Goal: Information Seeking & Learning: Learn about a topic

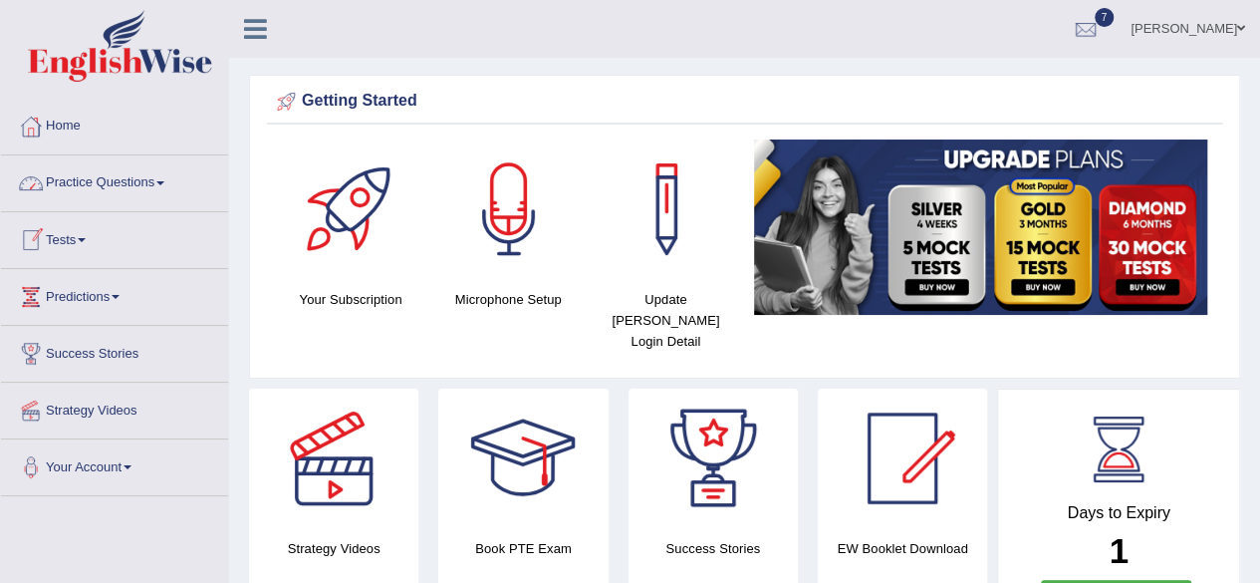
click at [143, 177] on link "Practice Questions" at bounding box center [114, 180] width 227 height 50
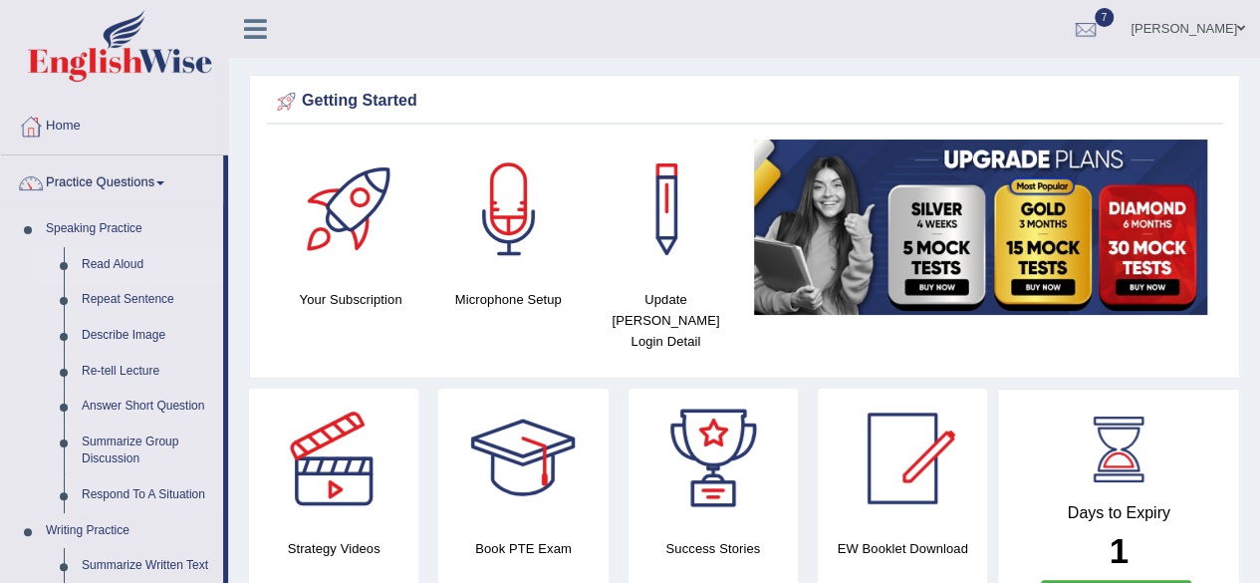
click at [191, 267] on link "Read Aloud" at bounding box center [148, 265] width 150 height 36
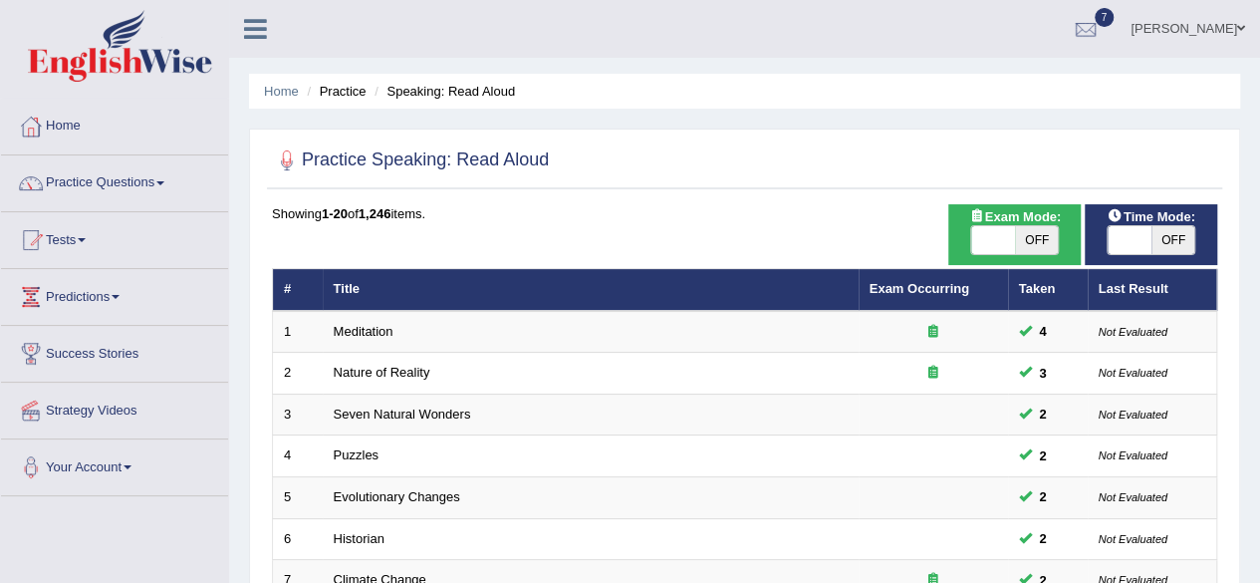
click at [164, 181] on span at bounding box center [160, 183] width 8 height 4
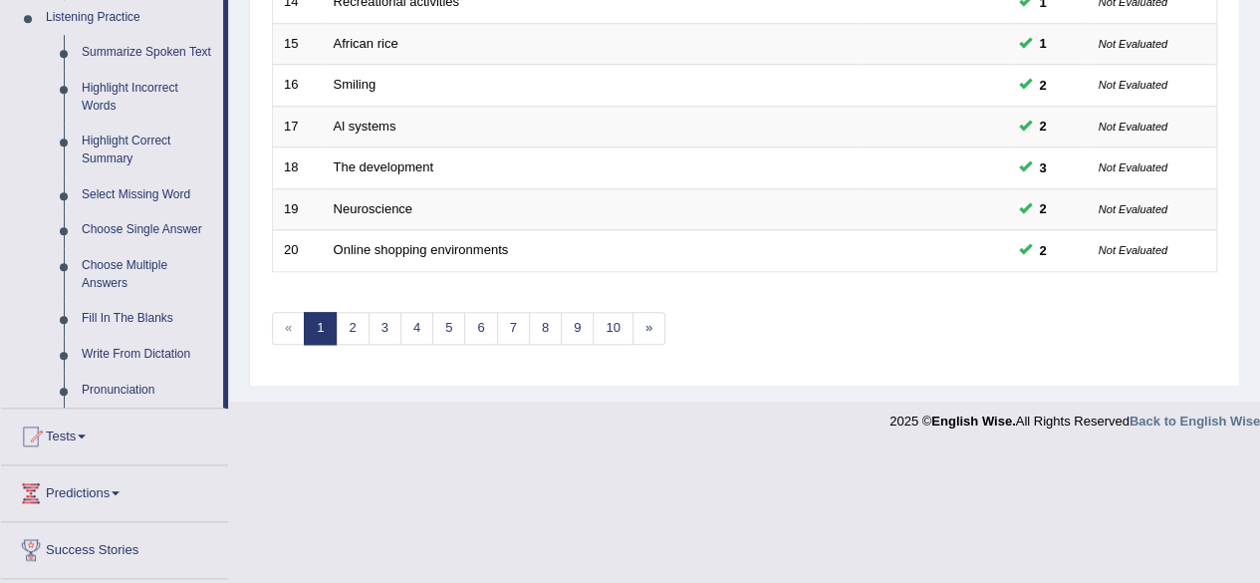
scroll to position [869, 0]
click at [112, 355] on link "Write From Dictation" at bounding box center [148, 354] width 150 height 36
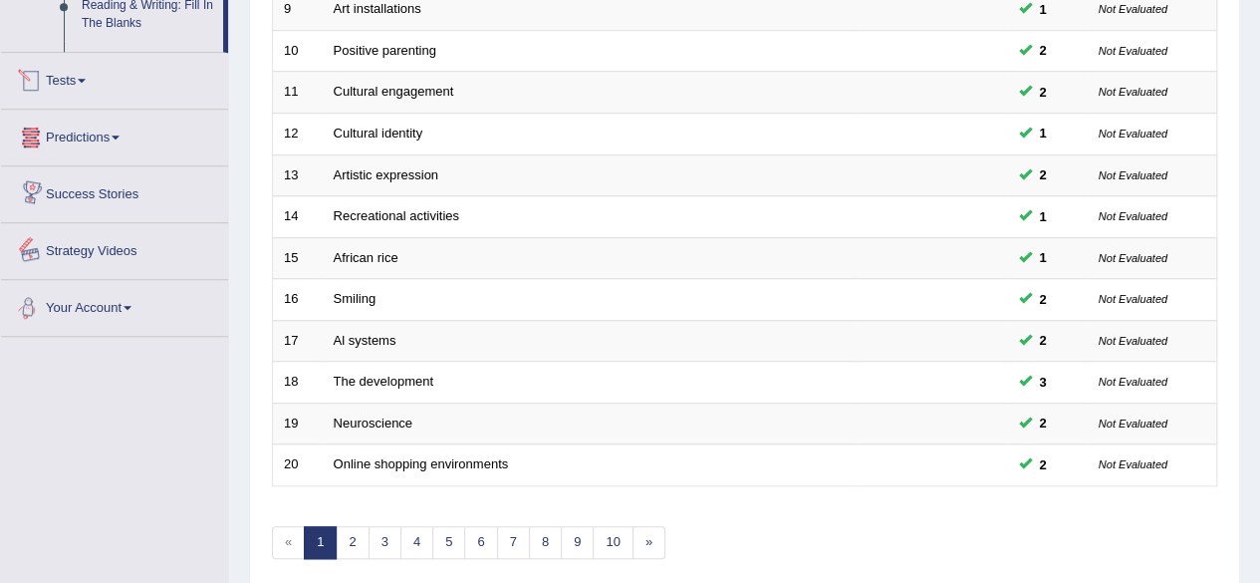
scroll to position [726, 0]
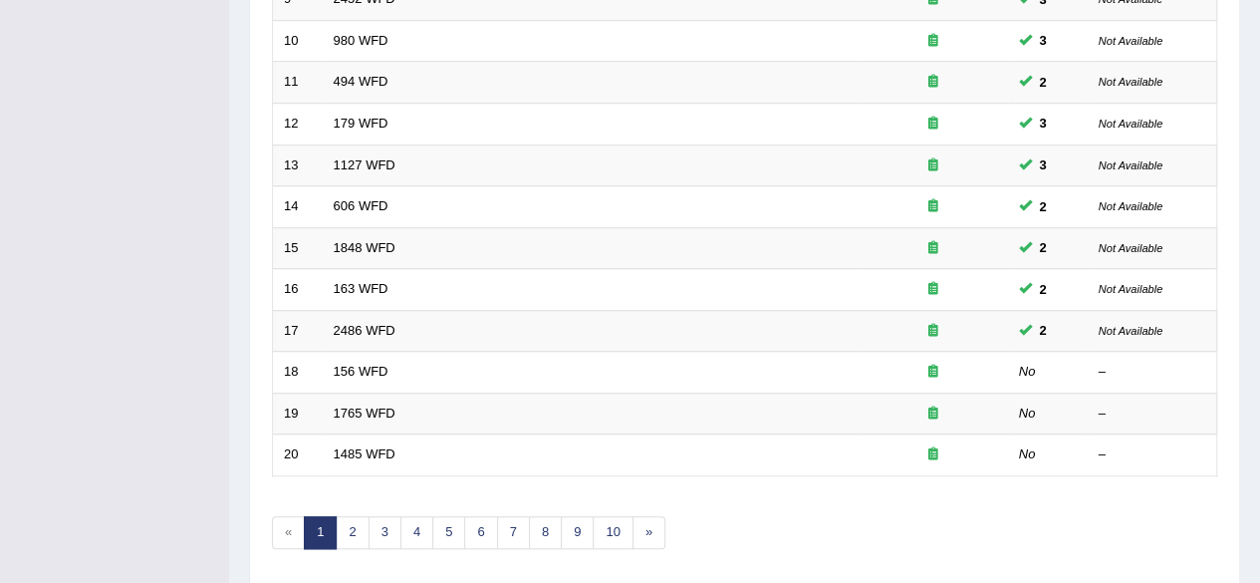
scroll to position [726, 0]
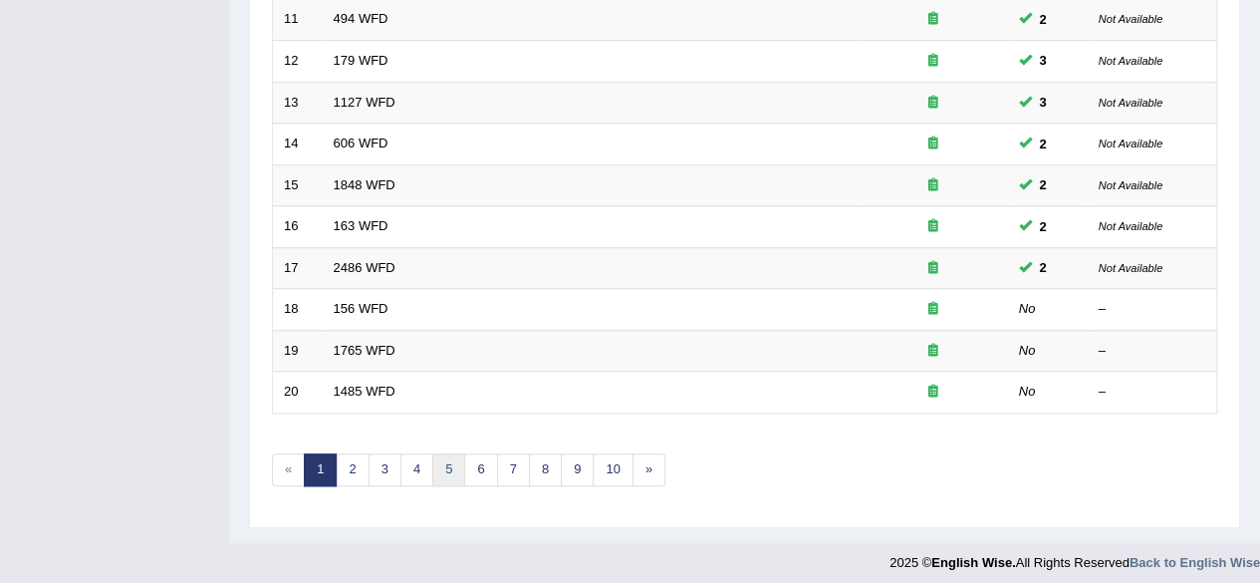
click at [443, 465] on link "5" at bounding box center [448, 469] width 33 height 33
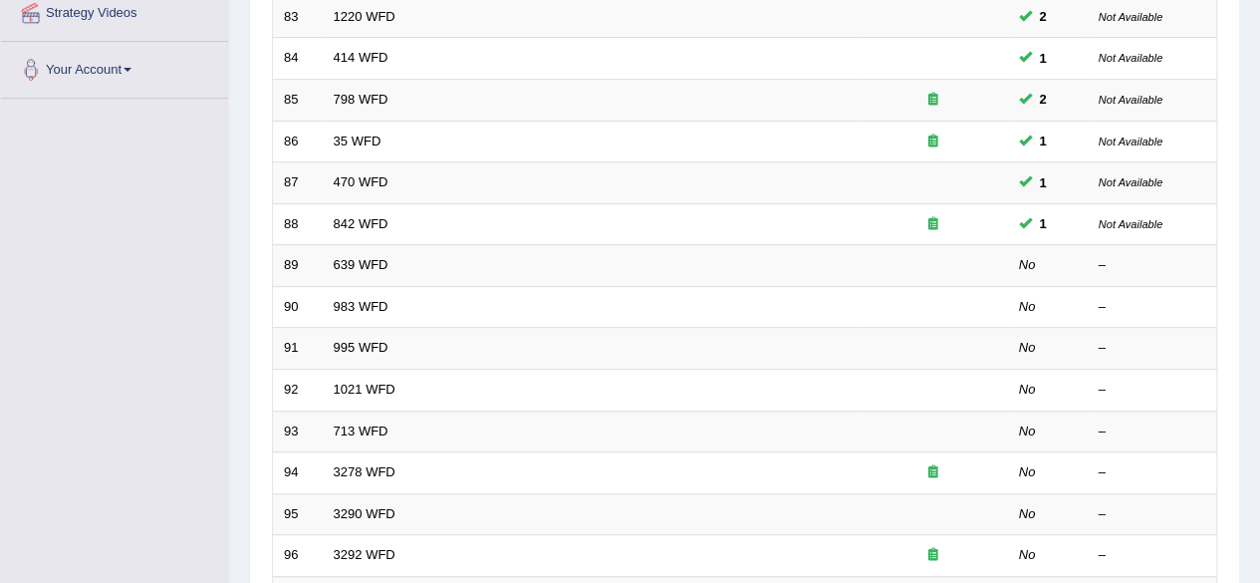
scroll to position [438, 0]
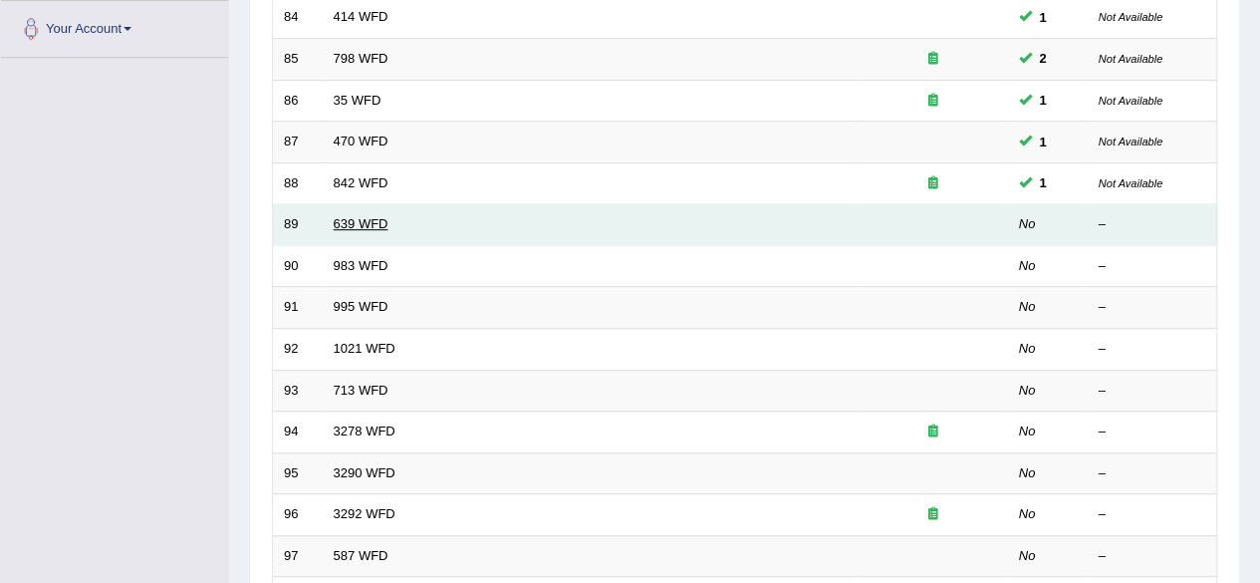
click at [348, 216] on link "639 WFD" at bounding box center [361, 223] width 55 height 15
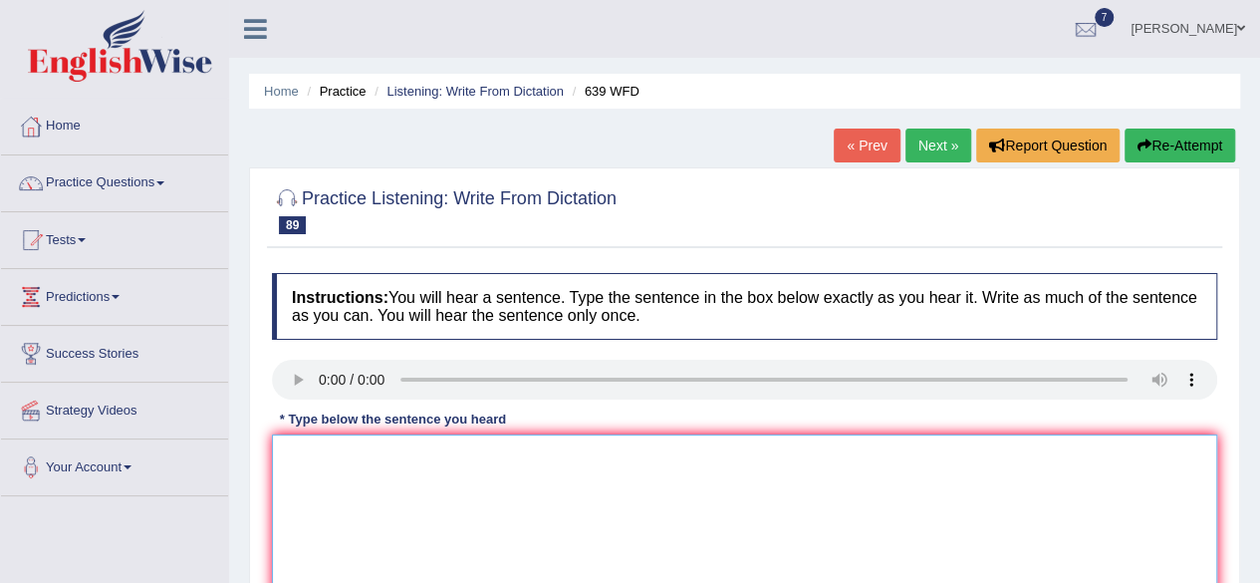
click at [333, 448] on textarea at bounding box center [744, 530] width 945 height 193
click at [458, 469] on textarea "students should to take" at bounding box center [744, 530] width 945 height 193
click at [512, 453] on textarea "students should to take advantage of online" at bounding box center [744, 530] width 945 height 193
click at [582, 450] on textarea "students should to take advantage of the online" at bounding box center [744, 530] width 945 height 193
click at [719, 453] on textarea "students should to take advantage of the online course before attemte" at bounding box center [744, 530] width 945 height 193
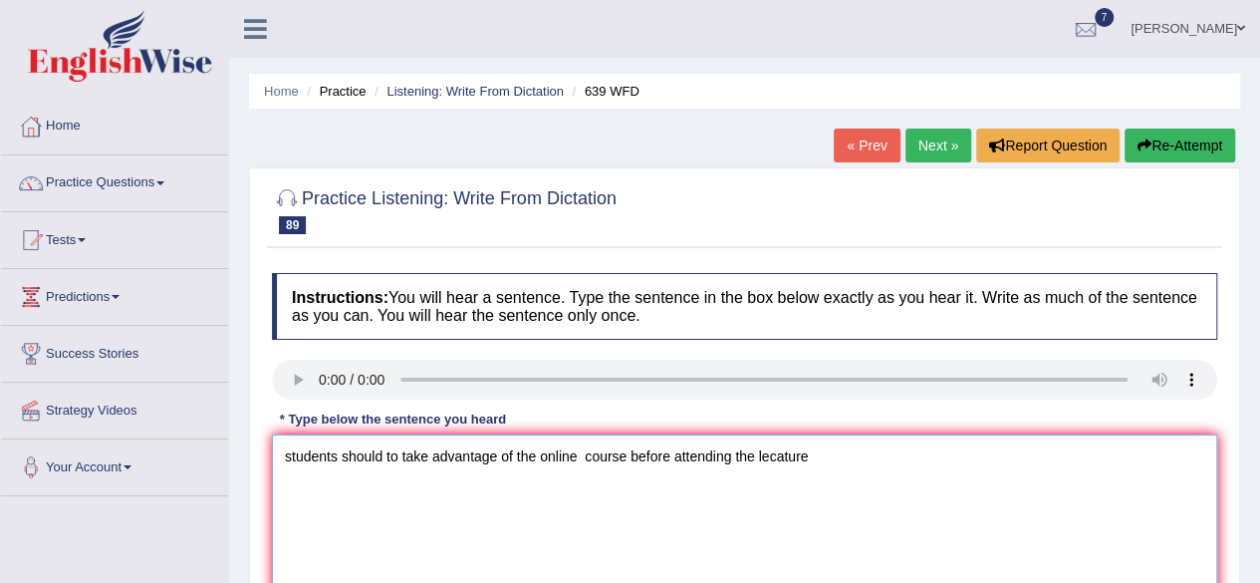
click at [719, 453] on textarea "students should to take advantage of the online course before attending the lec…" at bounding box center [744, 530] width 945 height 193
click at [739, 455] on textarea "students should to take advantage of the online course before attendin g the le…" at bounding box center [744, 530] width 945 height 193
click at [811, 455] on textarea "students should to take advantage of the online course before attending the lec…" at bounding box center [744, 530] width 945 height 193
click at [626, 457] on textarea "students should to take advantage of the online course before attending the lec…" at bounding box center [744, 530] width 945 height 193
click at [835, 451] on textarea "students should to take advantage of the online resources before attending the …" at bounding box center [744, 530] width 945 height 193
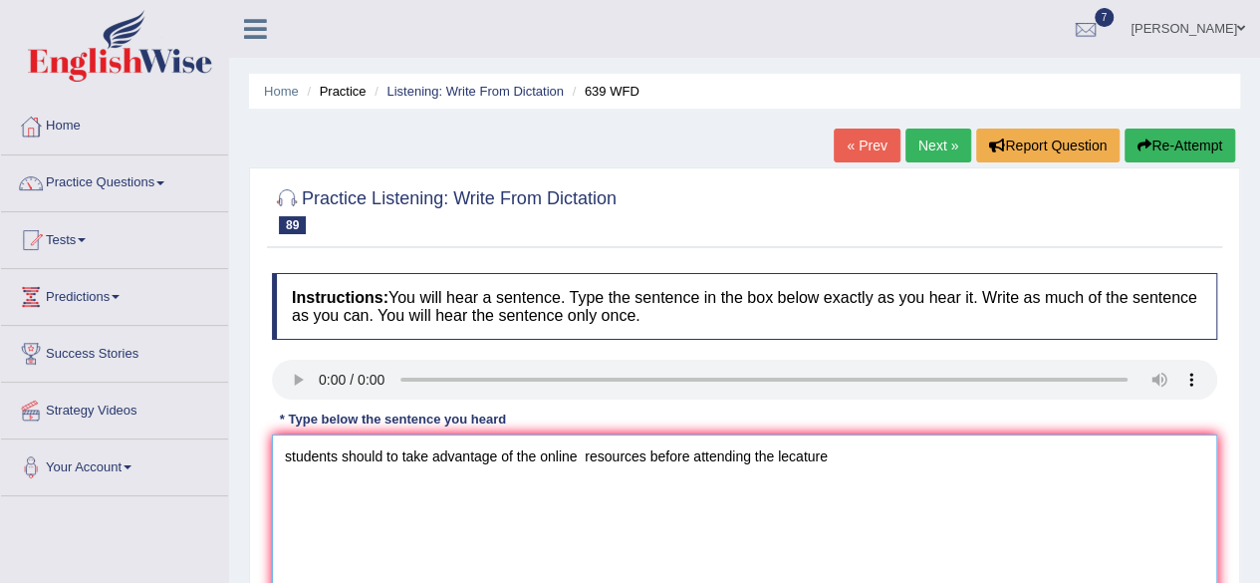
click at [840, 460] on textarea "students should to take advantage of the online resources before attending the …" at bounding box center [744, 530] width 945 height 193
click at [290, 455] on textarea "students should to take advantage of the online resources before attending the …" at bounding box center [744, 530] width 945 height 193
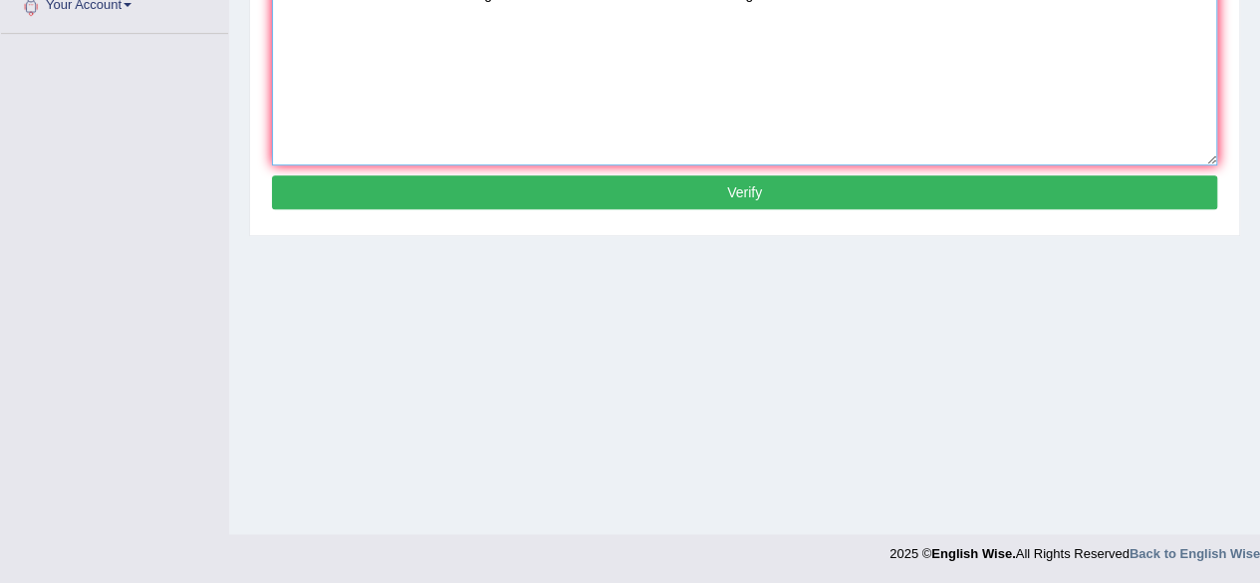
type textarea "Students should to take advantage of the online resources before attending the …"
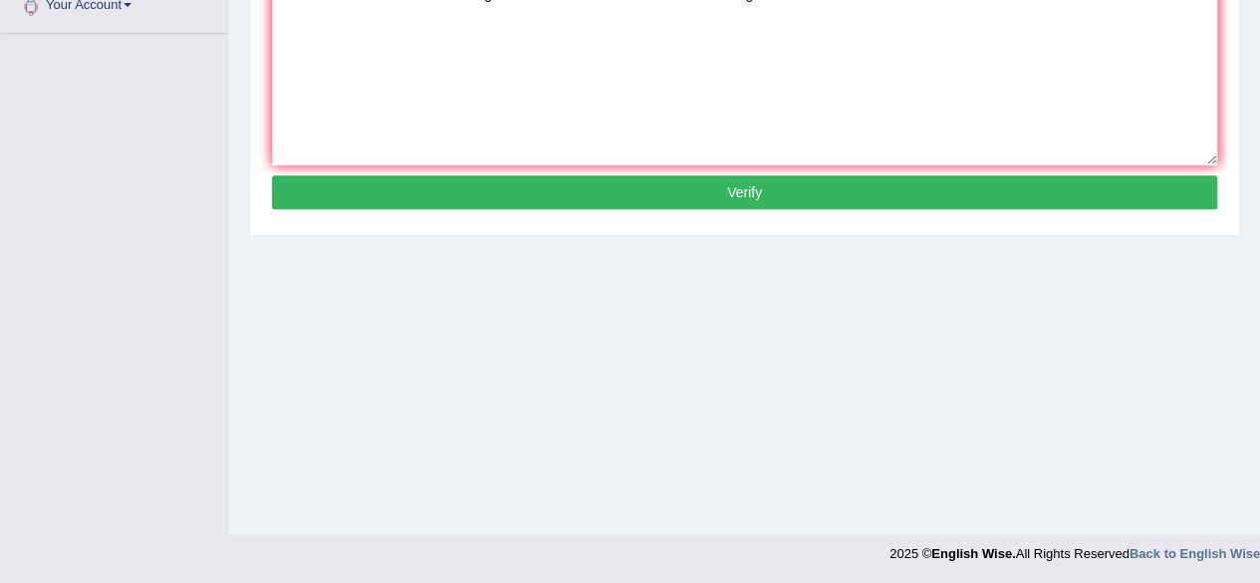
click at [926, 200] on button "Verify" at bounding box center [744, 192] width 945 height 34
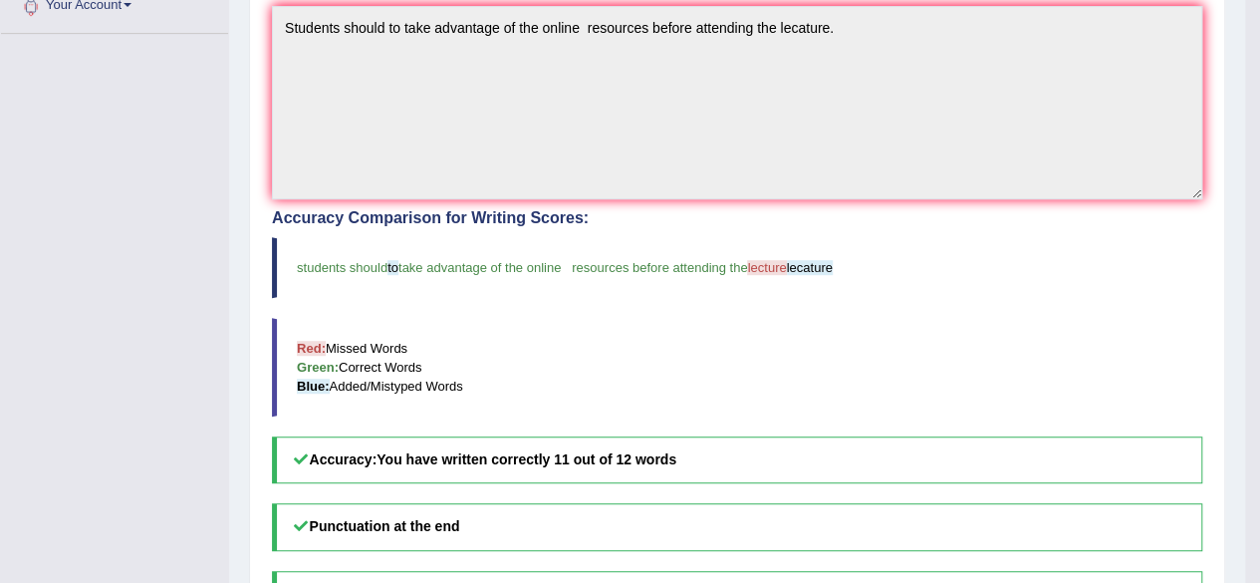
scroll to position [0, 0]
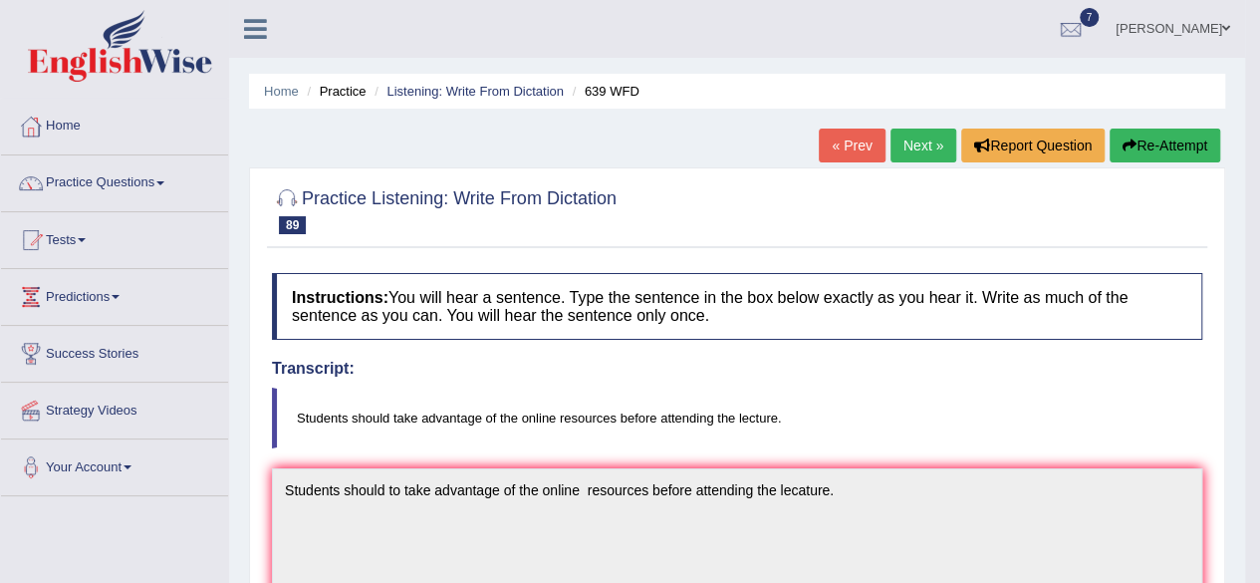
click at [914, 141] on link "Next »" at bounding box center [923, 145] width 66 height 34
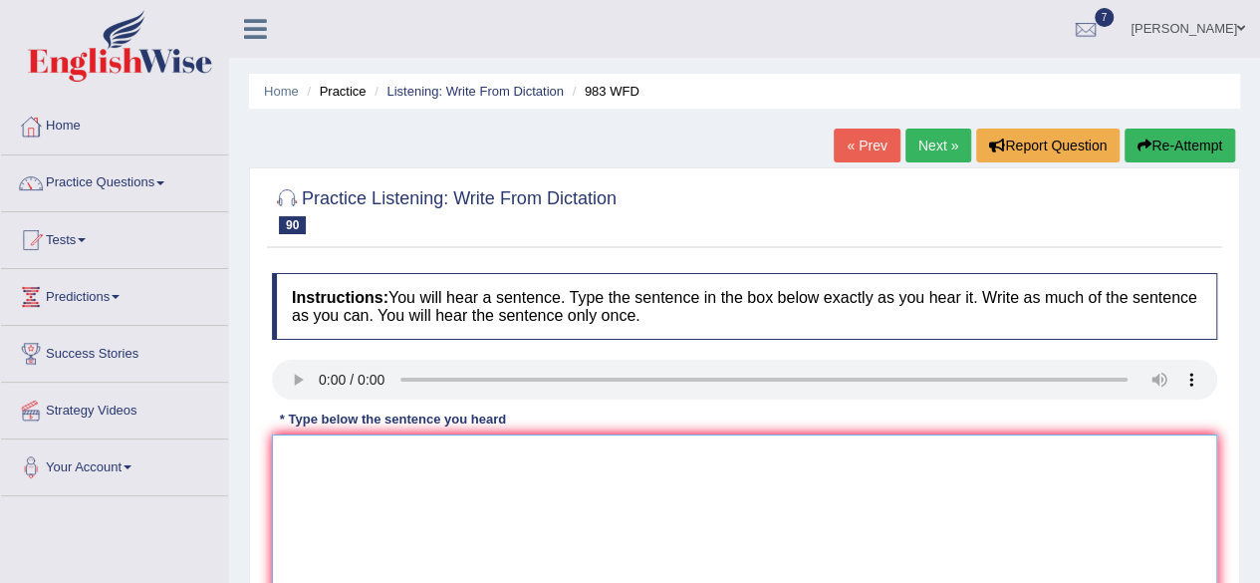
click at [385, 468] on textarea at bounding box center [744, 530] width 945 height 193
type textarea "t"
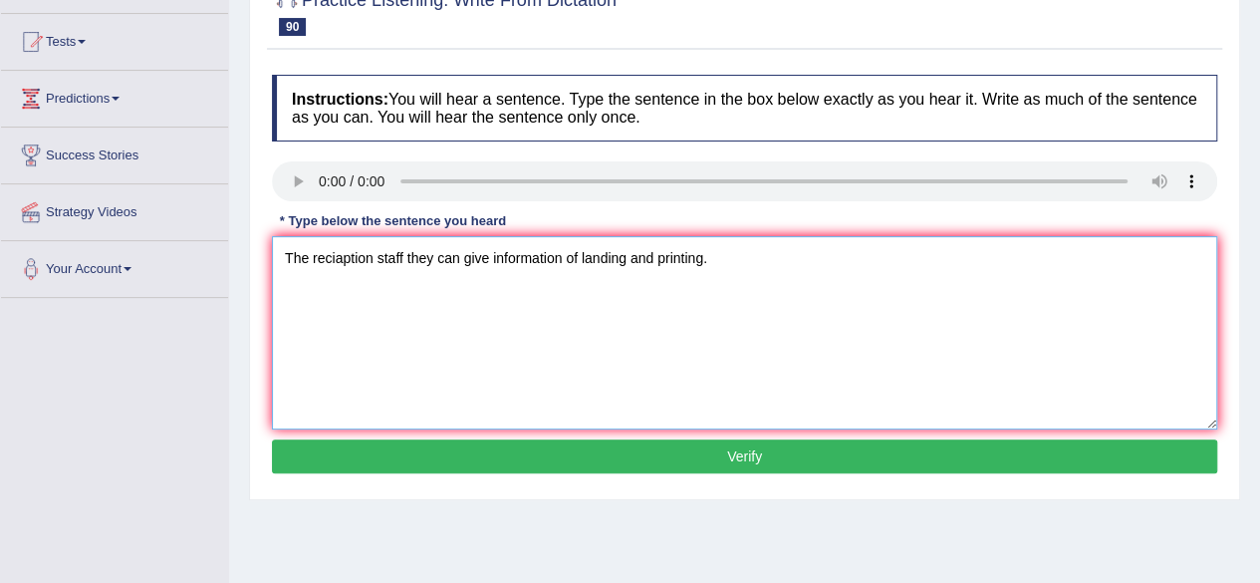
scroll to position [199, 0]
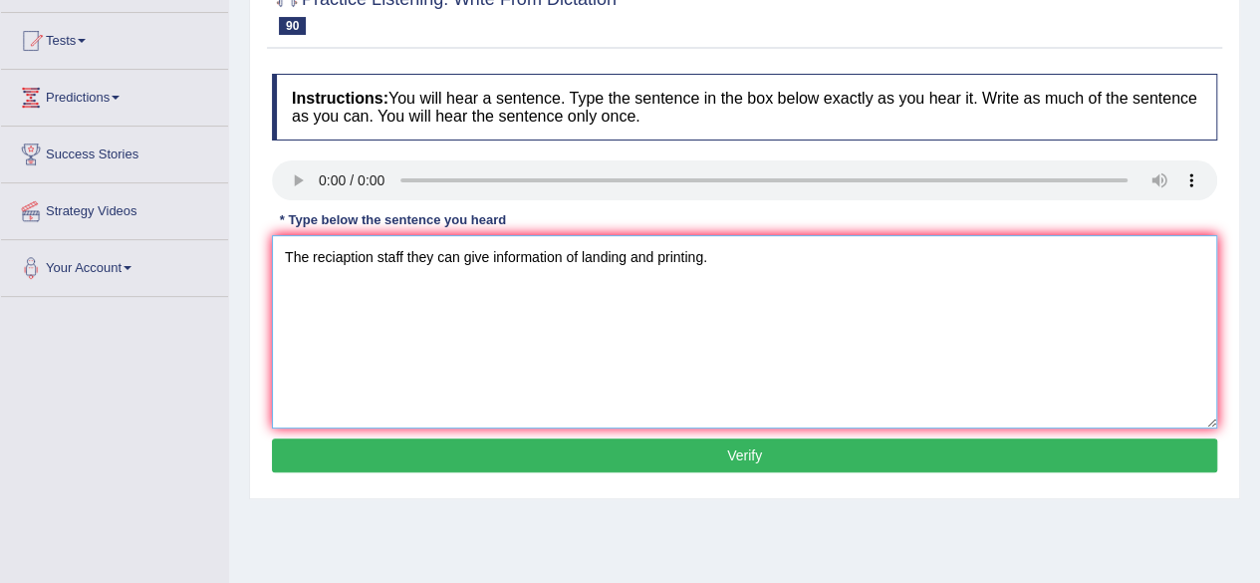
type textarea "The reciaption staff they can give information of landing and printing."
click at [1120, 443] on button "Verify" at bounding box center [744, 455] width 945 height 34
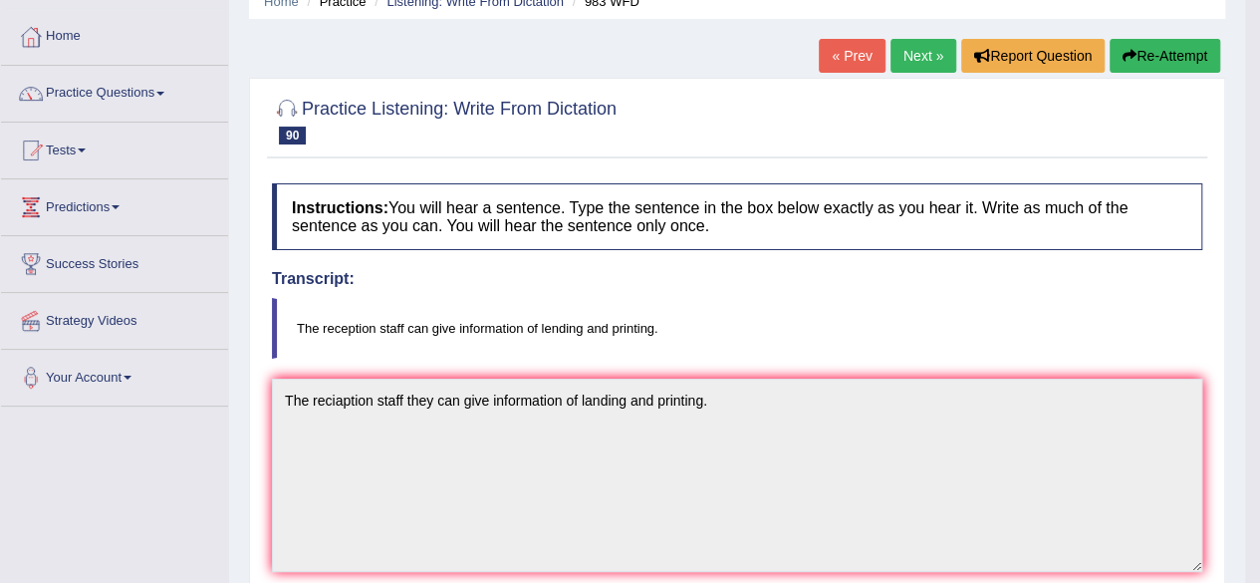
scroll to position [0, 0]
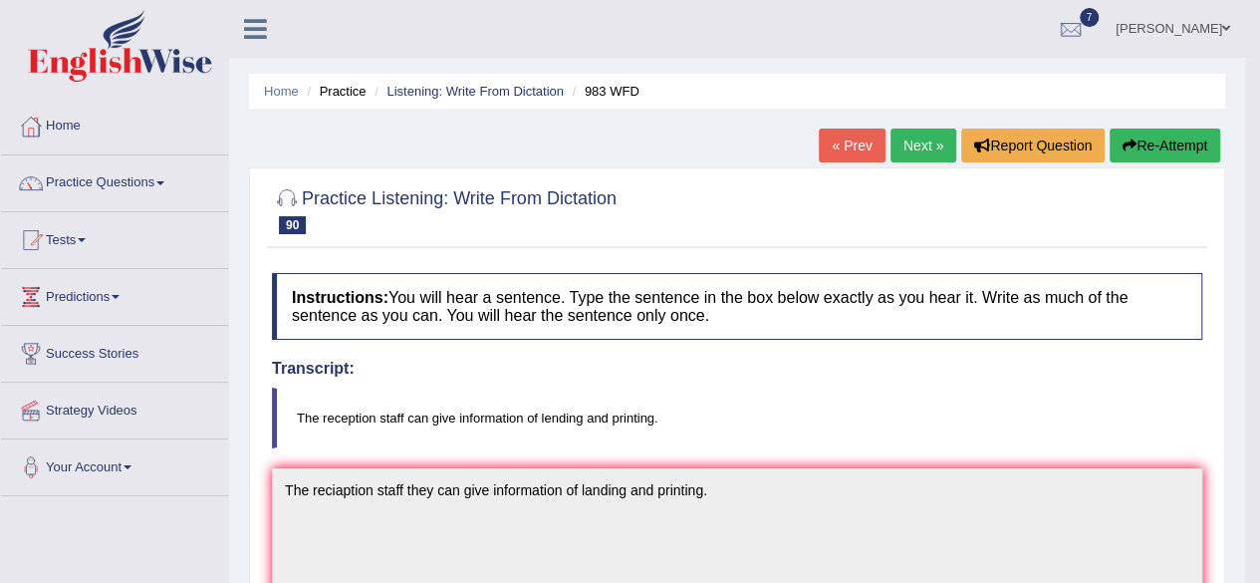
click at [917, 149] on link "Next »" at bounding box center [923, 145] width 66 height 34
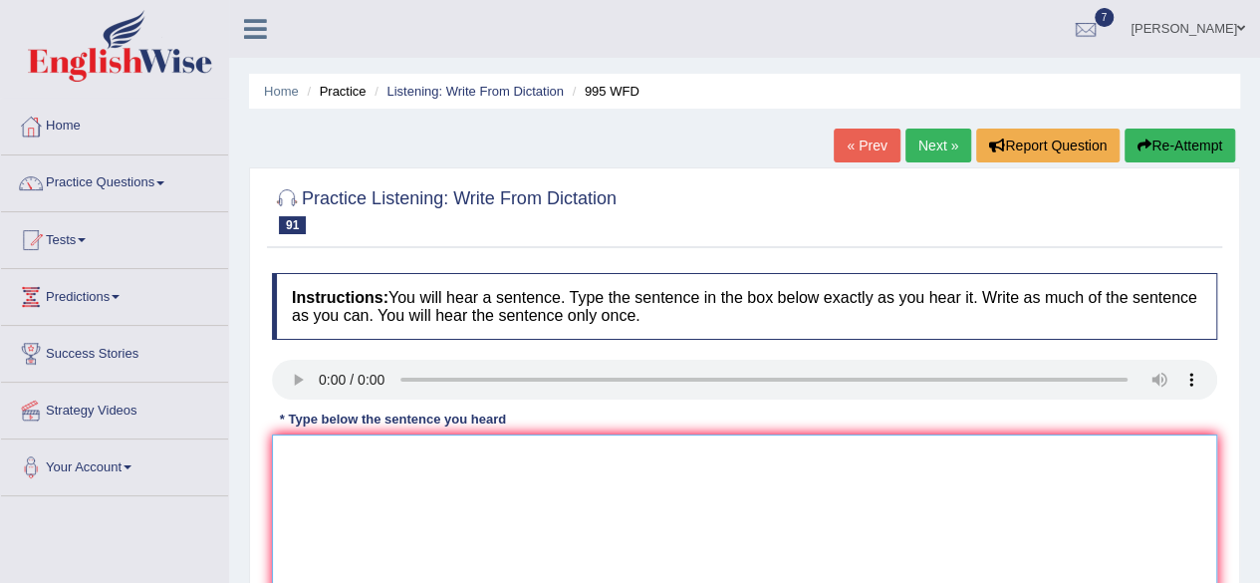
click at [350, 465] on textarea at bounding box center [744, 530] width 945 height 193
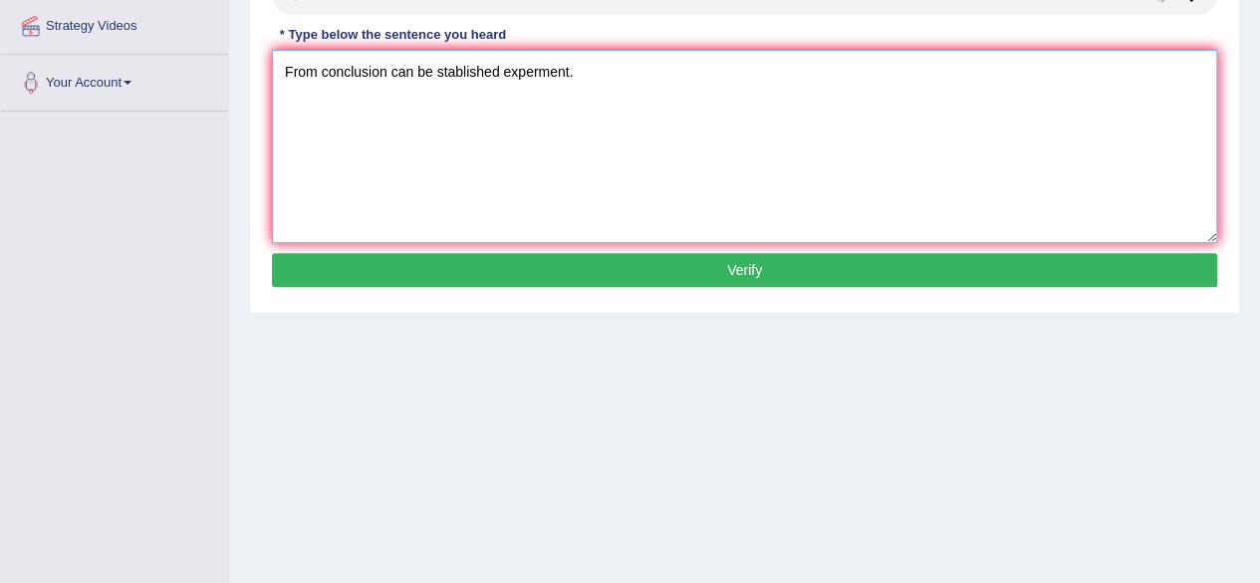
scroll to position [450, 0]
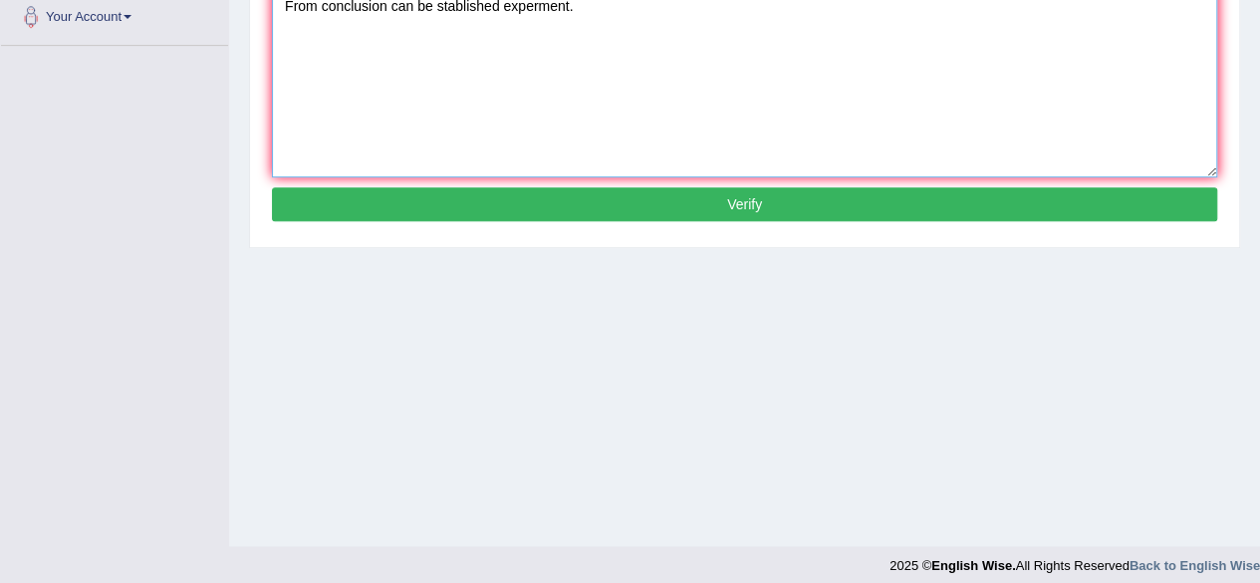
type textarea "From conclusion can be stablished experment."
click at [1069, 214] on button "Verify" at bounding box center [744, 204] width 945 height 34
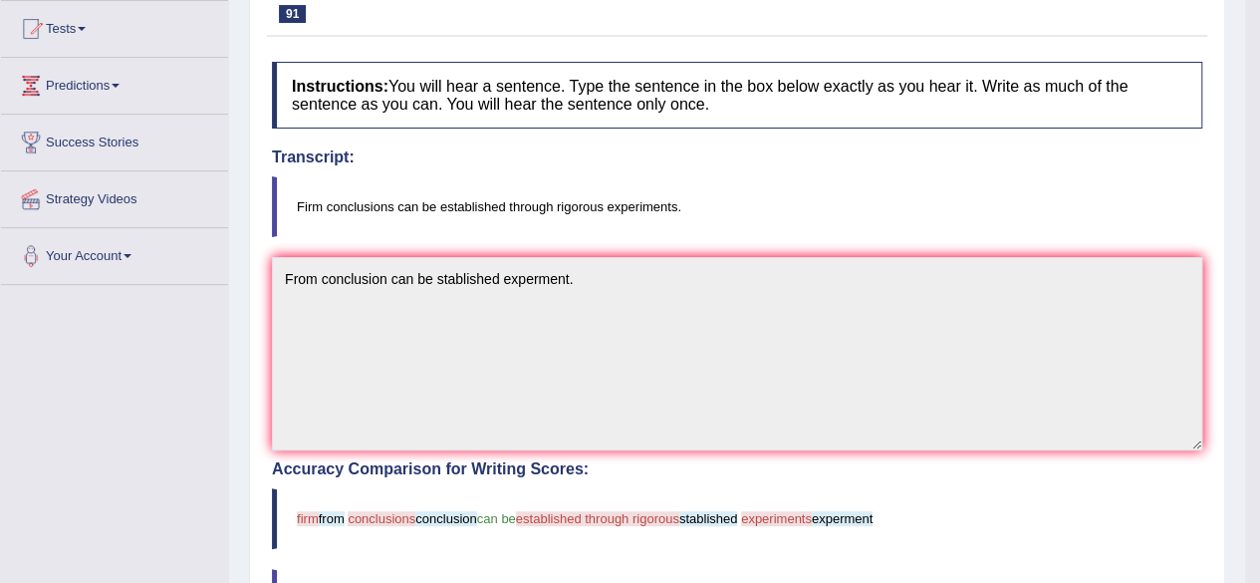
scroll to position [211, 0]
click at [1259, 14] on body "Toggle navigation Home Practice Questions Speaking Practice Read Aloud Repeat S…" at bounding box center [630, 80] width 1260 height 583
click at [1259, 15] on html "Toggle navigation Home Practice Questions Speaking Practice Read Aloud Repeat S…" at bounding box center [630, 80] width 1260 height 583
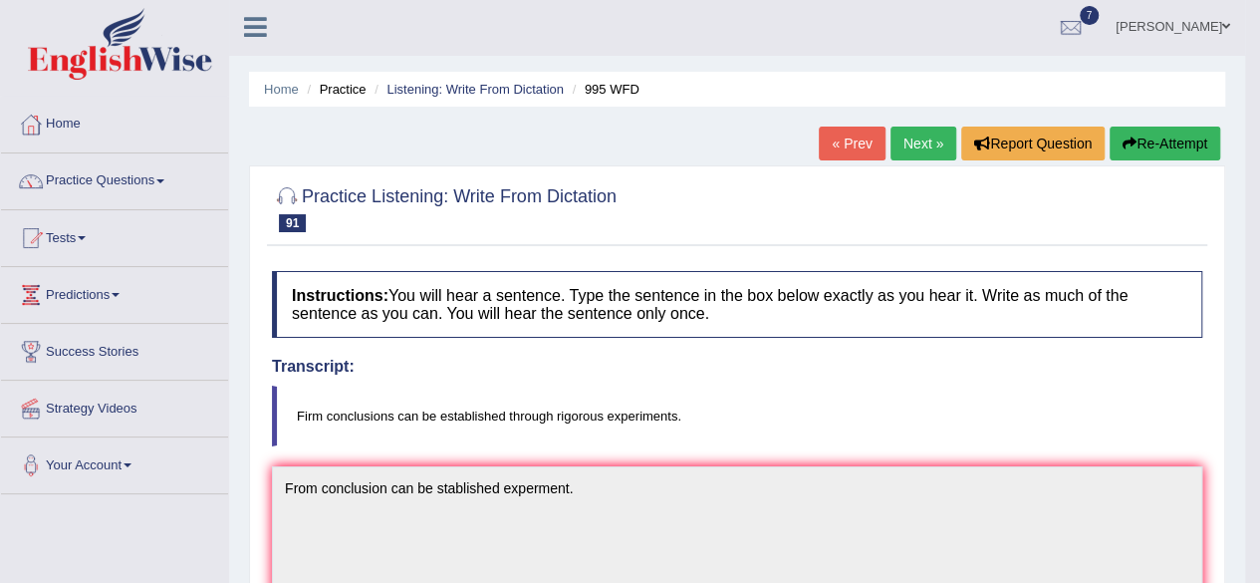
scroll to position [0, 0]
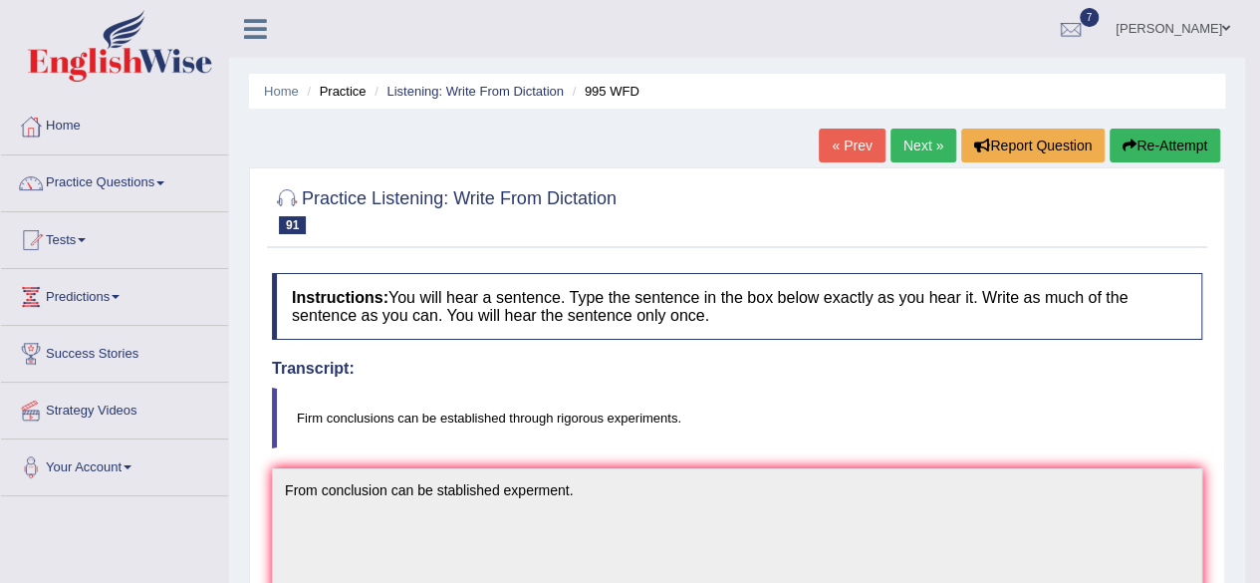
click at [920, 152] on link "Next »" at bounding box center [923, 145] width 66 height 34
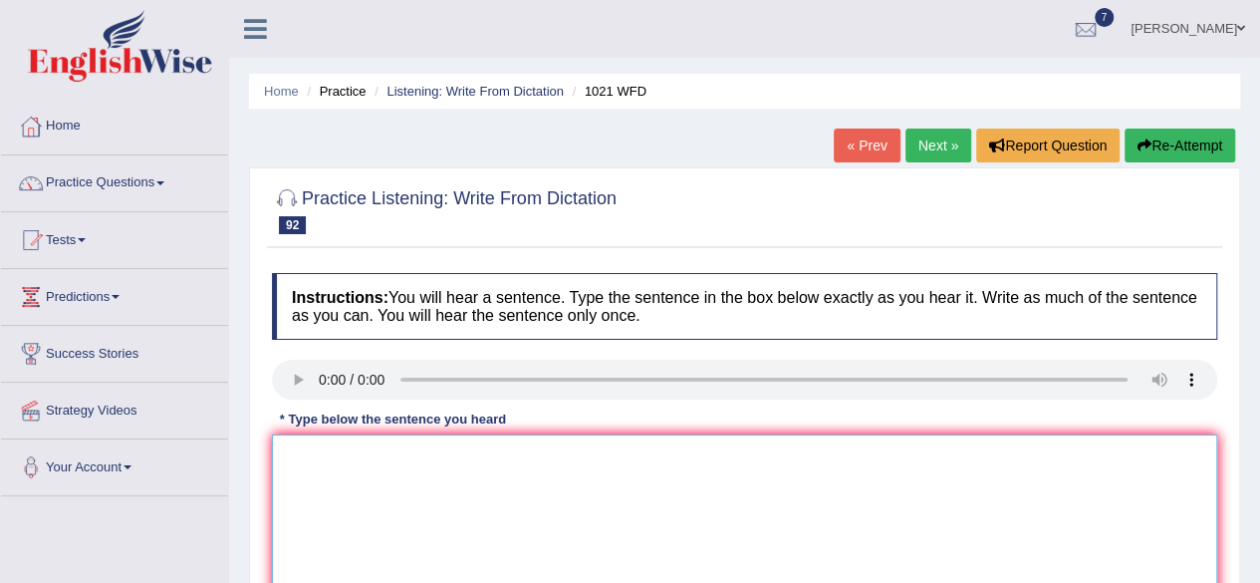
click at [311, 437] on textarea at bounding box center [744, 530] width 945 height 193
type textarea "t"
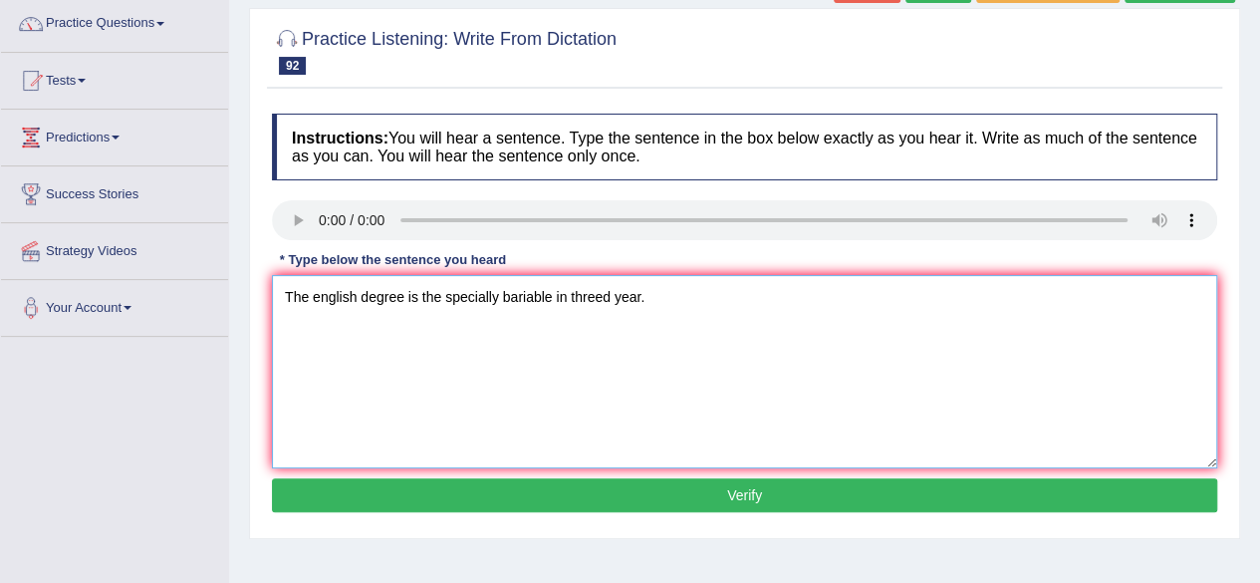
scroll to position [199, 0]
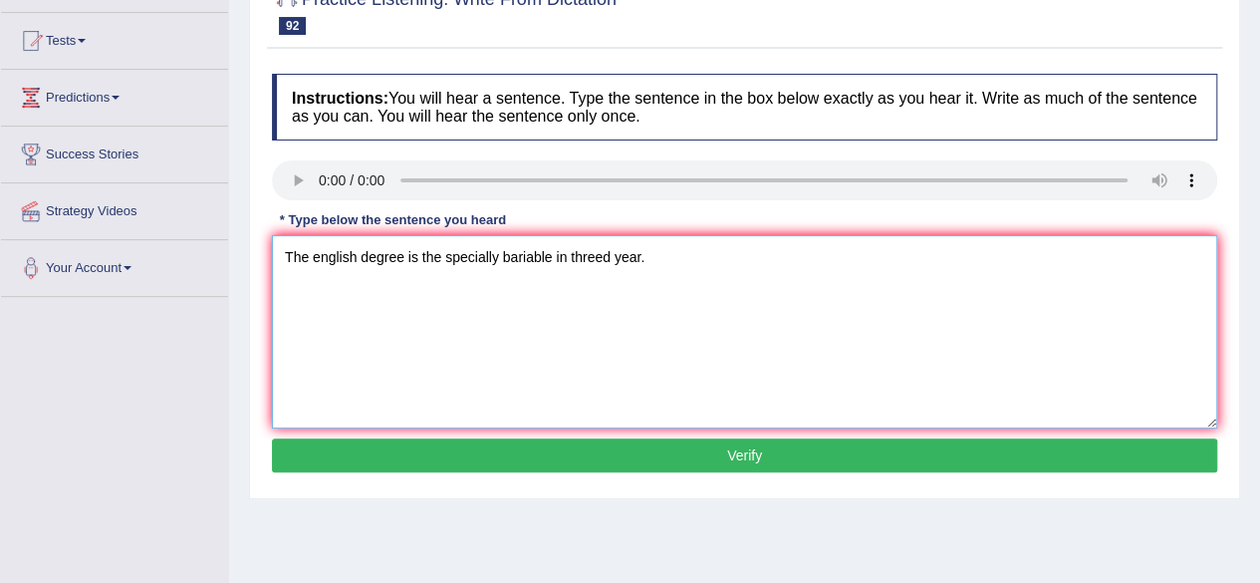
type textarea "The english degree is the specially bariable in threed year."
click at [1114, 455] on button "Verify" at bounding box center [744, 455] width 945 height 34
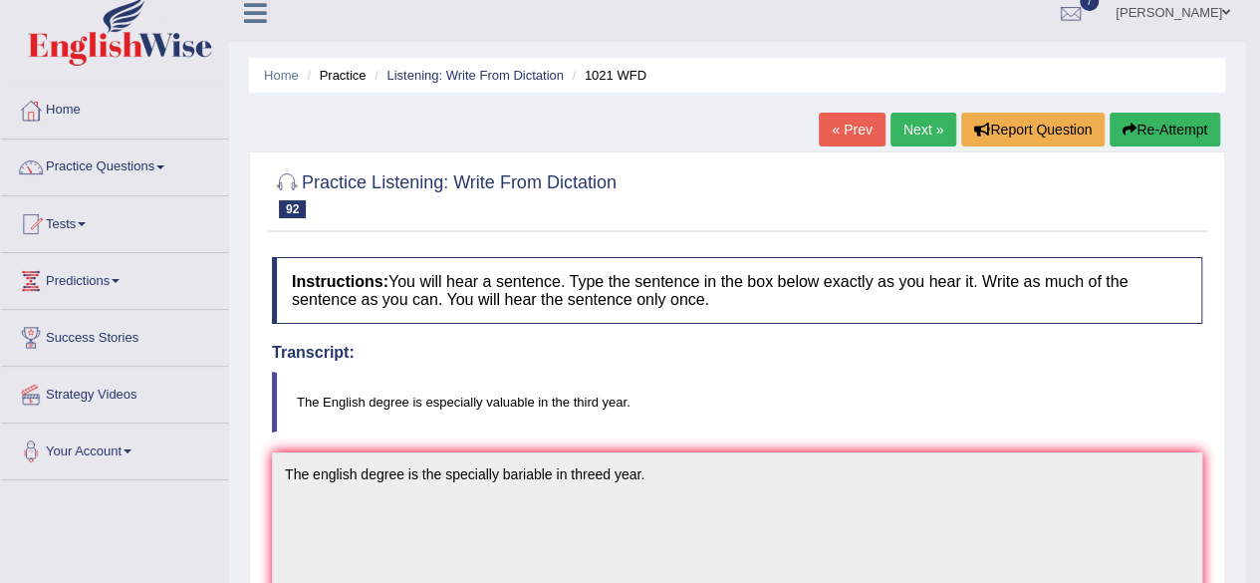
scroll to position [0, 0]
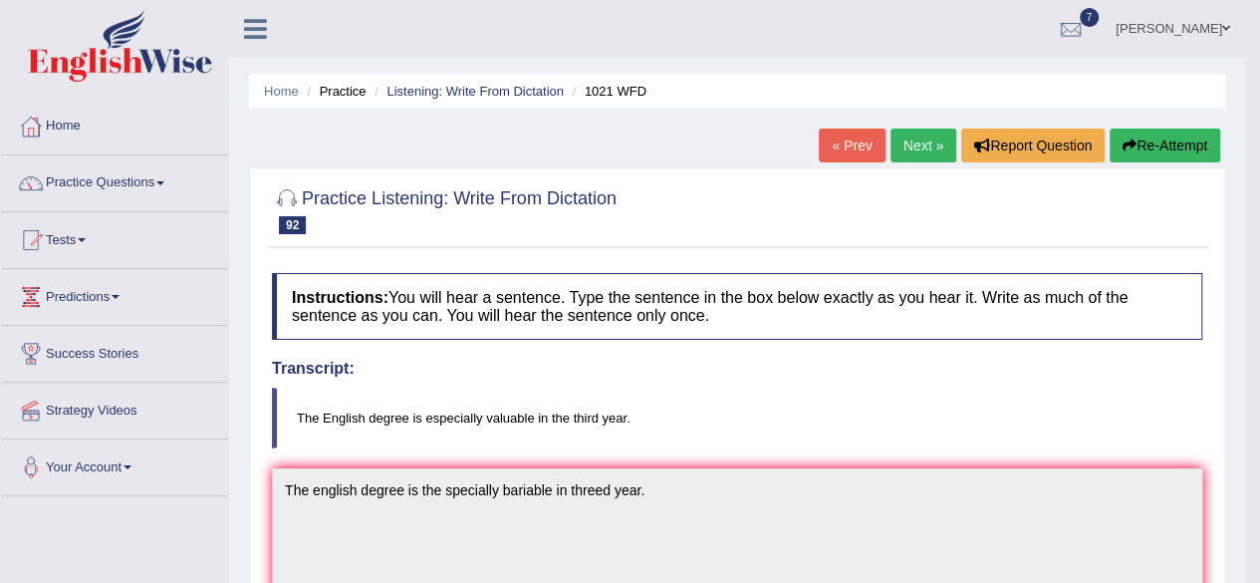
click at [928, 146] on link "Next »" at bounding box center [923, 145] width 66 height 34
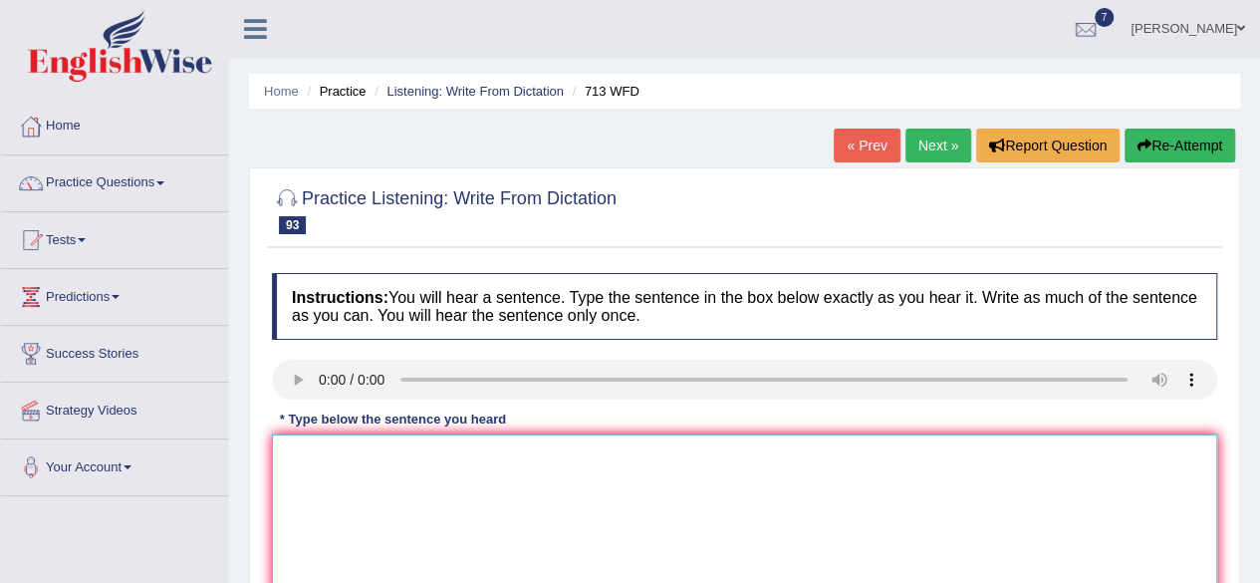
click at [364, 499] on textarea at bounding box center [744, 530] width 945 height 193
click at [497, 455] on textarea "The sepicar begin by given outline persantation" at bounding box center [744, 530] width 945 height 193
click at [597, 460] on textarea "The sepicar begin by given outline of persantation" at bounding box center [744, 530] width 945 height 193
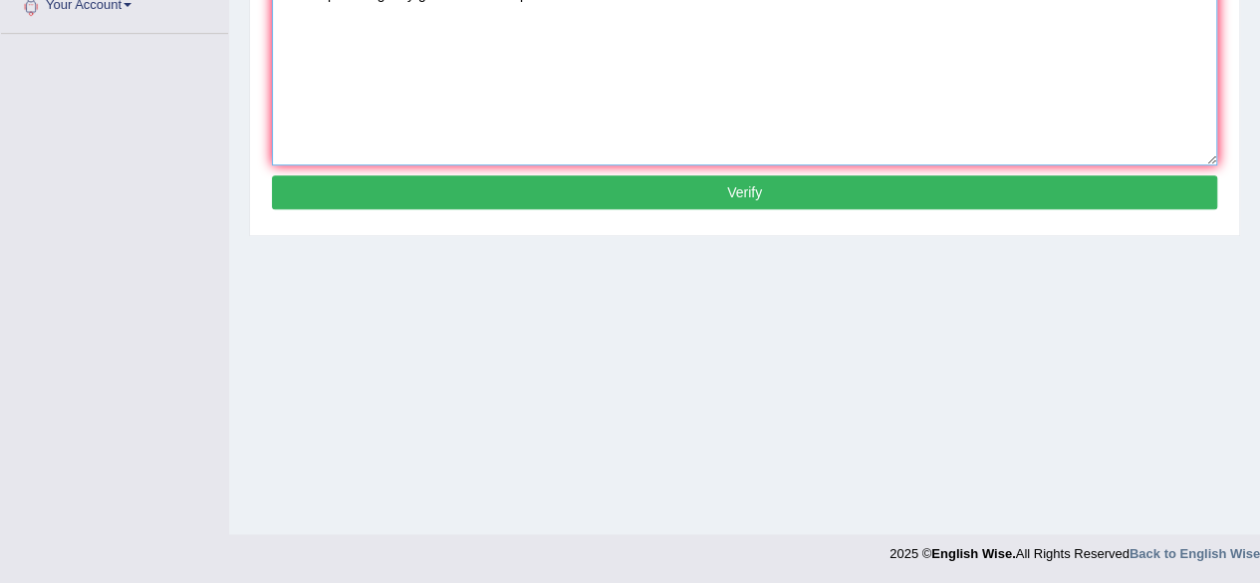
type textarea "The sepicar begin by given outline of persantation."
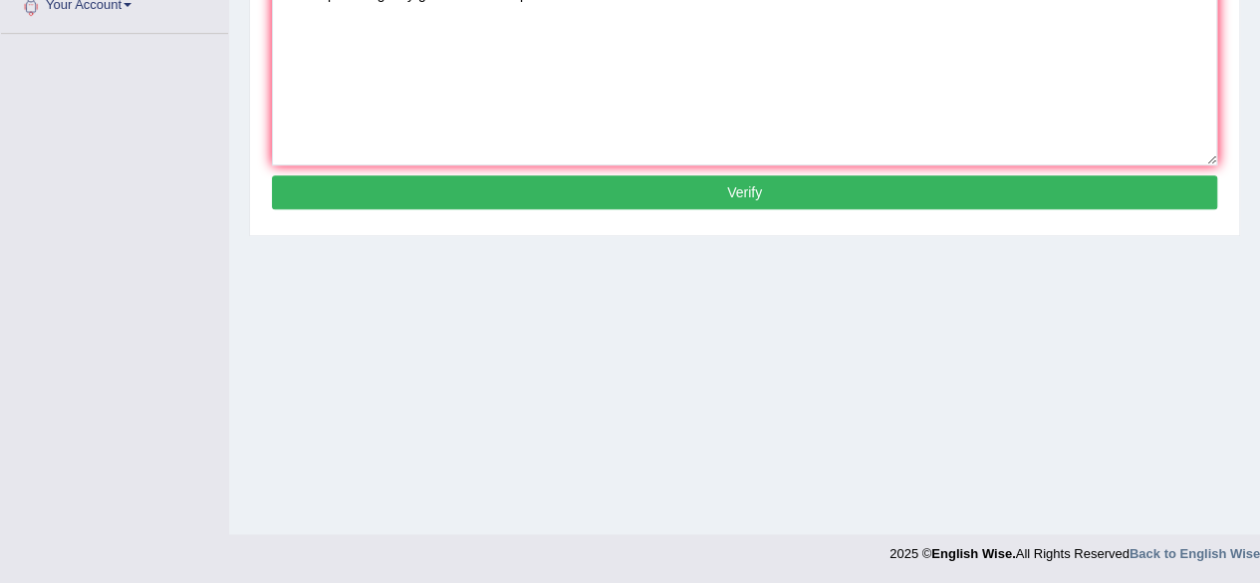
click at [914, 195] on button "Verify" at bounding box center [744, 192] width 945 height 34
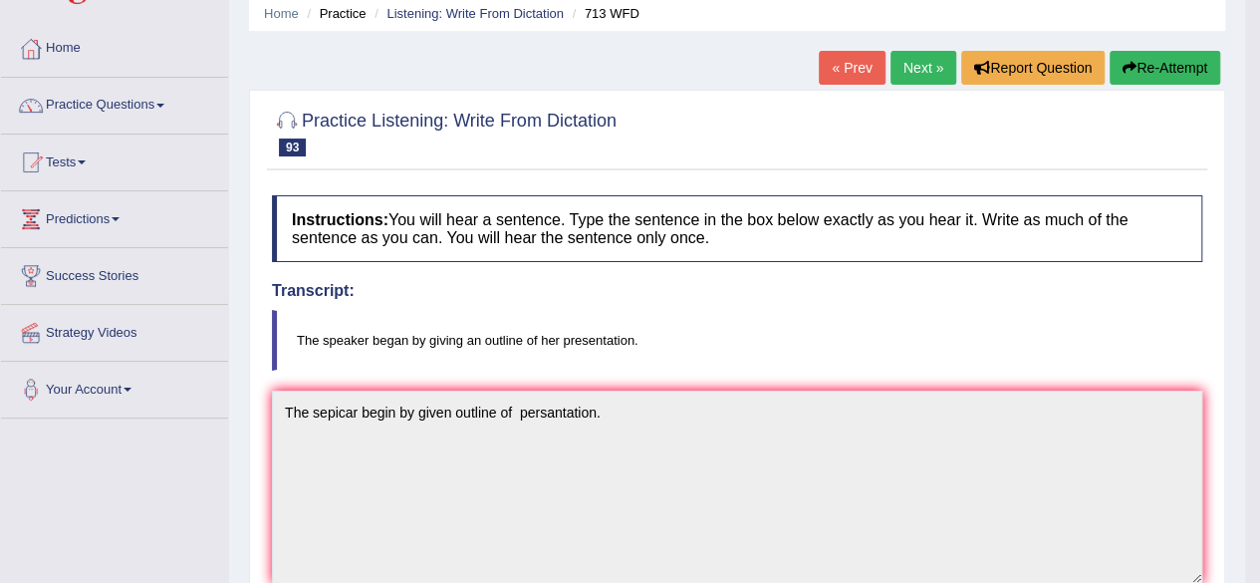
scroll to position [0, 0]
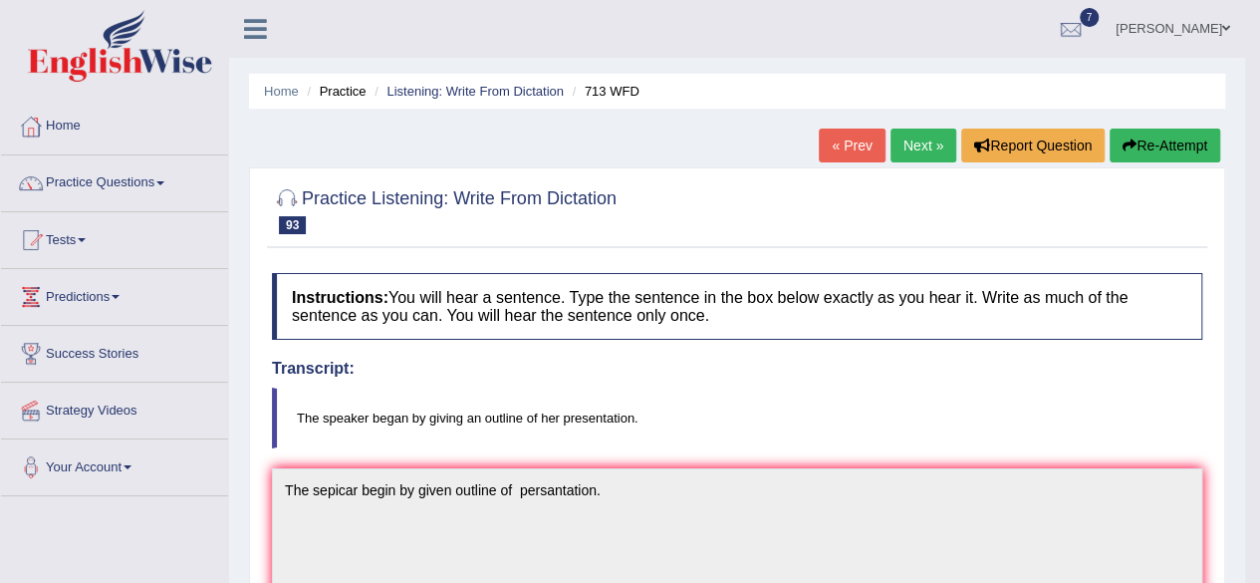
click at [913, 154] on link "Next »" at bounding box center [923, 145] width 66 height 34
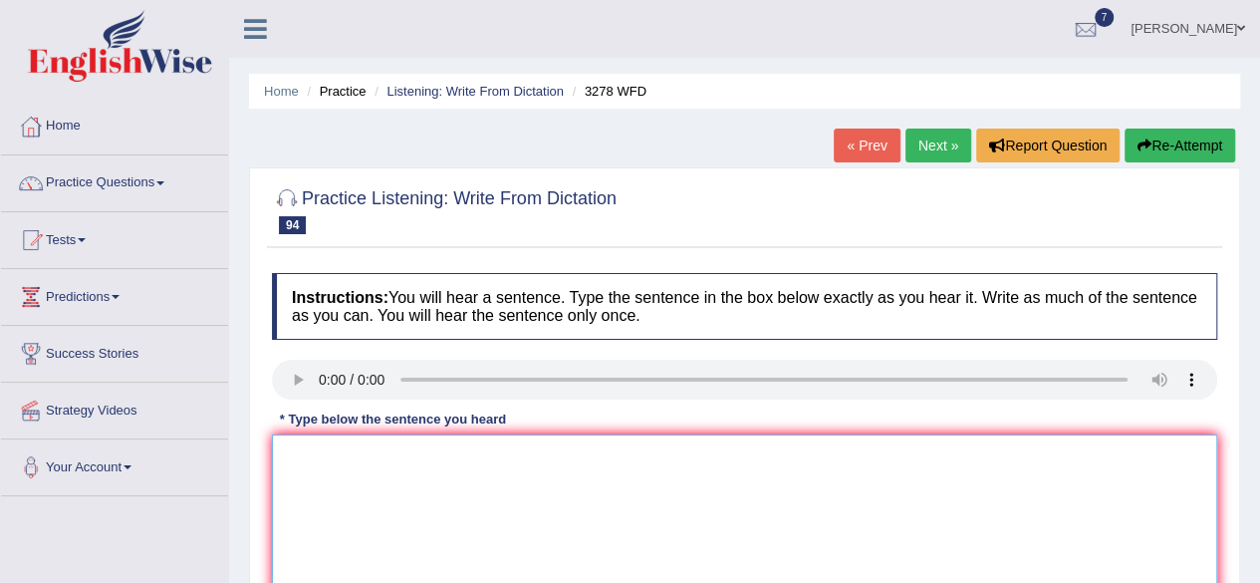
click at [337, 481] on textarea at bounding box center [744, 530] width 945 height 193
click at [437, 461] on textarea "It is important time study paln" at bounding box center [744, 530] width 945 height 193
click at [475, 437] on textarea "It is important paln" at bounding box center [744, 530] width 945 height 193
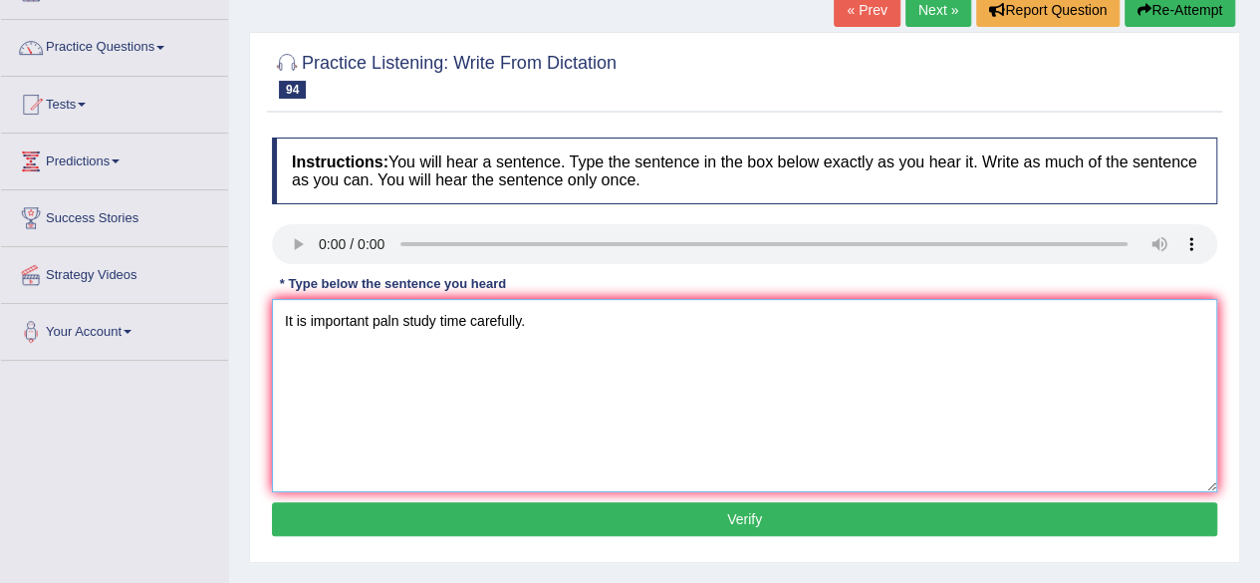
scroll to position [159, 0]
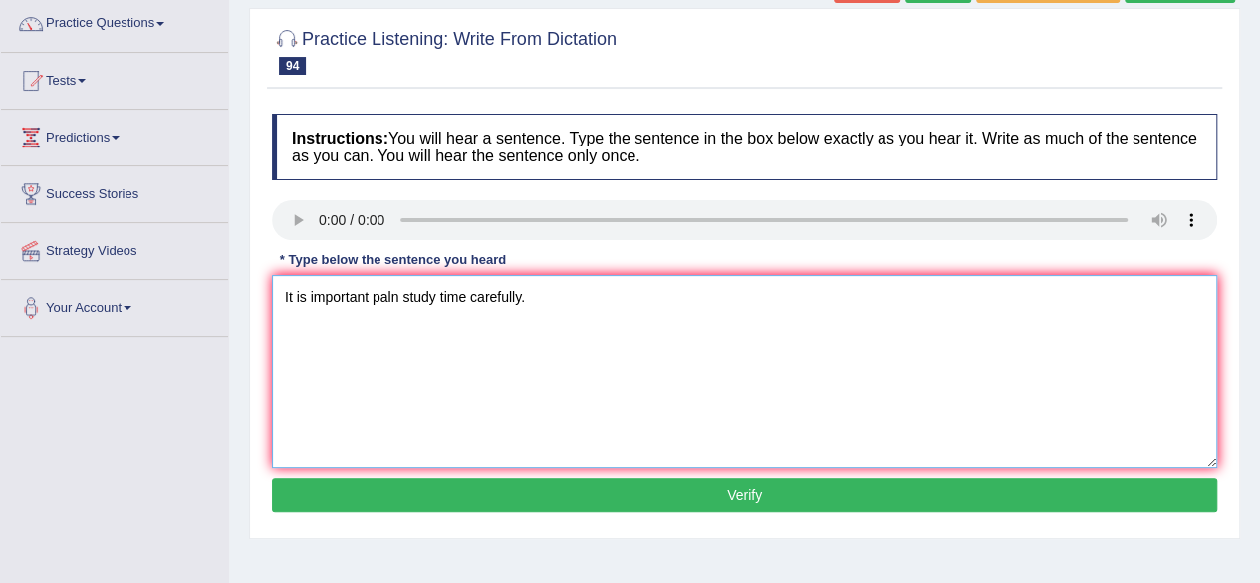
type textarea "It is important paln study time carefully."
click at [1124, 491] on button "Verify" at bounding box center [744, 495] width 945 height 34
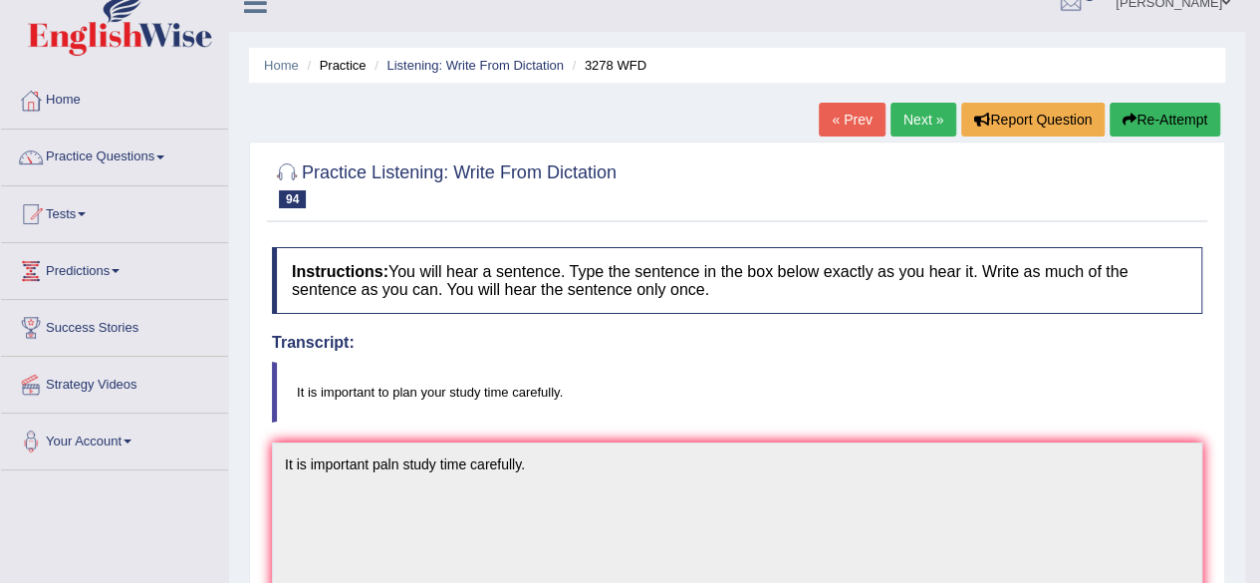
scroll to position [0, 0]
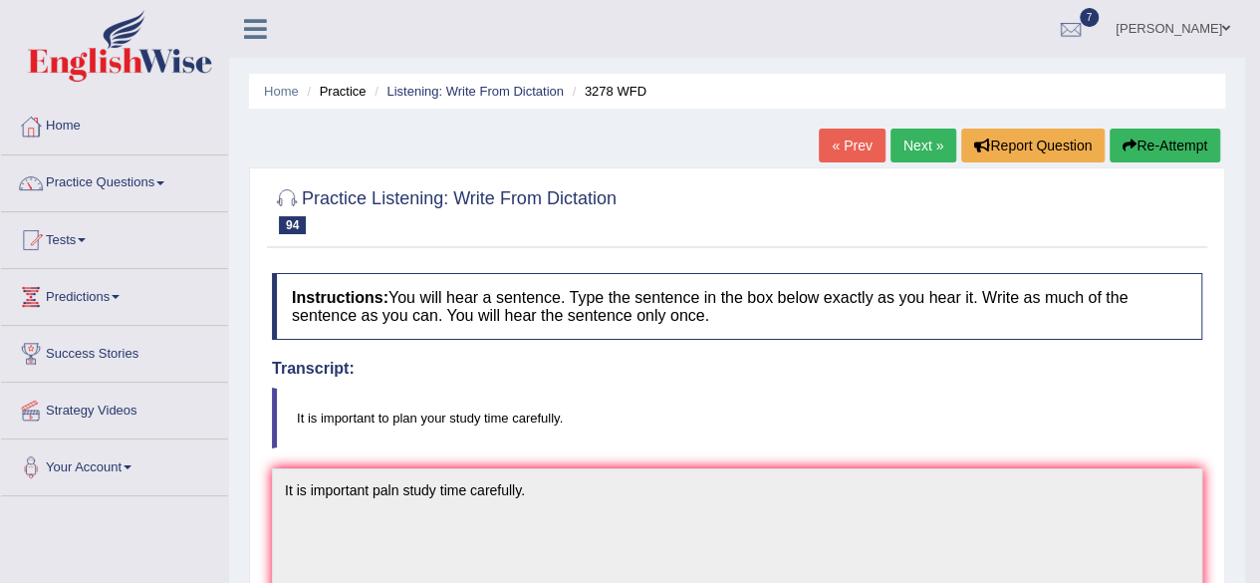
click at [920, 150] on link "Next »" at bounding box center [923, 145] width 66 height 34
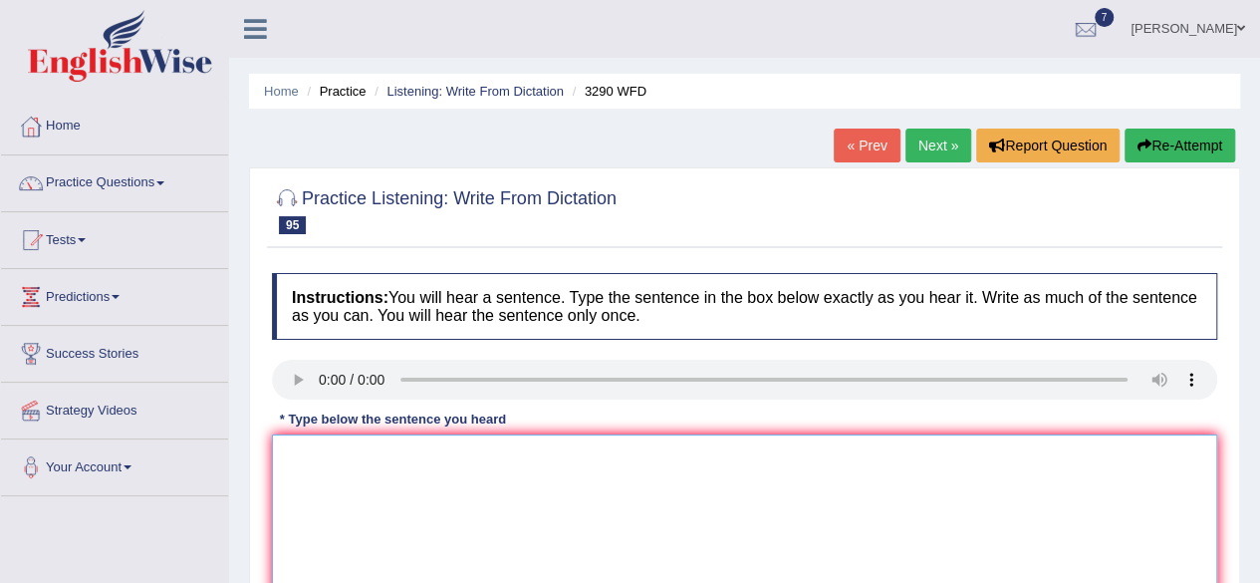
click at [349, 473] on textarea at bounding box center [744, 530] width 945 height 193
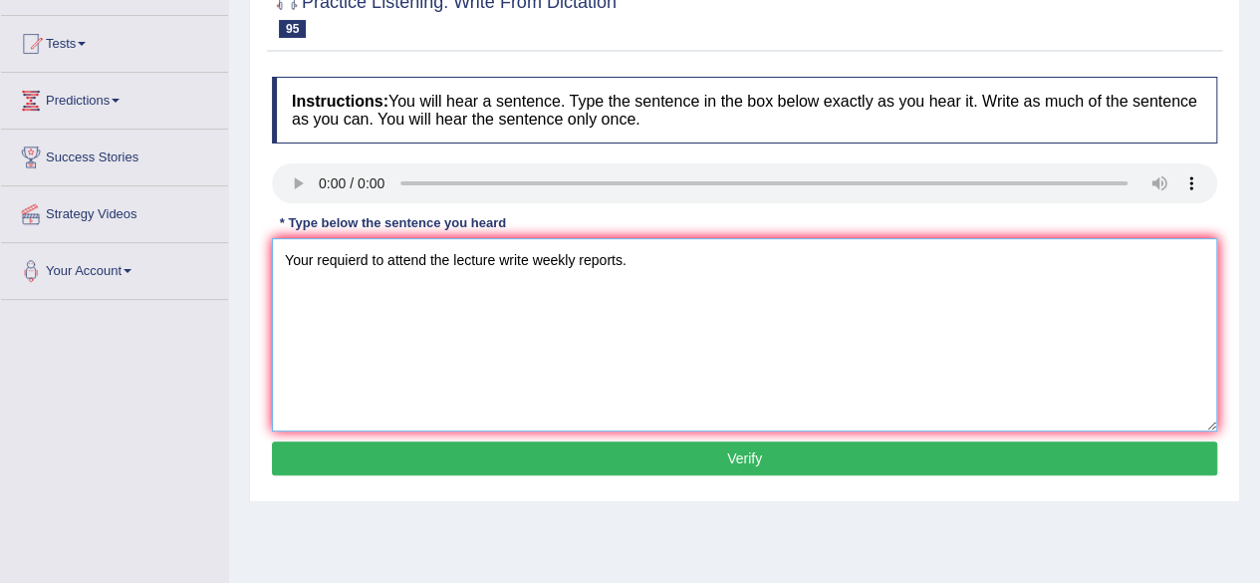
scroll to position [199, 0]
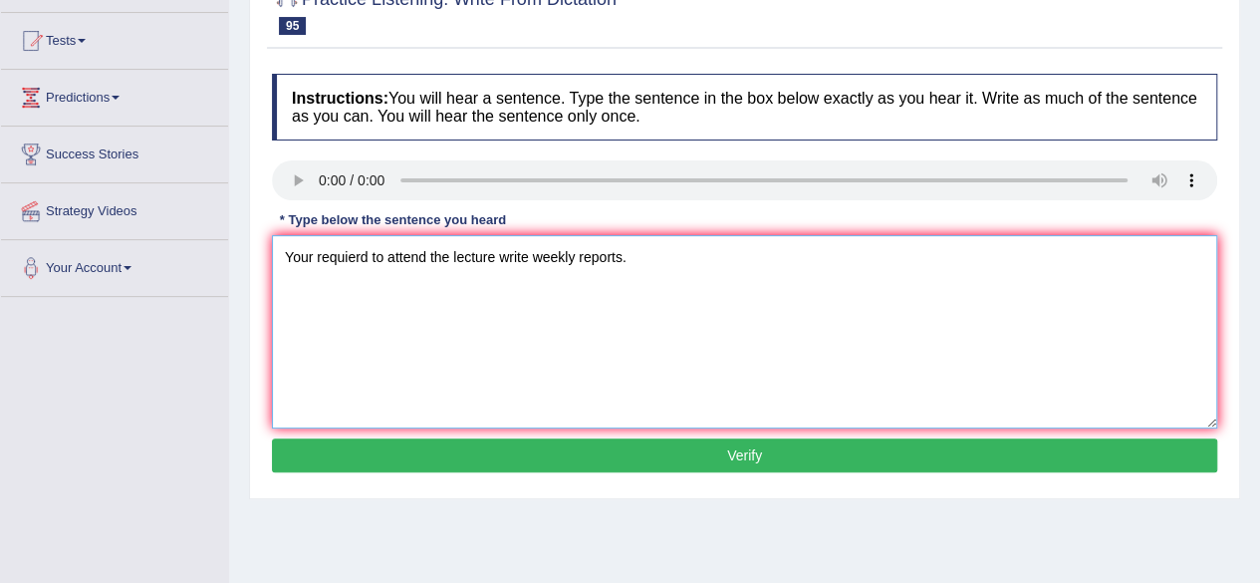
type textarea "Your requierd to attend the lecture write weekly reports."
click at [980, 455] on button "Verify" at bounding box center [744, 455] width 945 height 34
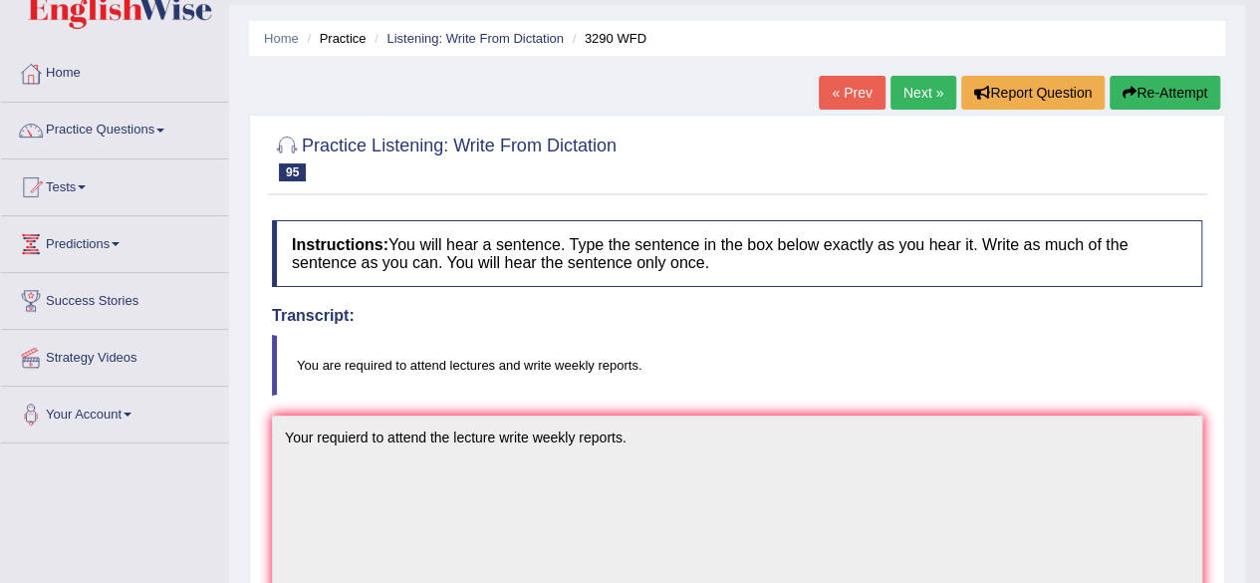
scroll to position [40, 0]
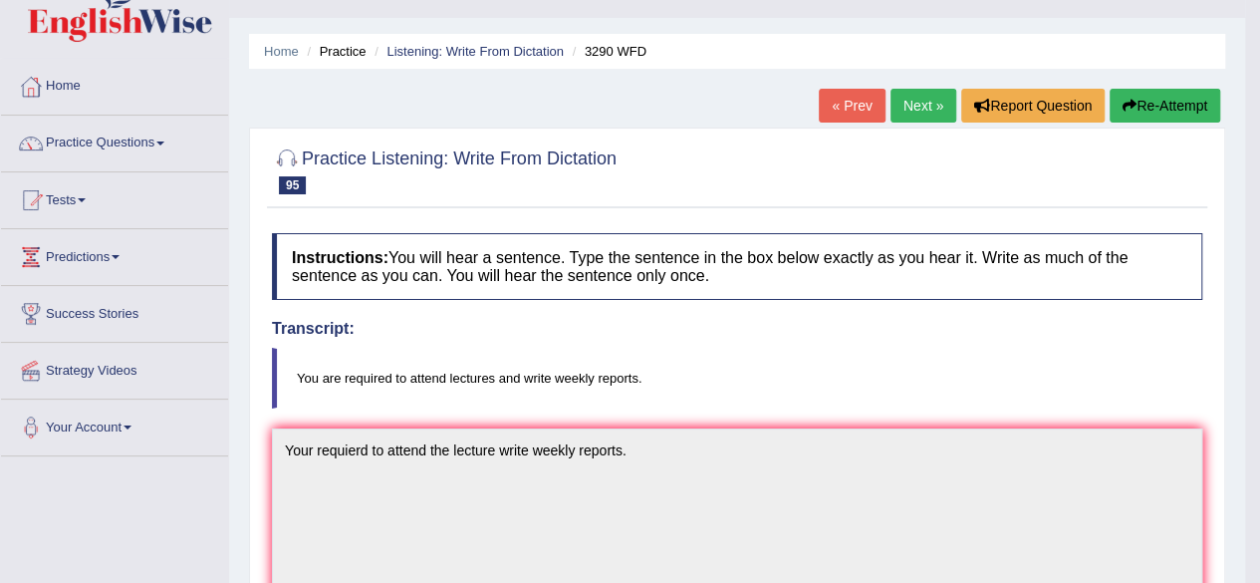
click at [926, 105] on link "Next »" at bounding box center [923, 106] width 66 height 34
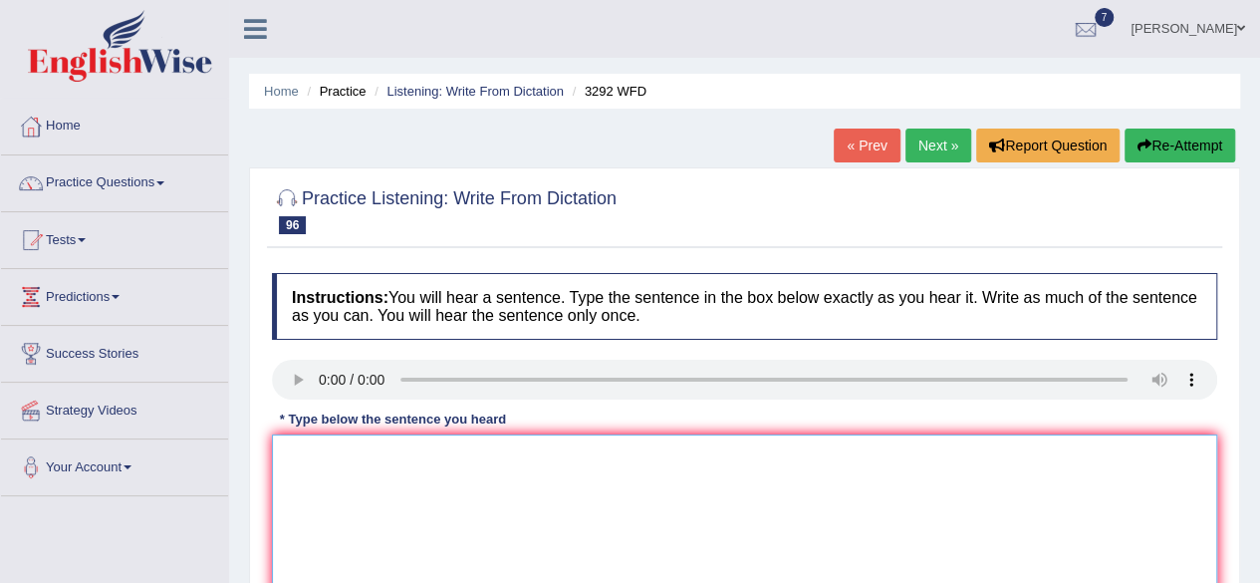
click at [338, 489] on textarea at bounding box center [744, 530] width 945 height 193
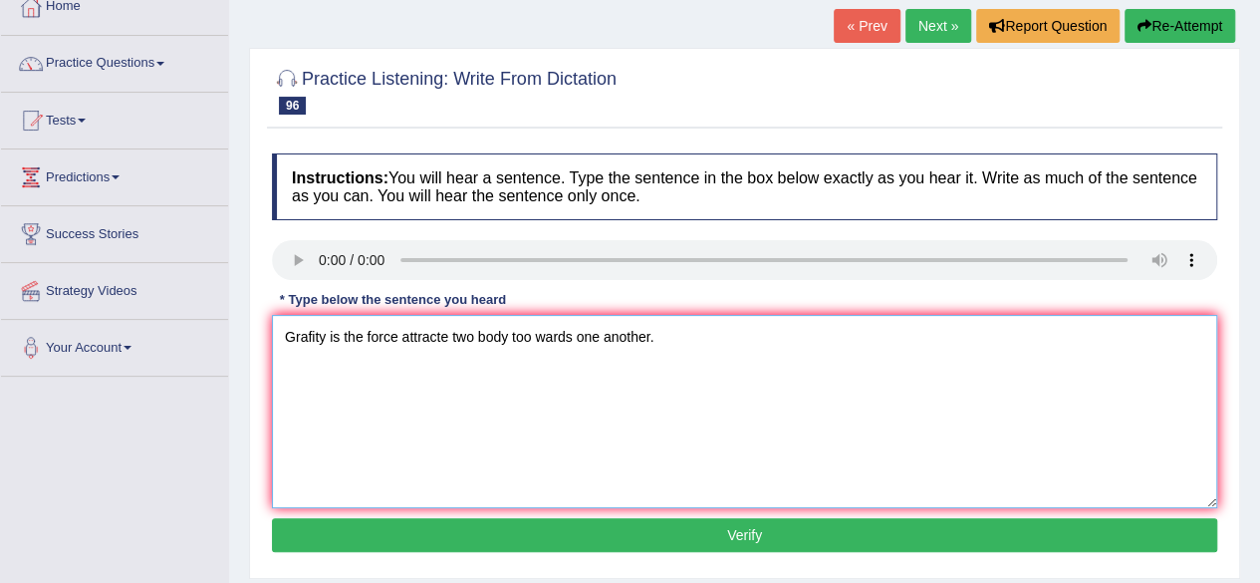
scroll to position [158, 0]
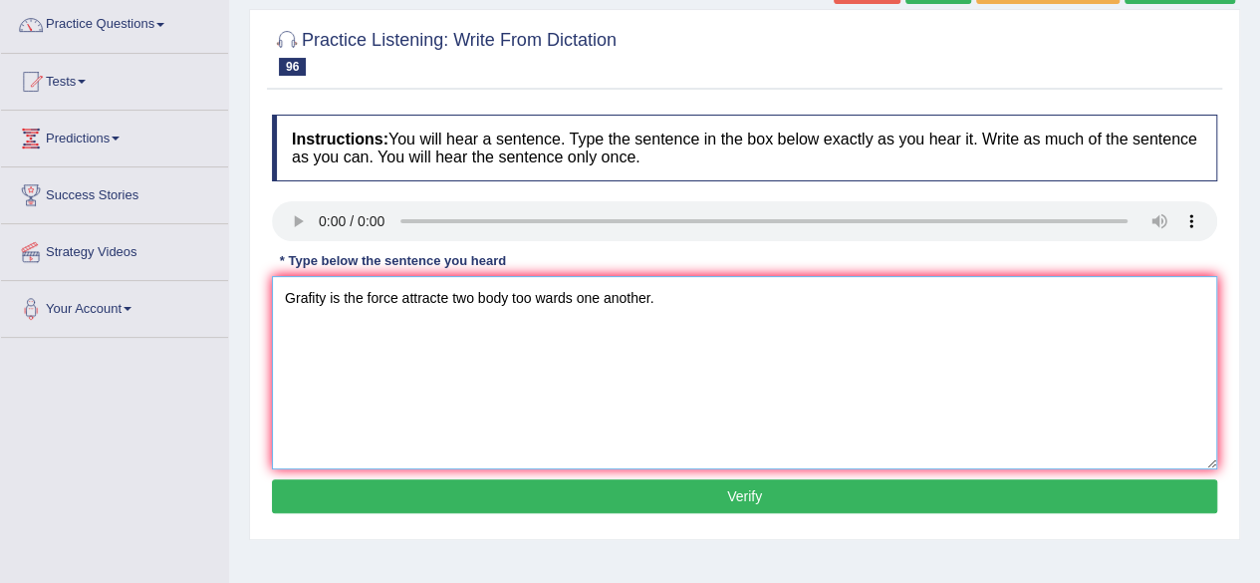
type textarea "Grafity is the force attracte two body too wards one another."
click at [1077, 500] on button "Verify" at bounding box center [744, 496] width 945 height 34
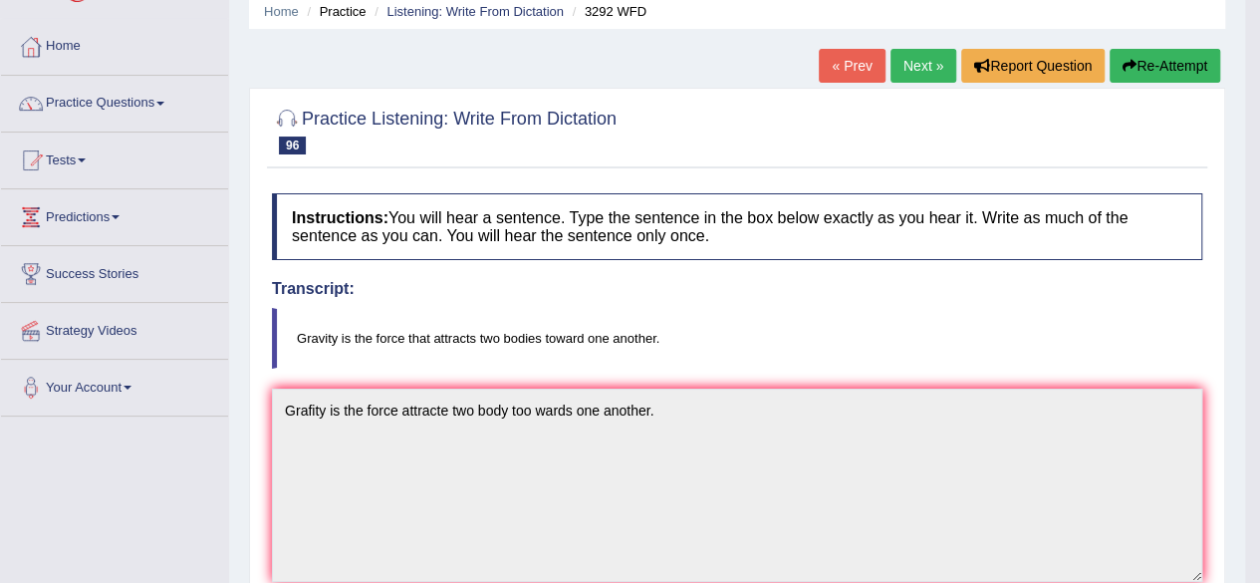
scroll to position [0, 0]
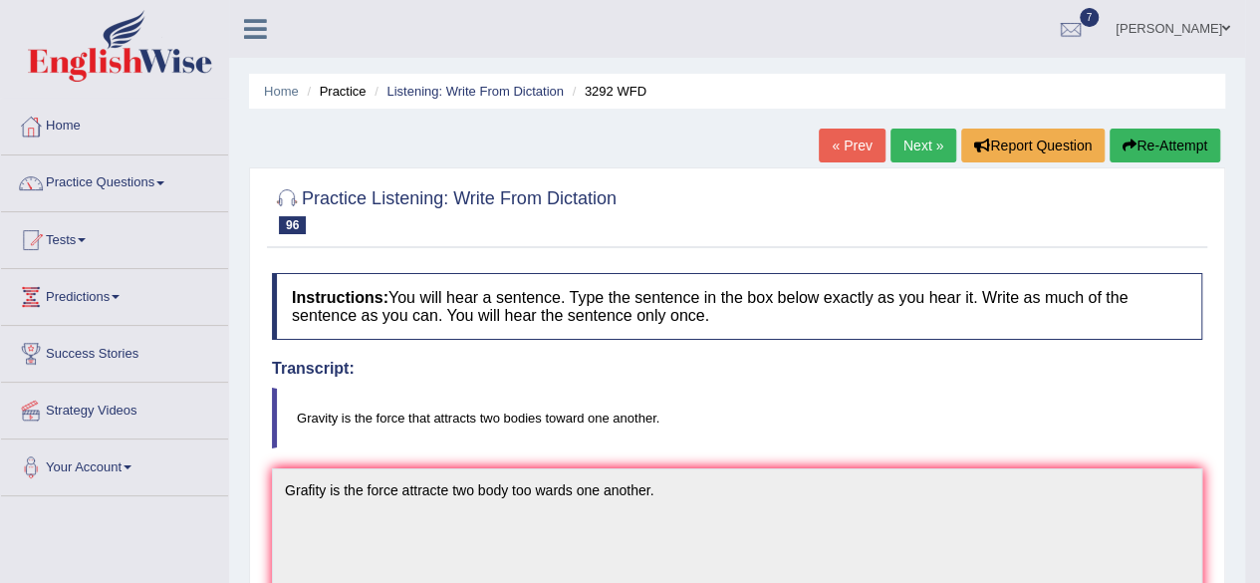
click at [916, 161] on link "Next »" at bounding box center [923, 145] width 66 height 34
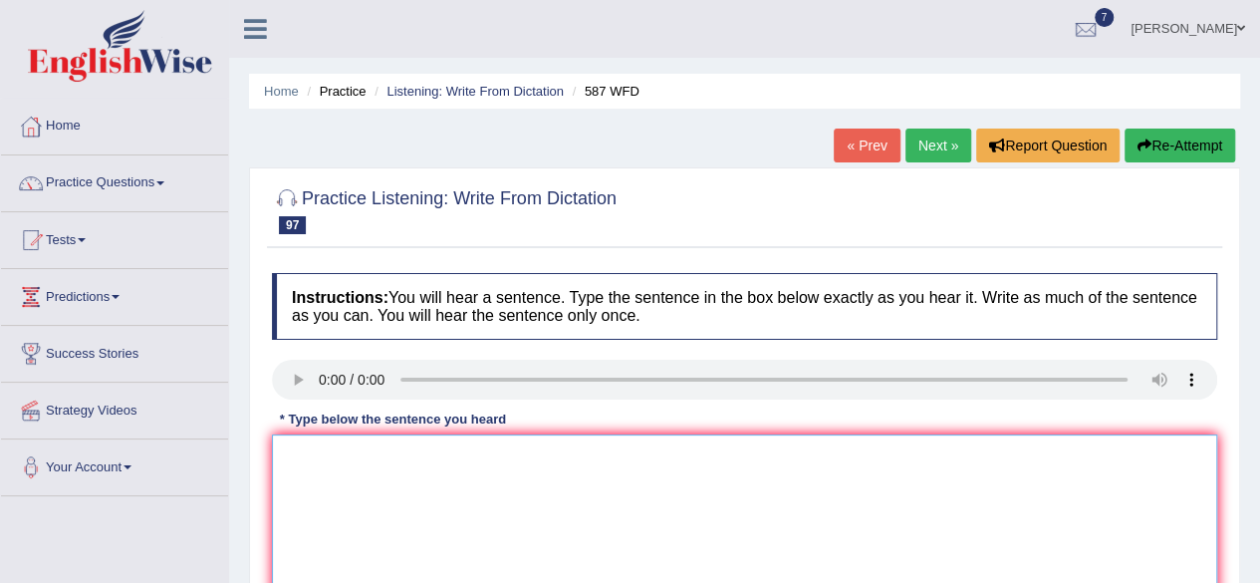
click at [314, 509] on textarea at bounding box center [744, 530] width 945 height 193
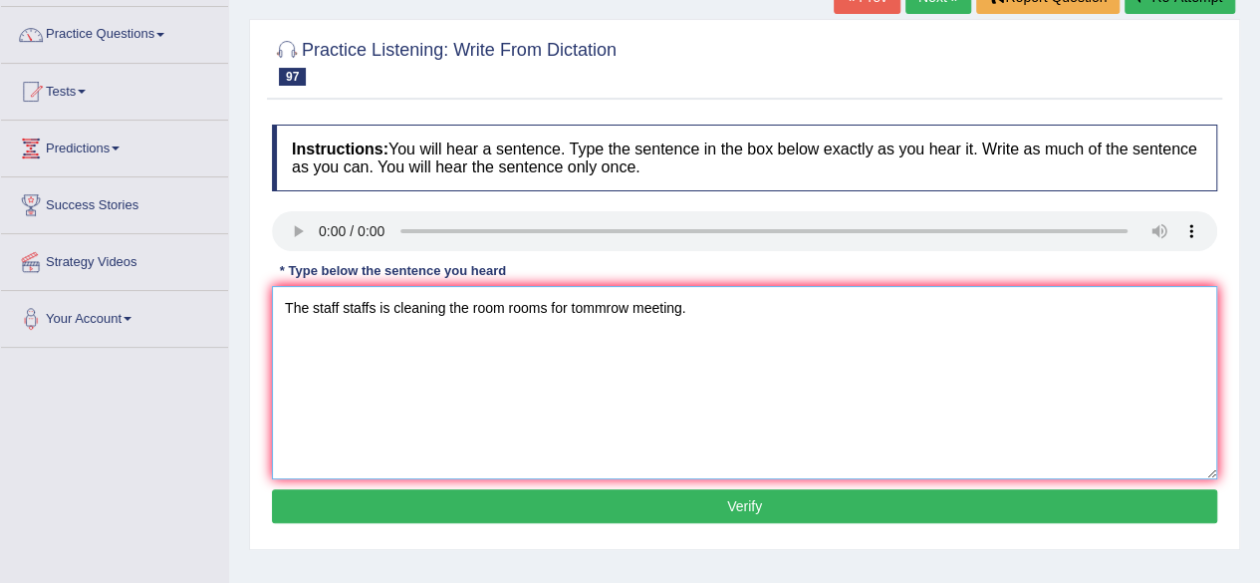
scroll to position [159, 0]
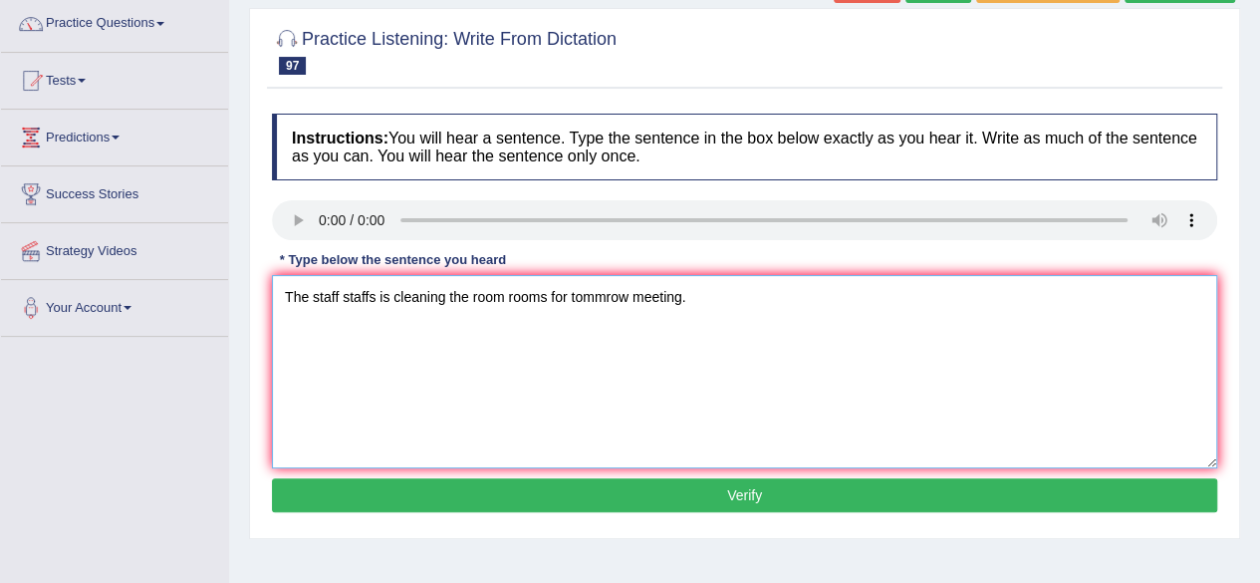
type textarea "The staff staffs is cleaning the room rooms for tommrow meeting."
click at [1071, 509] on button "Verify" at bounding box center [744, 495] width 945 height 34
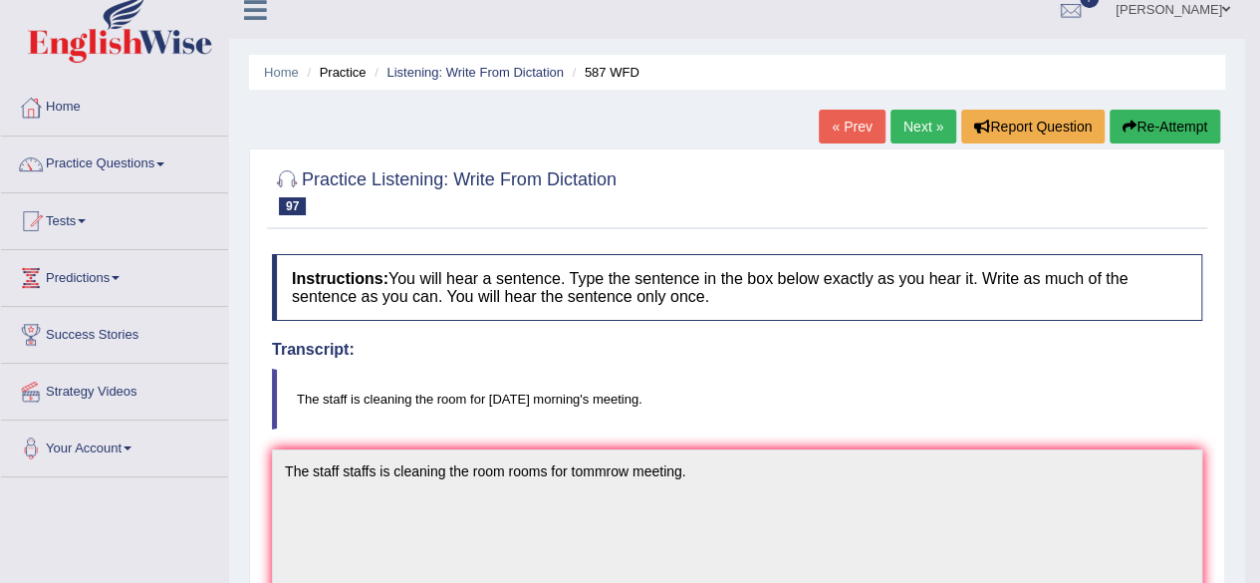
scroll to position [0, 0]
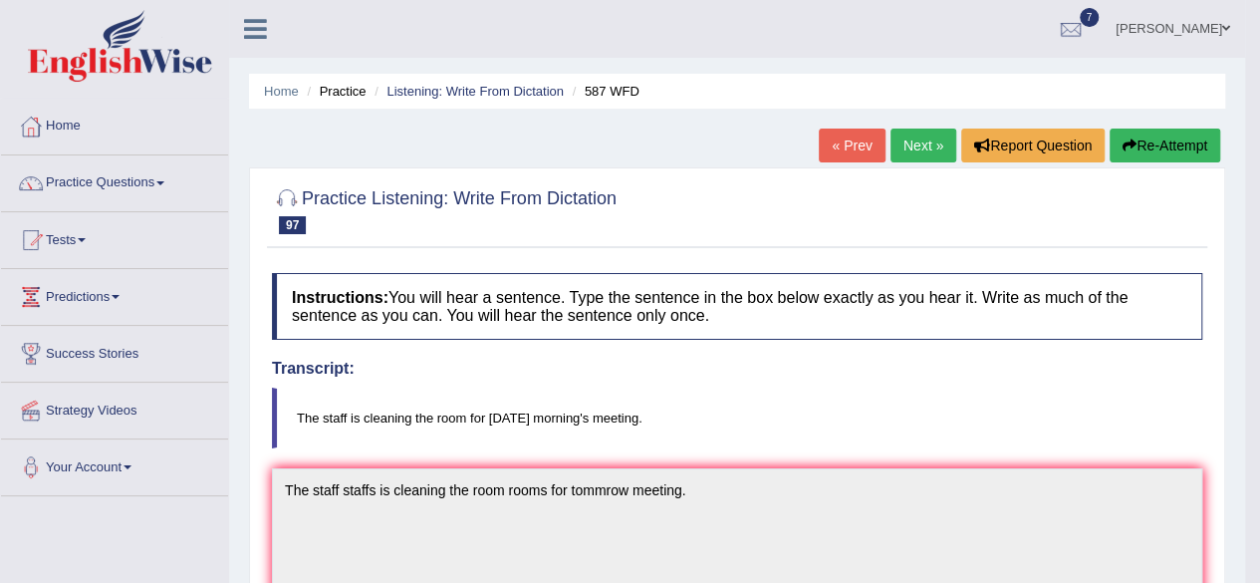
click at [919, 151] on link "Next »" at bounding box center [923, 145] width 66 height 34
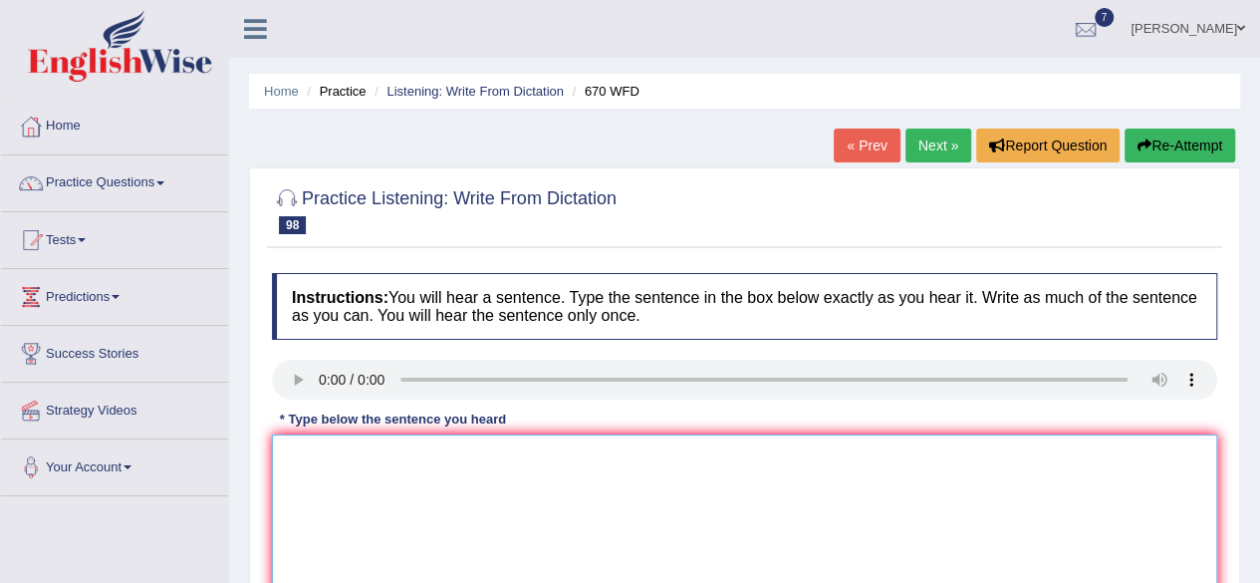
click at [314, 470] on textarea at bounding box center [744, 530] width 945 height 193
click at [391, 455] on textarea "Students can find climate changes change" at bounding box center [744, 530] width 945 height 193
click at [663, 453] on textarea "Students can find new news about climate changes change" at bounding box center [744, 530] width 945 height 193
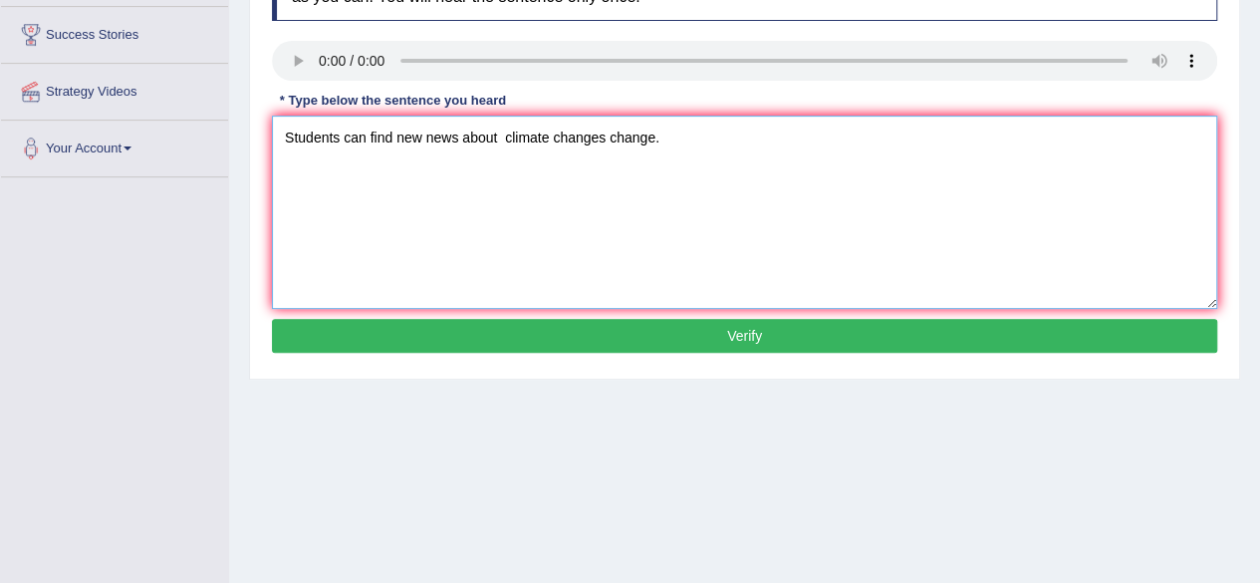
scroll to position [332, 0]
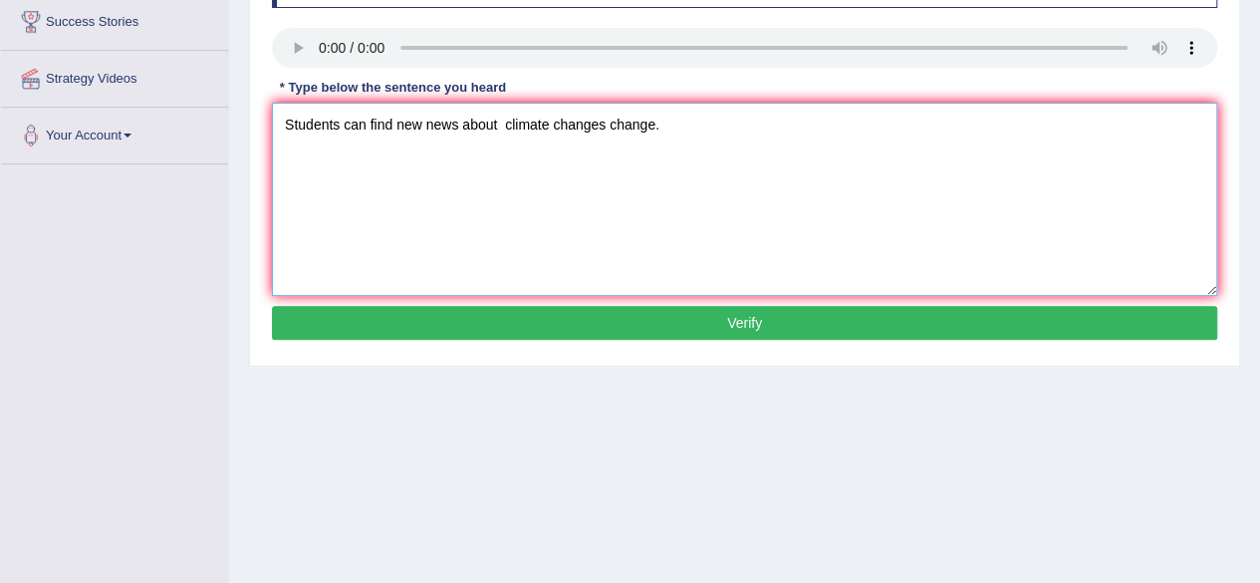
type textarea "Students can find new news about climate changes change."
click at [1140, 324] on button "Verify" at bounding box center [744, 323] width 945 height 34
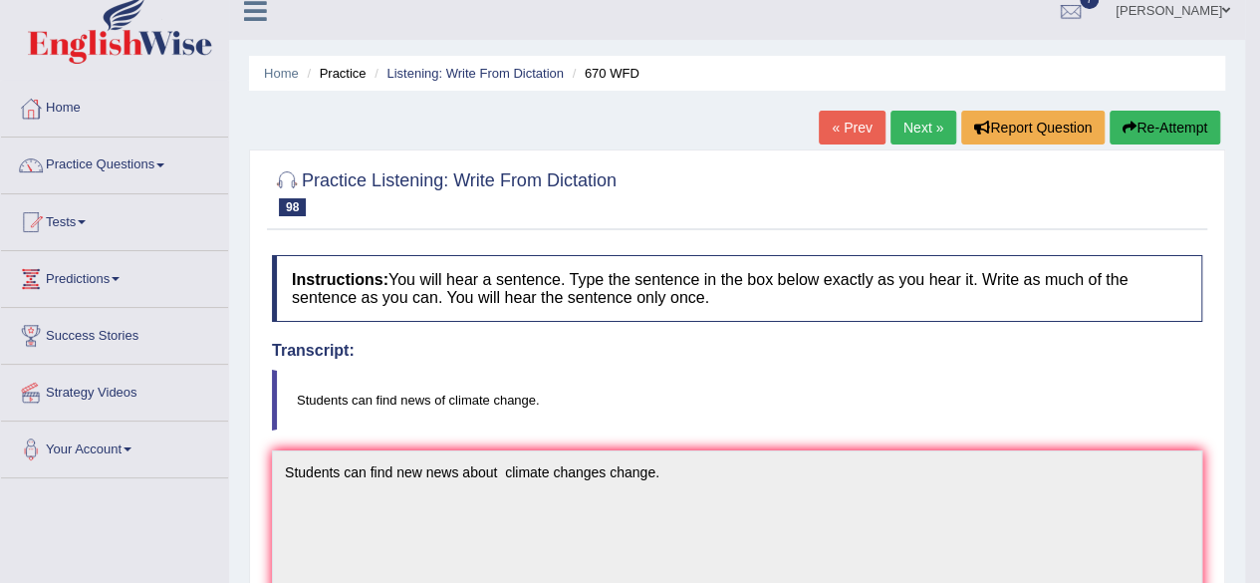
scroll to position [13, 0]
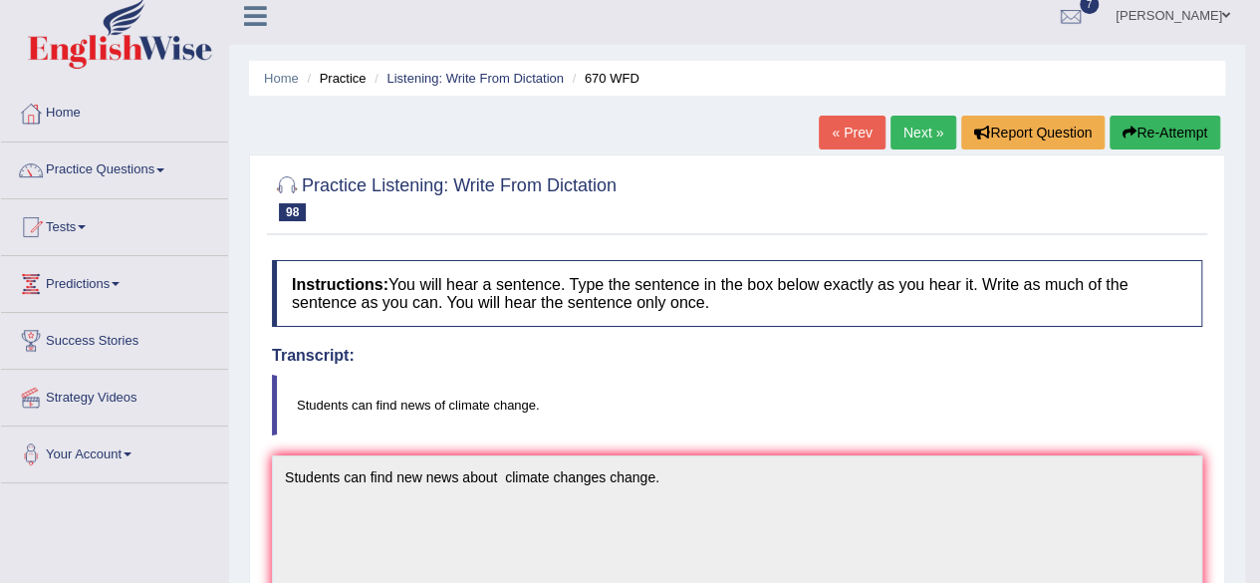
click at [918, 140] on link "Next »" at bounding box center [923, 133] width 66 height 34
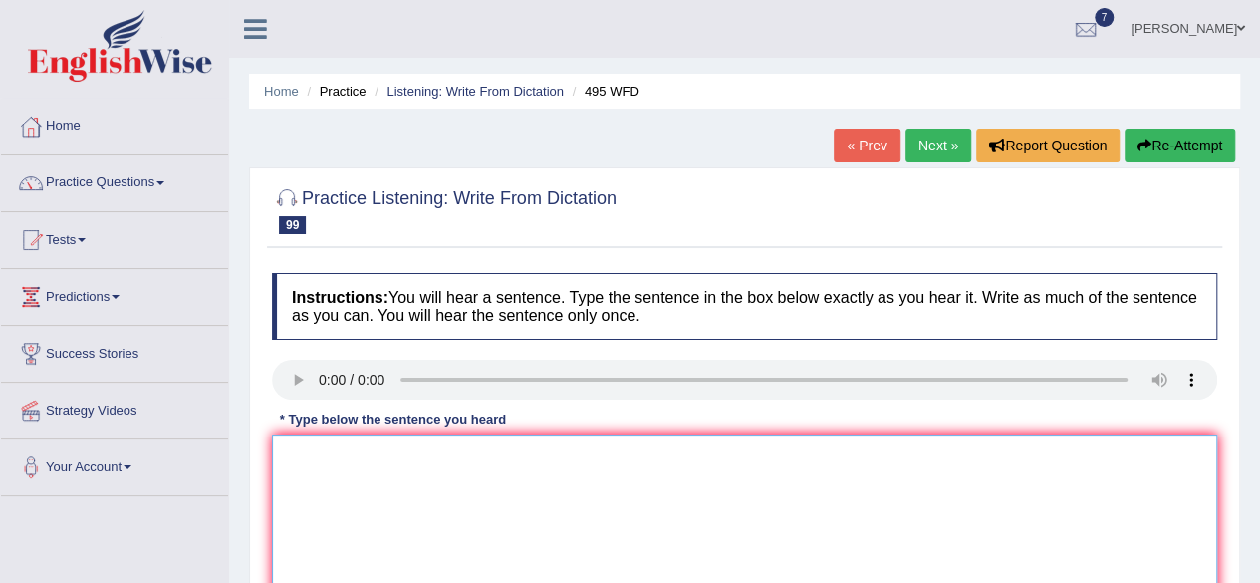
click at [315, 479] on textarea at bounding box center [744, 530] width 945 height 193
type textarea "T"
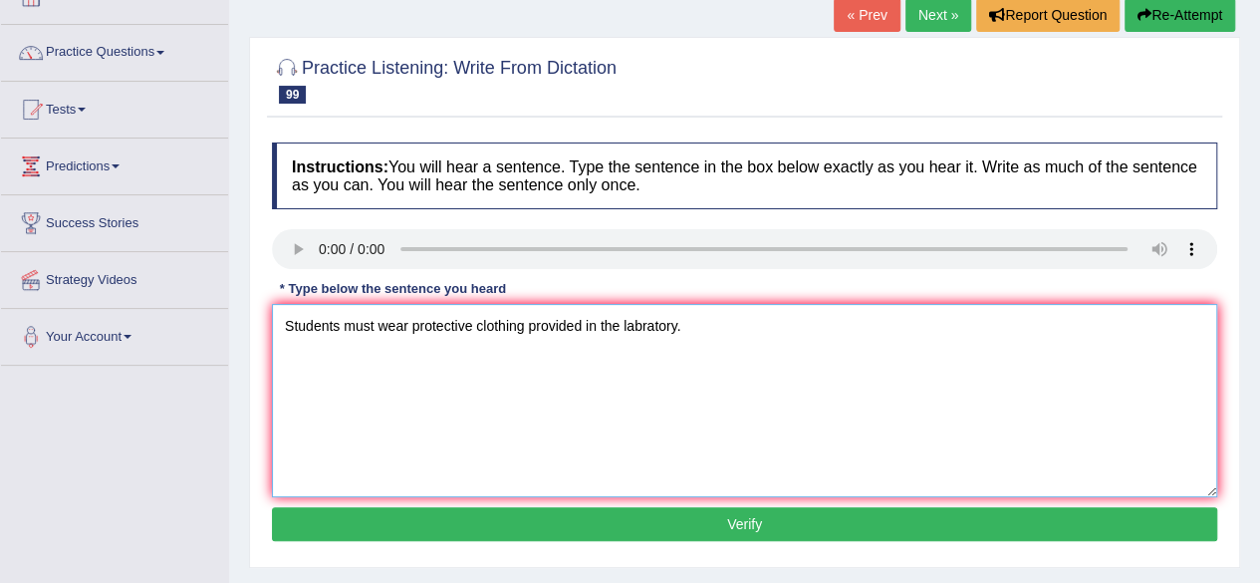
scroll to position [159, 0]
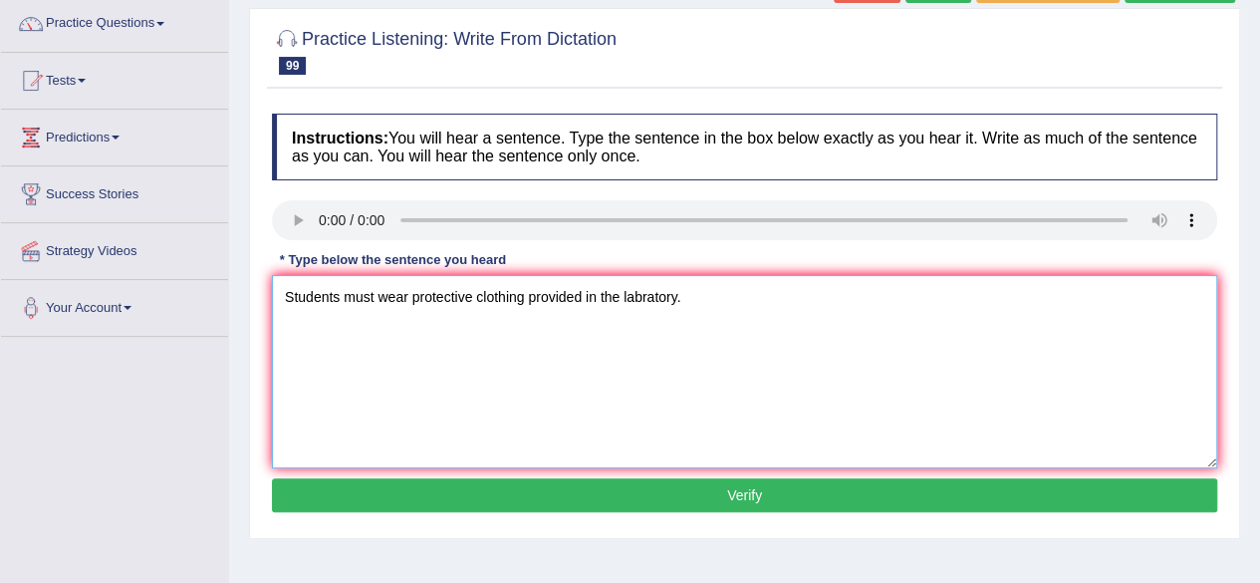
type textarea "Students must wear protective clothing provided in the labratory."
click at [1049, 499] on button "Verify" at bounding box center [744, 495] width 945 height 34
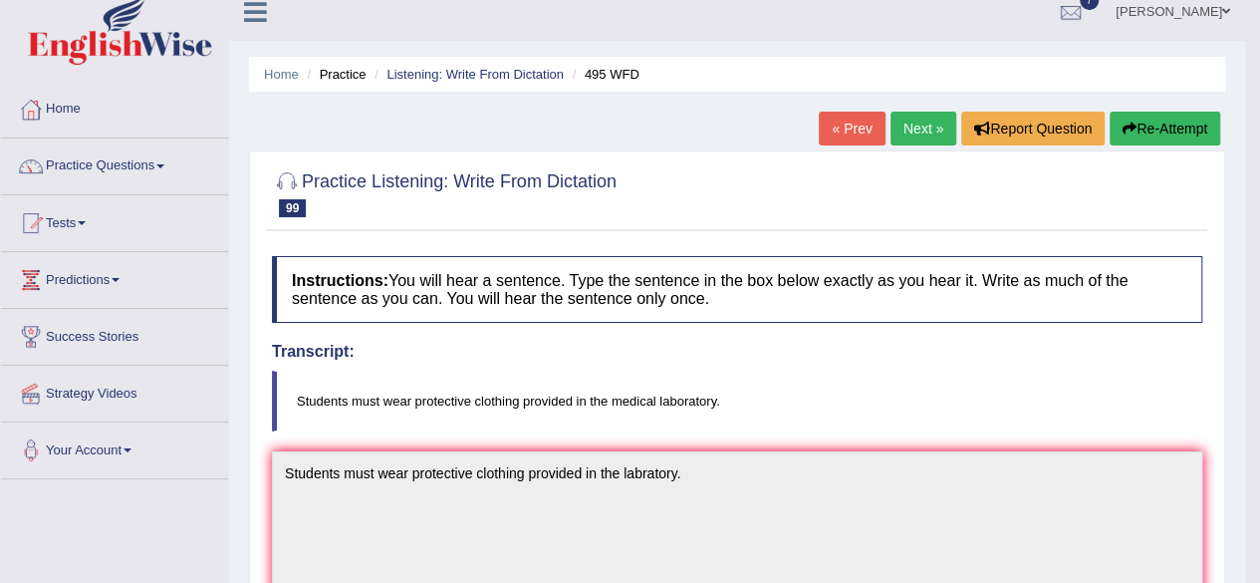
scroll to position [0, 0]
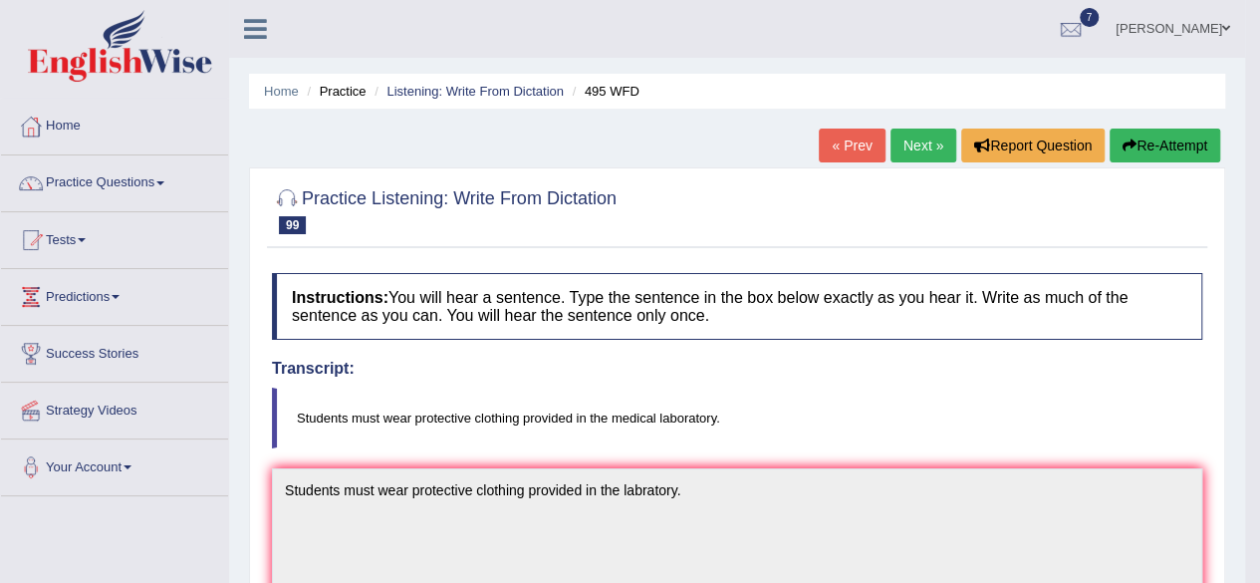
click at [936, 146] on link "Next »" at bounding box center [923, 145] width 66 height 34
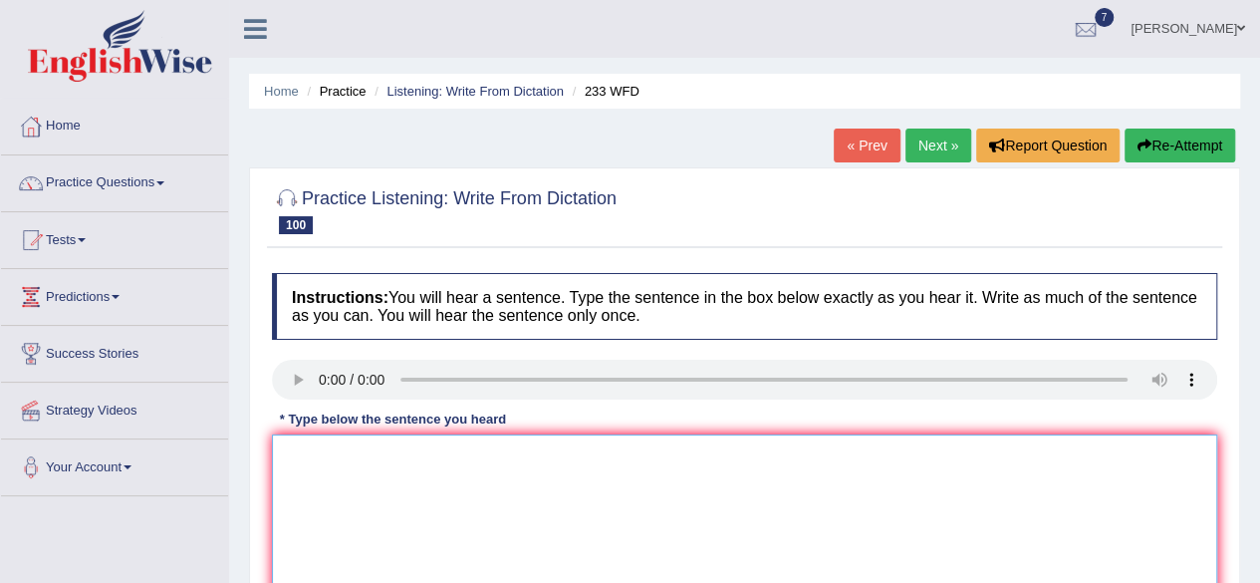
click at [307, 493] on textarea at bounding box center [744, 530] width 945 height 193
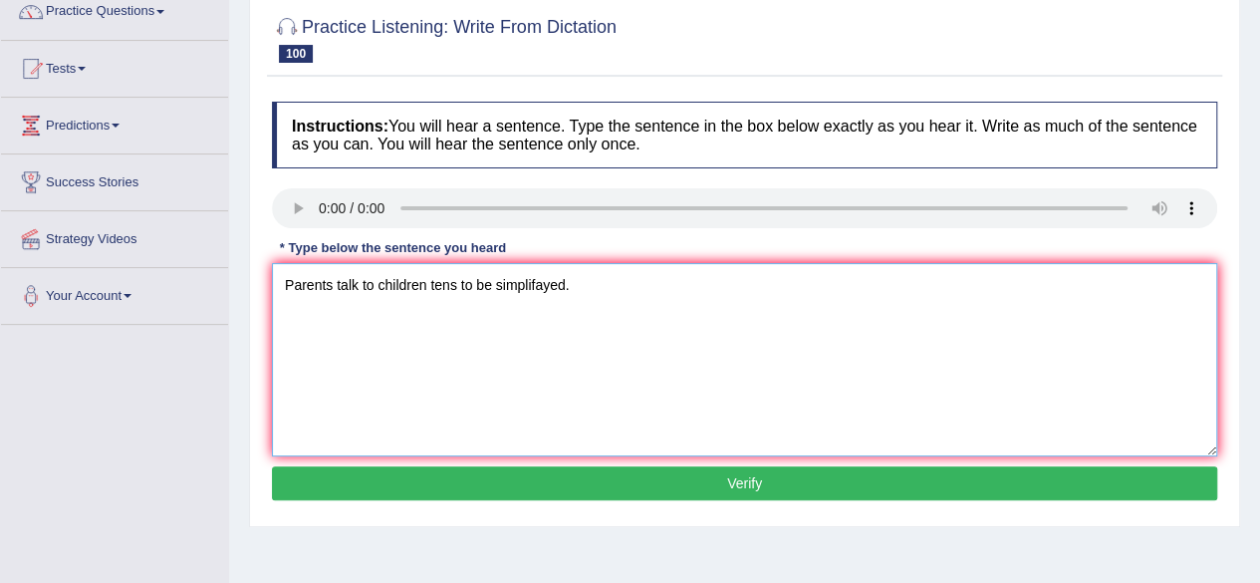
scroll to position [199, 0]
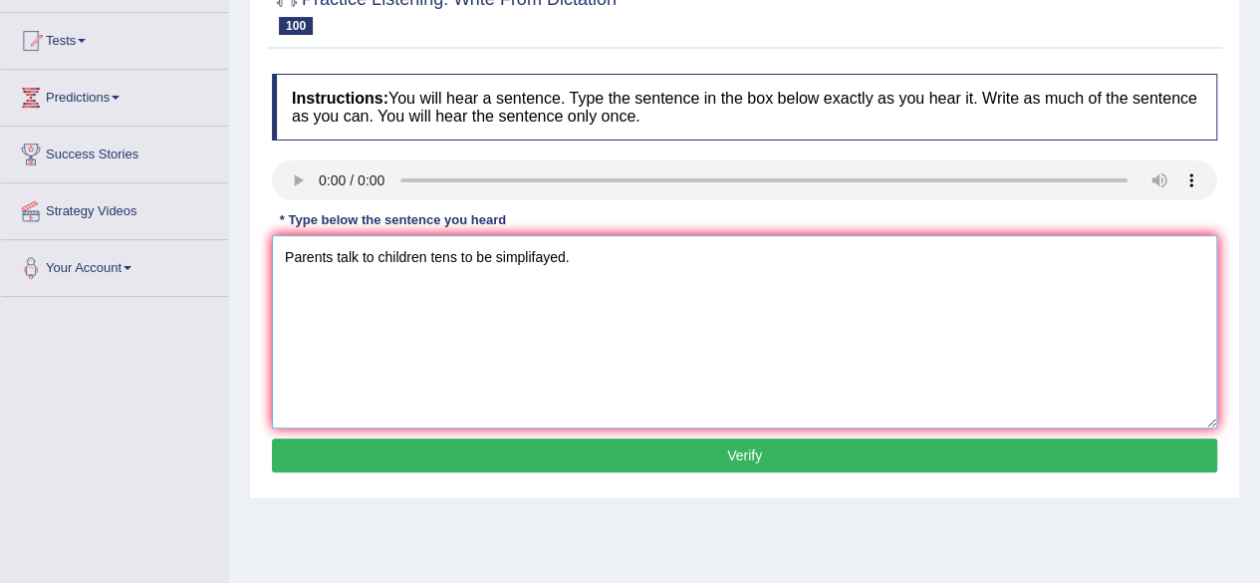
type textarea "Parents talk to children tens to be simplifayed."
click at [1108, 453] on button "Verify" at bounding box center [744, 455] width 945 height 34
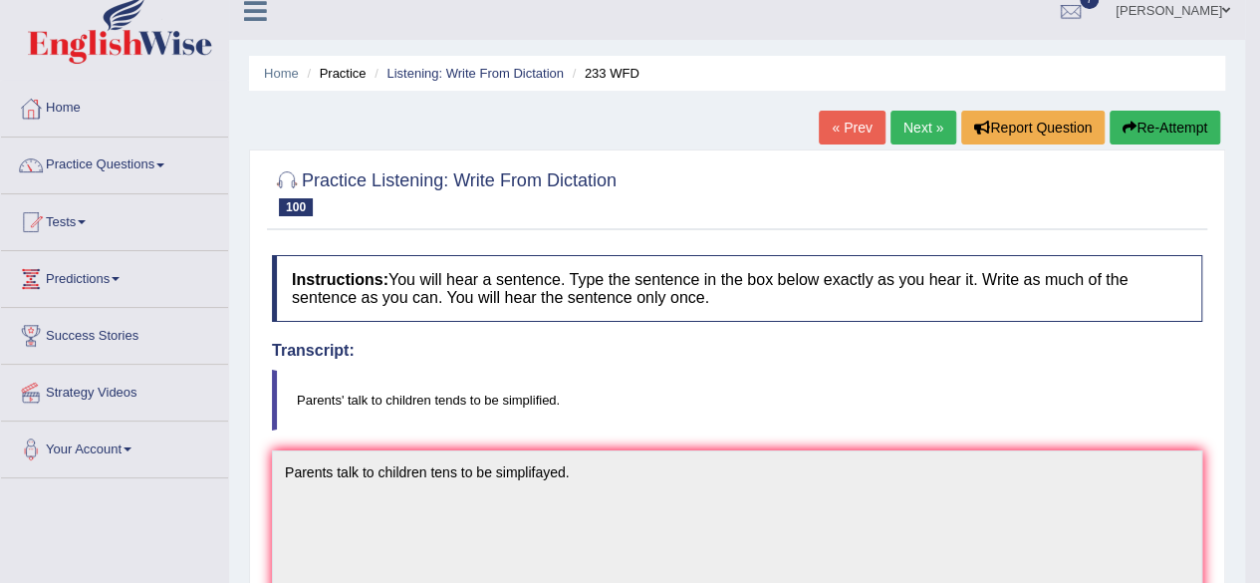
scroll to position [0, 0]
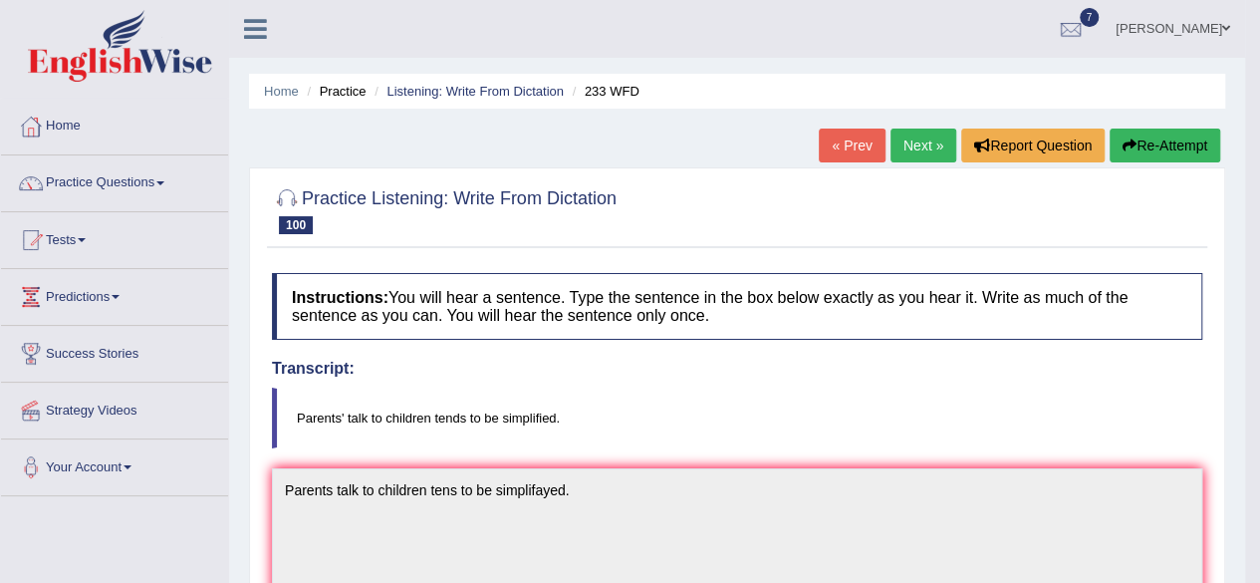
click at [914, 146] on link "Next »" at bounding box center [923, 145] width 66 height 34
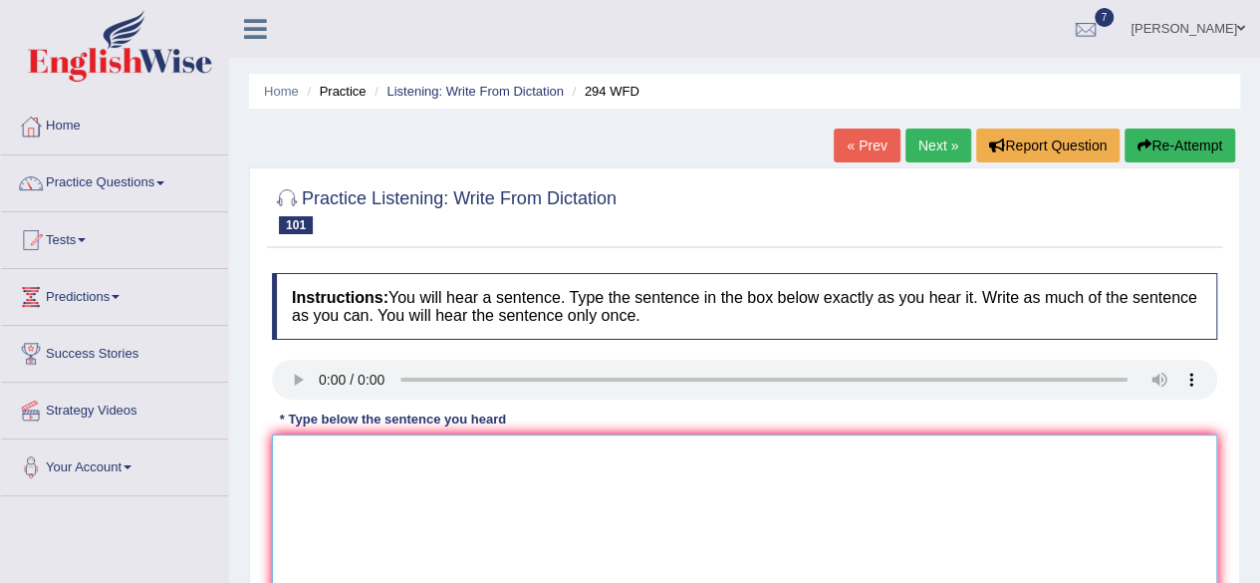
click at [295, 457] on textarea at bounding box center [744, 530] width 945 height 193
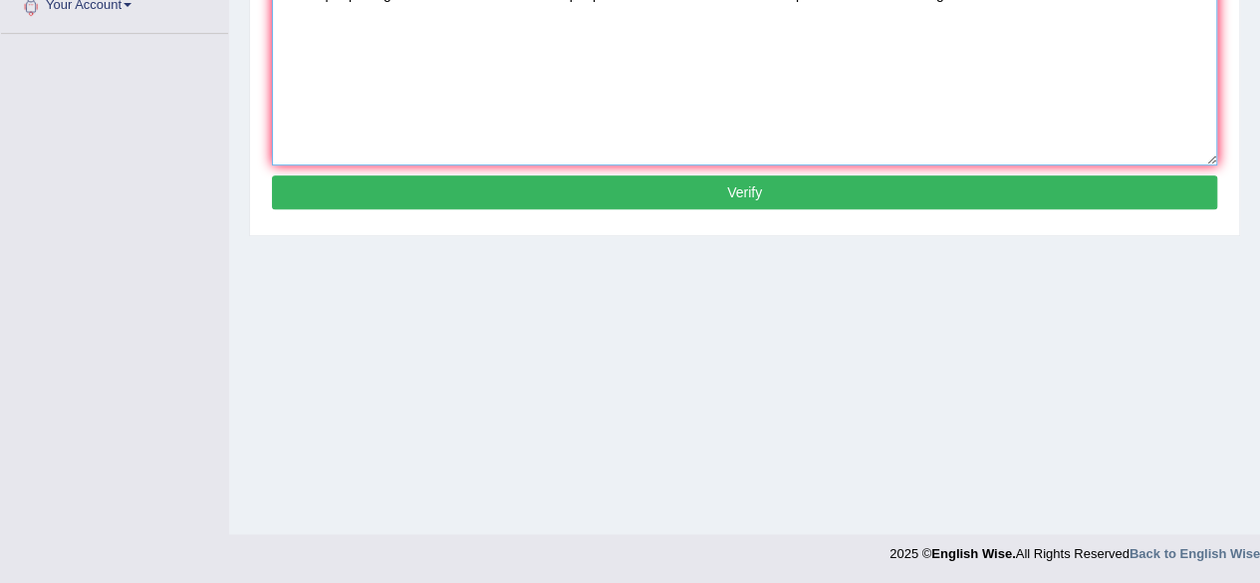
type textarea "Some people regards this is i was were some people asks aske for state state co…"
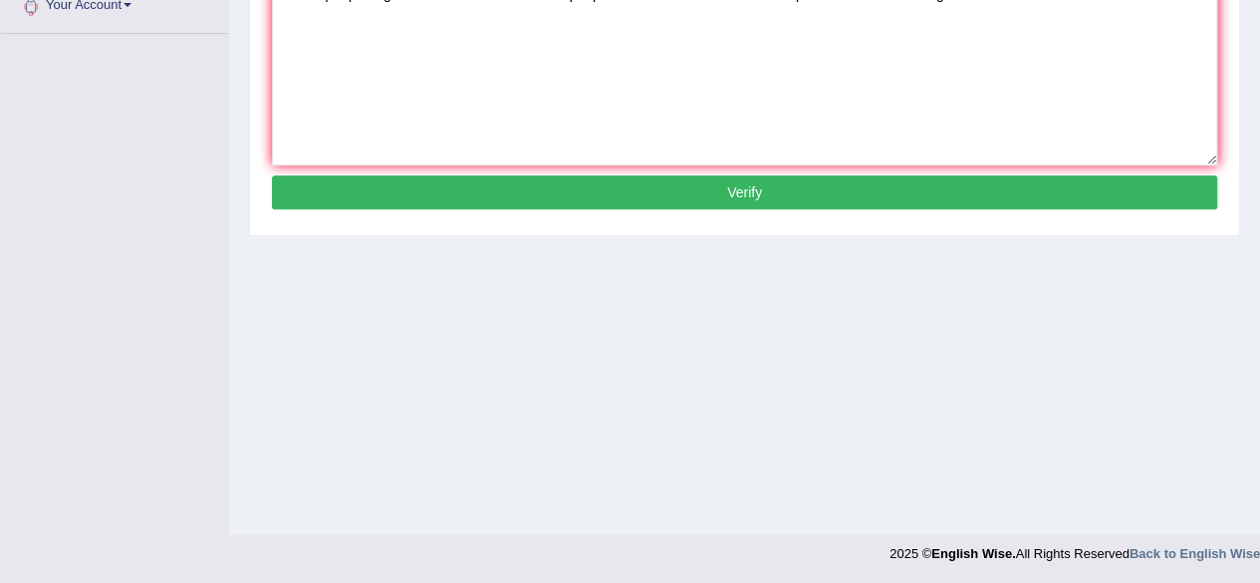
click at [1046, 192] on button "Verify" at bounding box center [744, 192] width 945 height 34
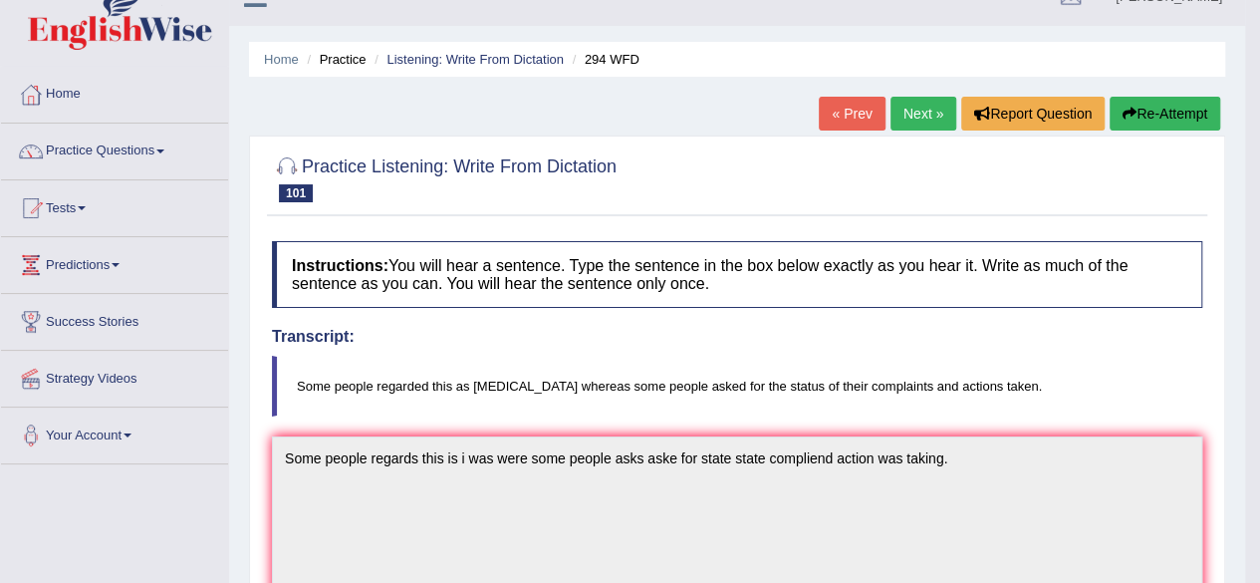
scroll to position [24, 0]
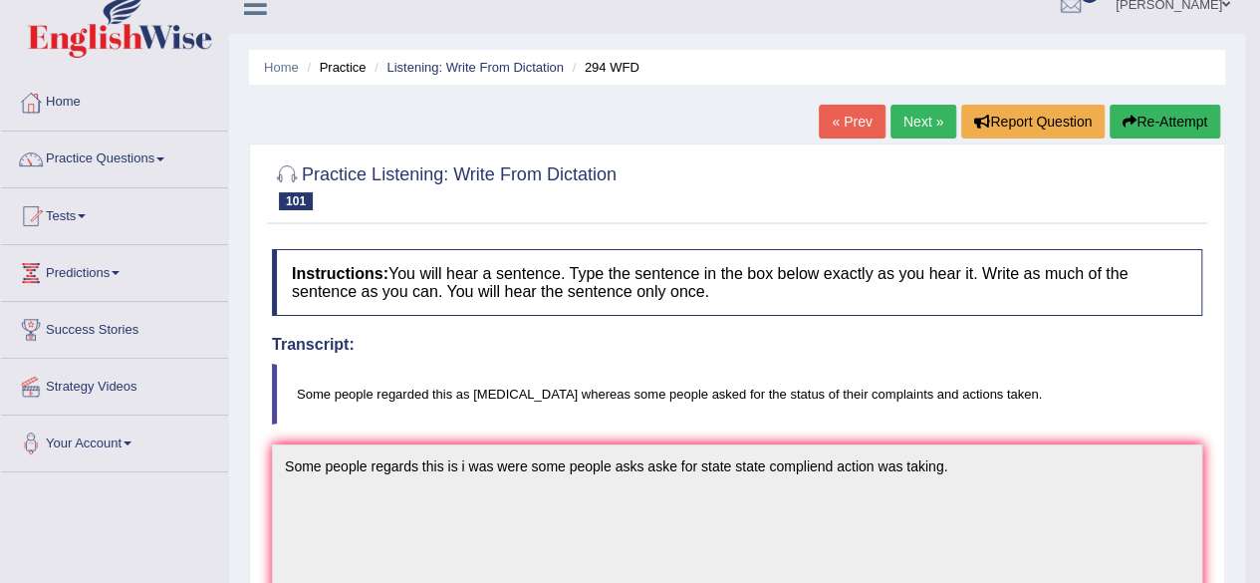
click at [920, 125] on link "Next »" at bounding box center [923, 122] width 66 height 34
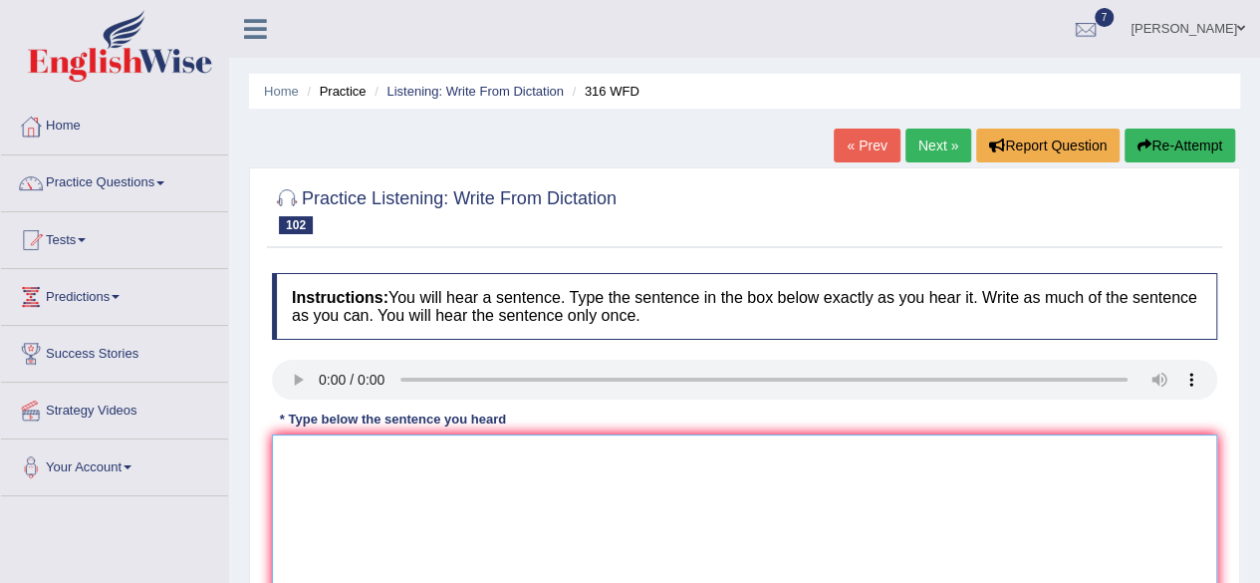
click at [315, 473] on textarea at bounding box center [744, 530] width 945 height 193
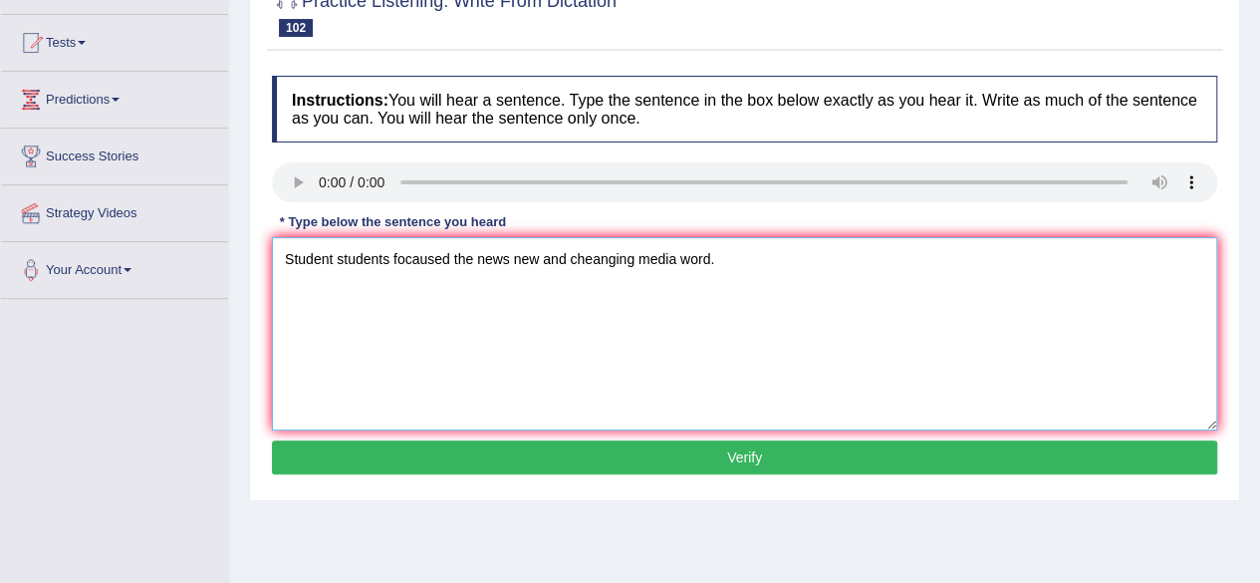
scroll to position [199, 0]
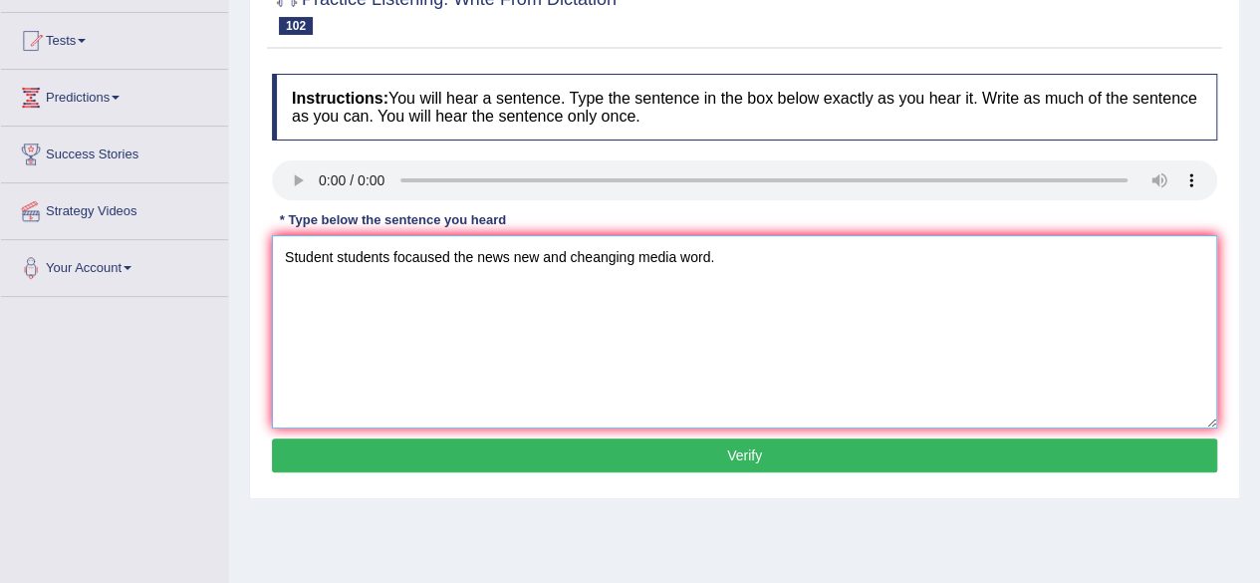
type textarea "Student students focaused the news new and cheanging media word."
click at [1161, 459] on button "Verify" at bounding box center [744, 455] width 945 height 34
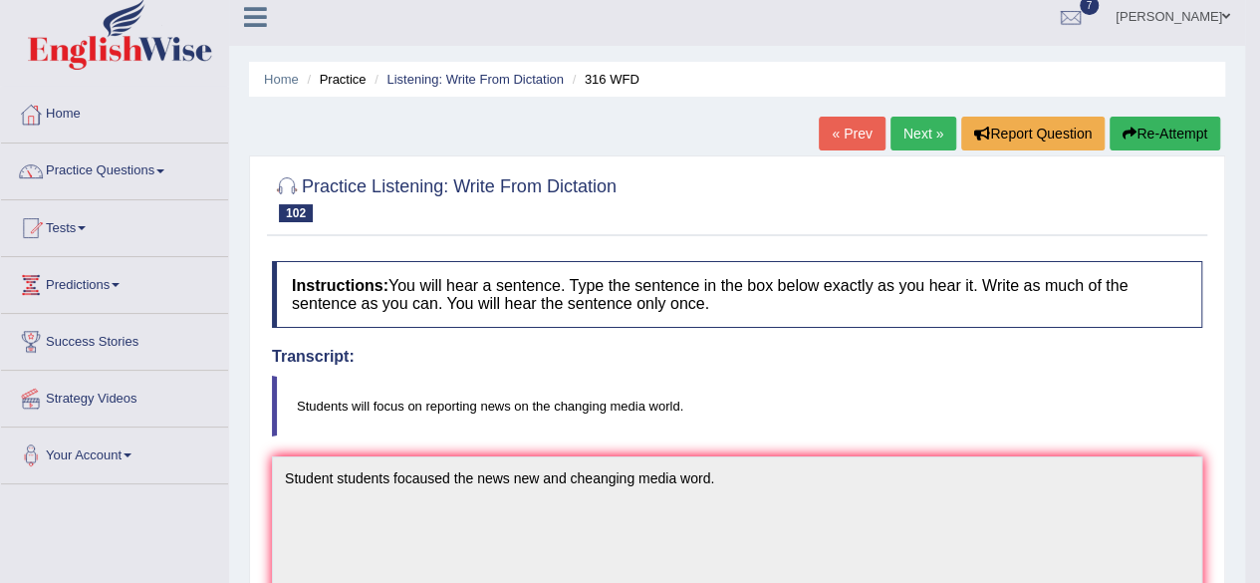
scroll to position [0, 0]
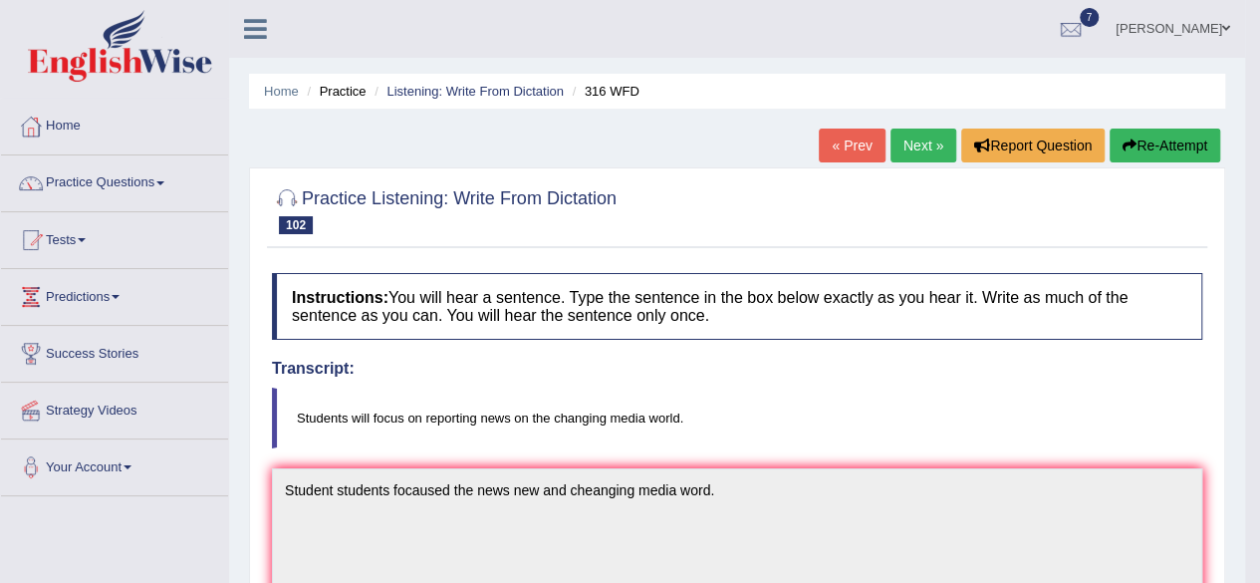
click at [921, 158] on link "Next »" at bounding box center [923, 145] width 66 height 34
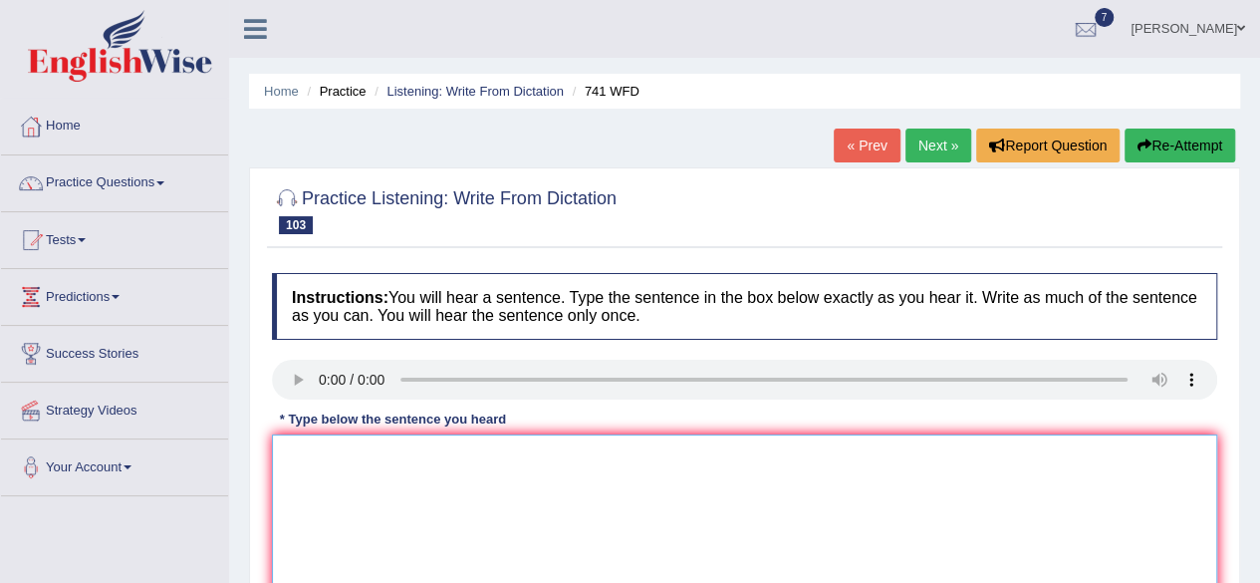
click at [365, 473] on textarea at bounding box center [744, 530] width 945 height 193
click at [337, 463] on textarea at bounding box center [744, 530] width 945 height 193
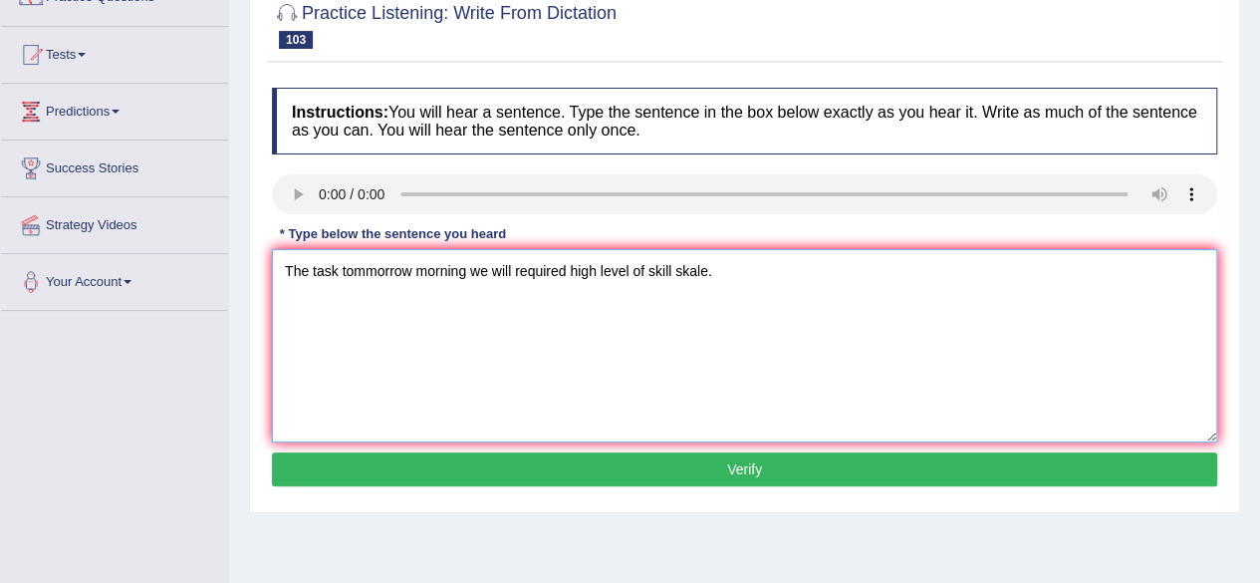
scroll to position [199, 0]
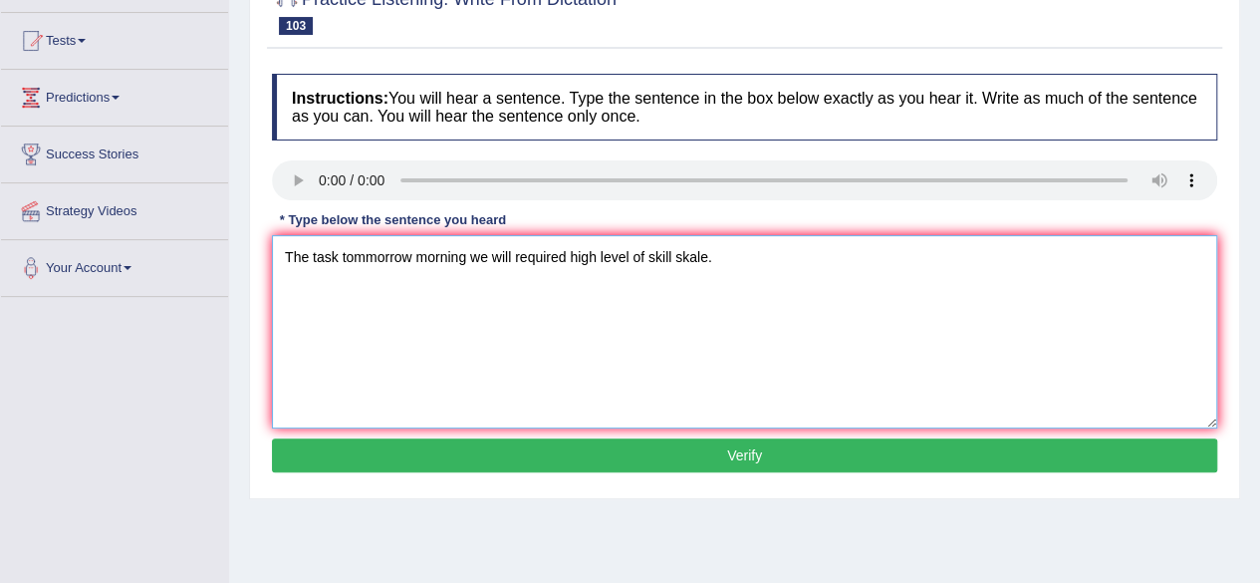
type textarea "The task tommorrow morning we will required high level of skill skale."
click at [1098, 455] on button "Verify" at bounding box center [744, 455] width 945 height 34
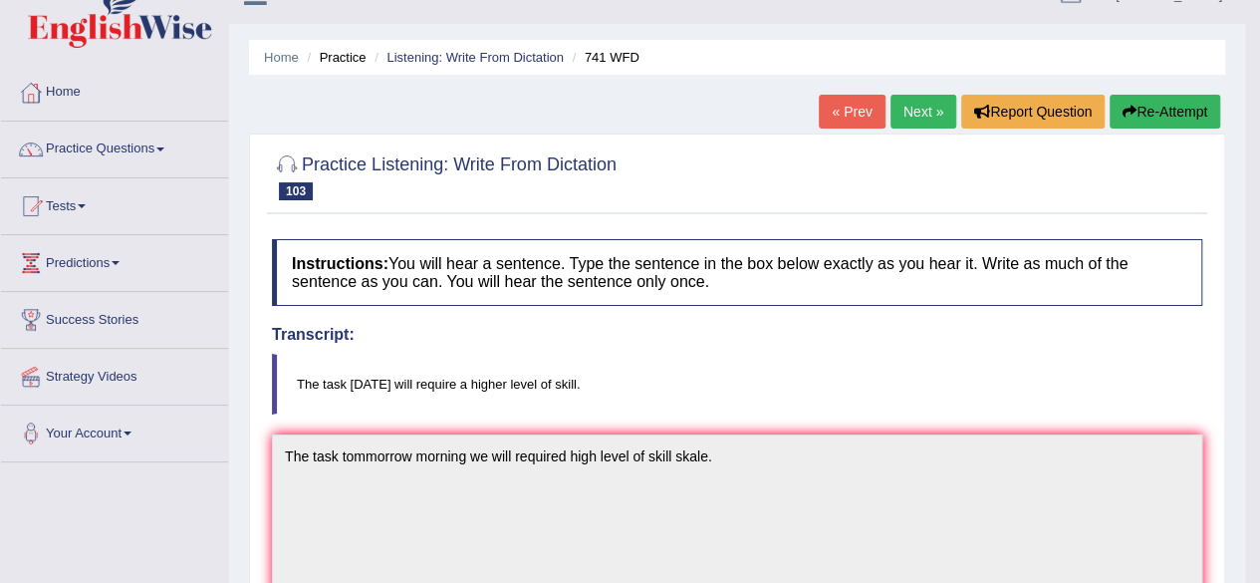
scroll to position [22, 0]
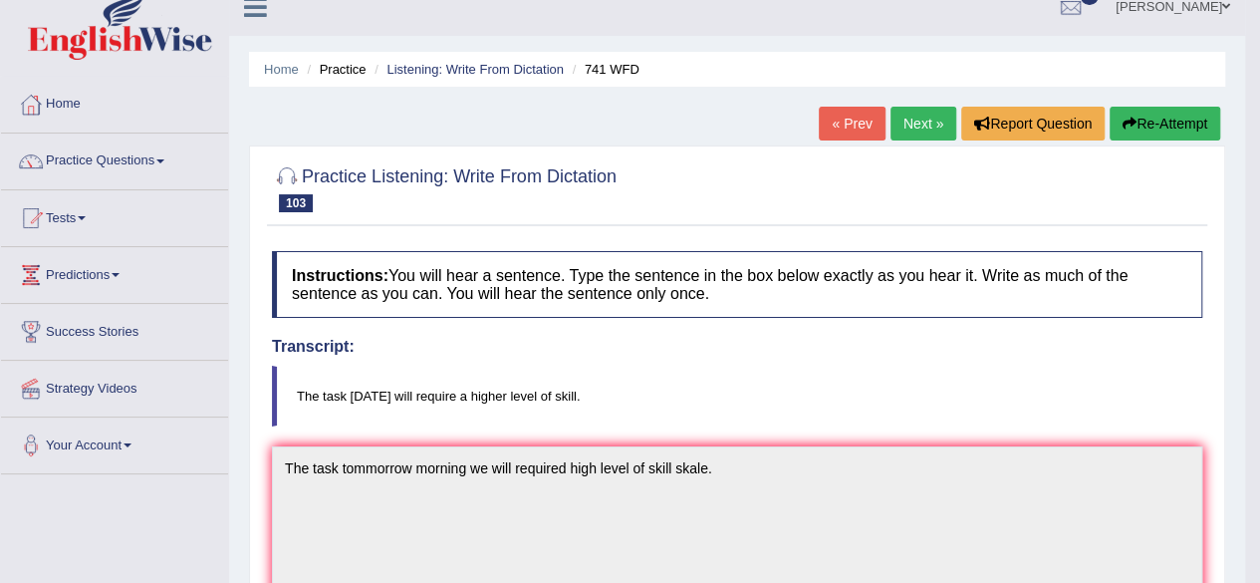
click at [906, 125] on link "Next »" at bounding box center [923, 124] width 66 height 34
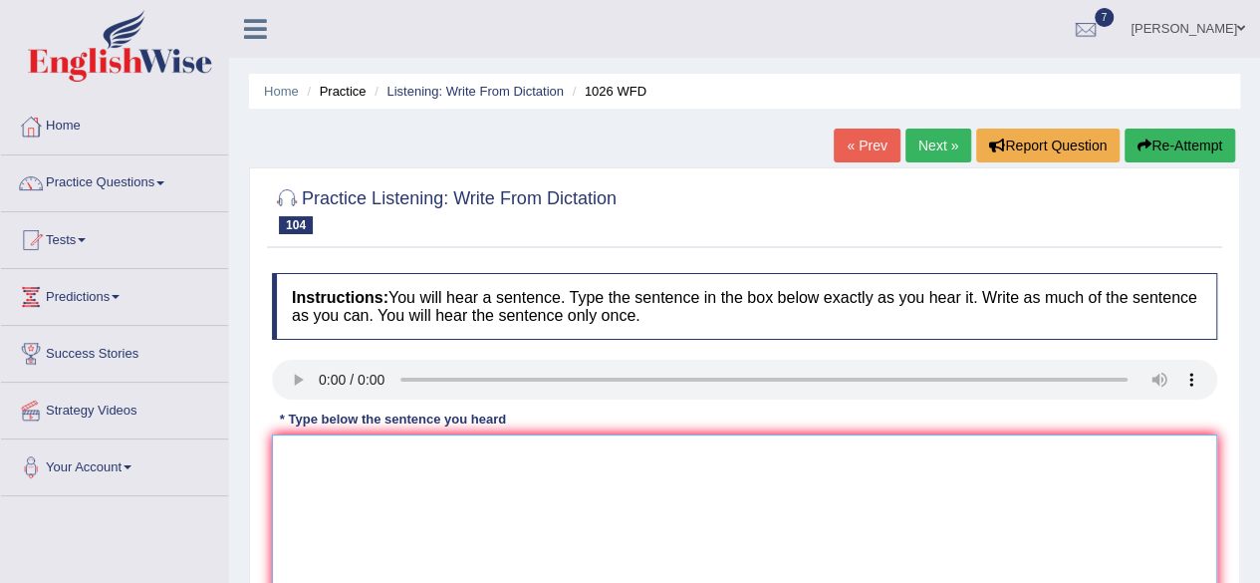
click at [346, 466] on textarea at bounding box center [744, 530] width 945 height 193
click at [395, 463] on textarea "Football is playin" at bounding box center [744, 530] width 945 height 193
click at [452, 459] on textarea "Football is played during all university" at bounding box center [744, 530] width 945 height 193
click at [574, 462] on textarea "Football is played during all year at university" at bounding box center [744, 530] width 945 height 193
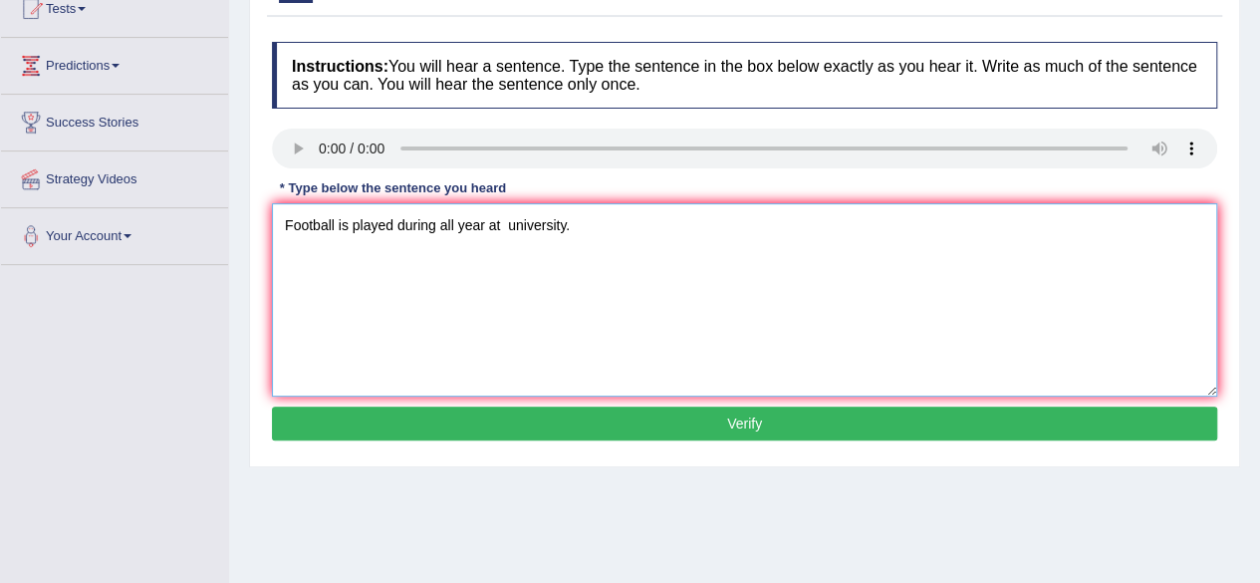
scroll to position [239, 0]
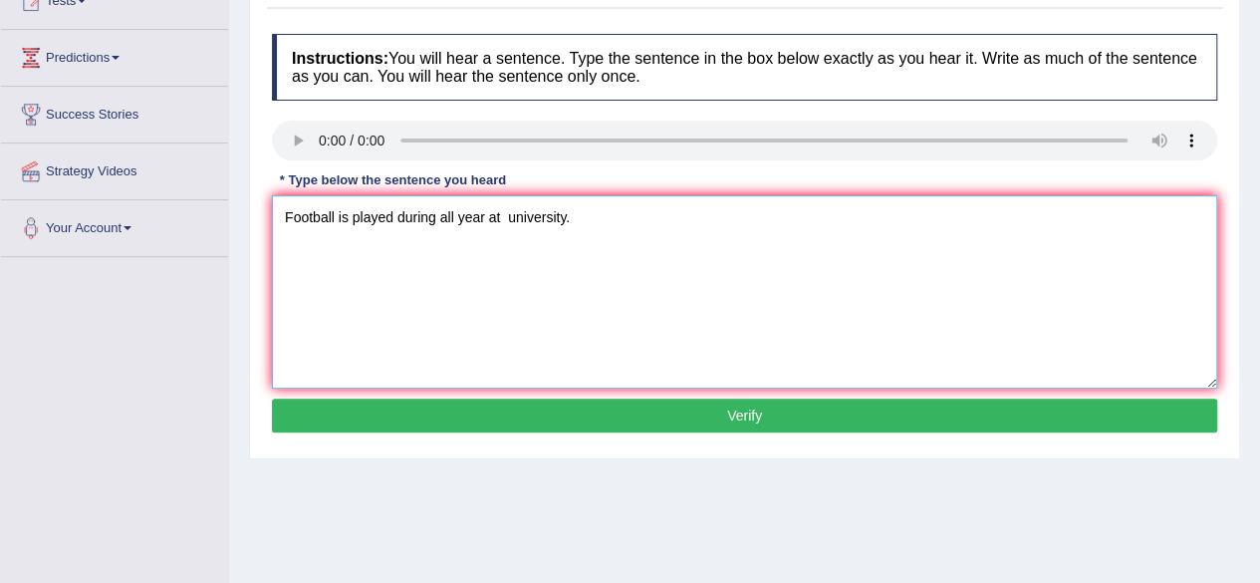
type textarea "Football is played during all year at university."
click at [1105, 419] on button "Verify" at bounding box center [744, 415] width 945 height 34
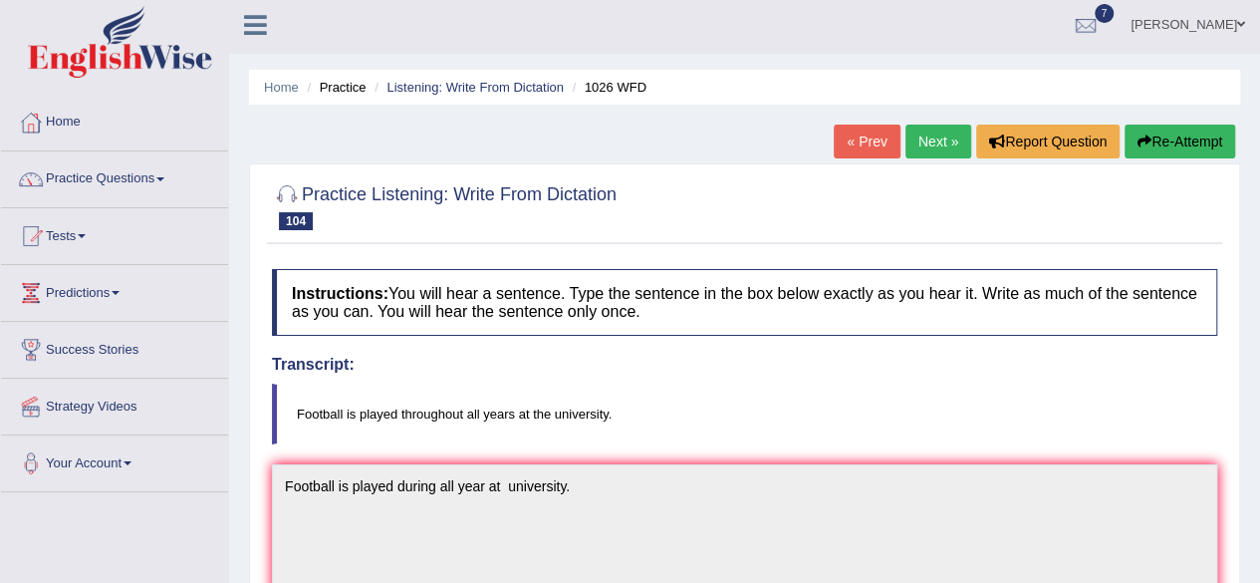
scroll to position [0, 0]
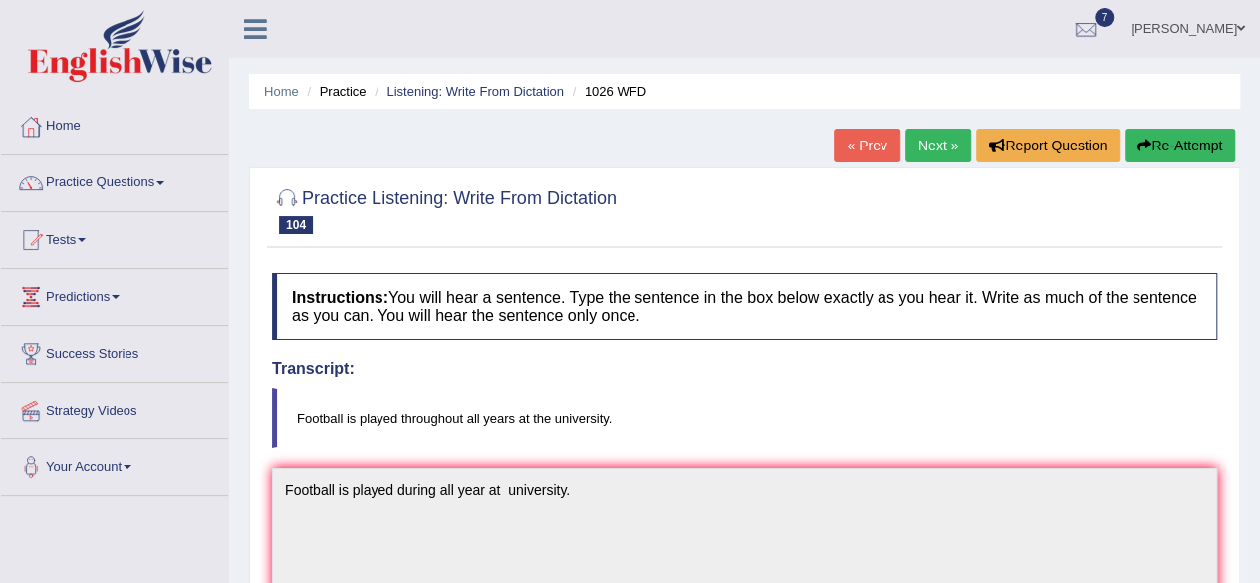
click at [924, 143] on link "Next »" at bounding box center [938, 145] width 66 height 34
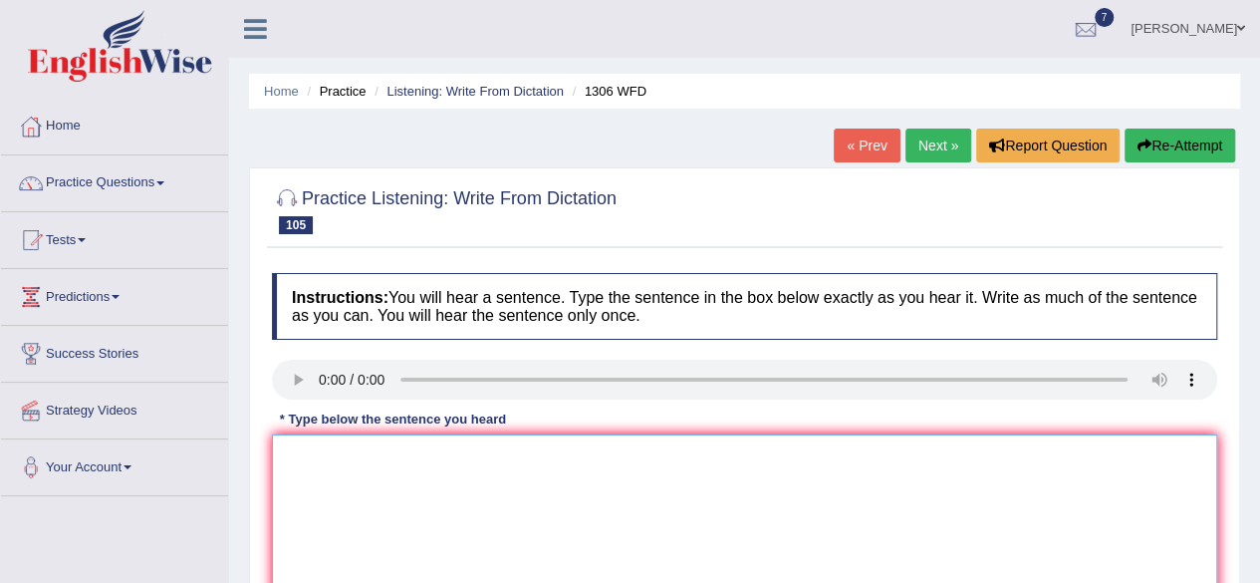
click at [327, 468] on textarea at bounding box center [744, 530] width 945 height 193
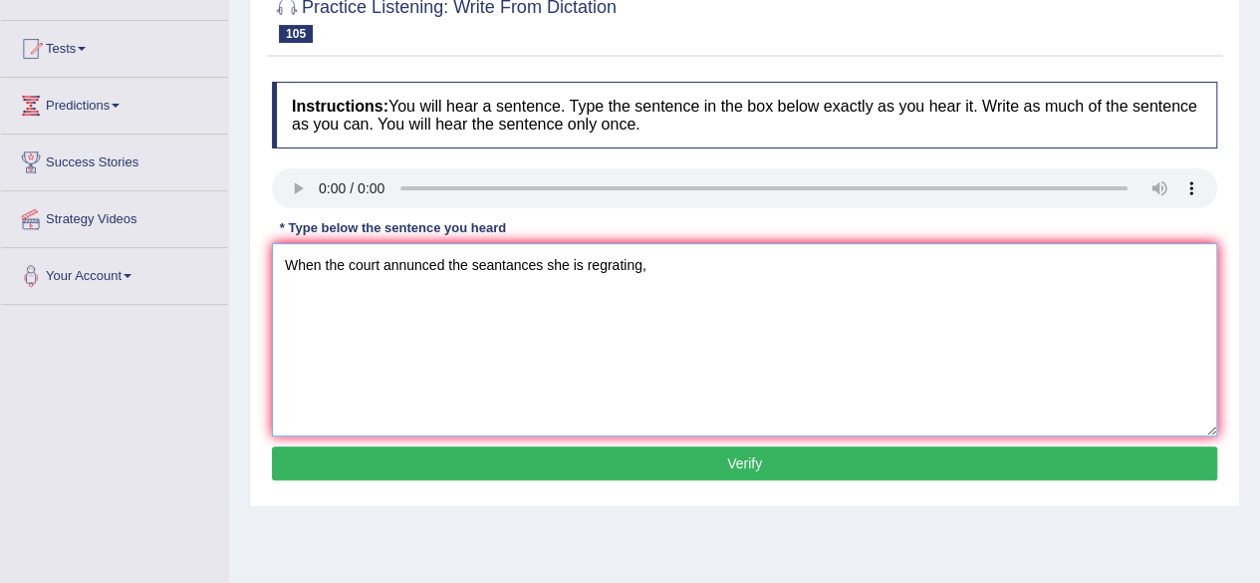
scroll to position [199, 0]
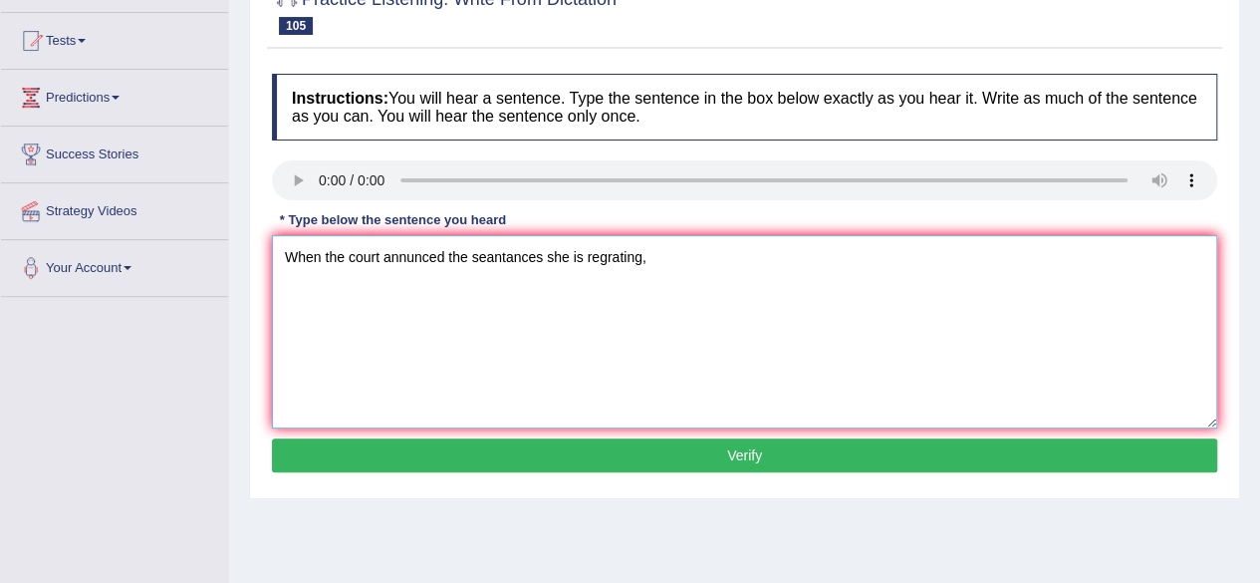
type textarea "When the court annunced the seantances she is regrating,"
click at [998, 462] on button "Verify" at bounding box center [744, 455] width 945 height 34
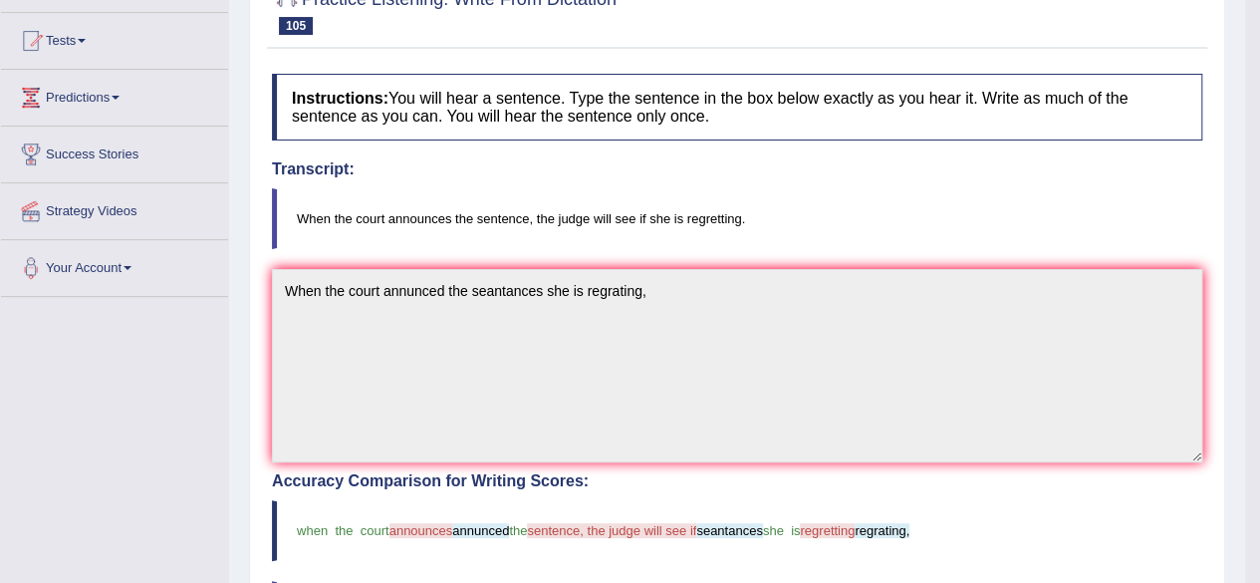
drag, startPoint x: 998, startPoint y: 462, endPoint x: 1265, endPoint y: 570, distance: 287.8
click at [1259, 383] on html "Toggle navigation Home Practice Questions Speaking Practice Read Aloud Repeat S…" at bounding box center [630, 92] width 1260 height 583
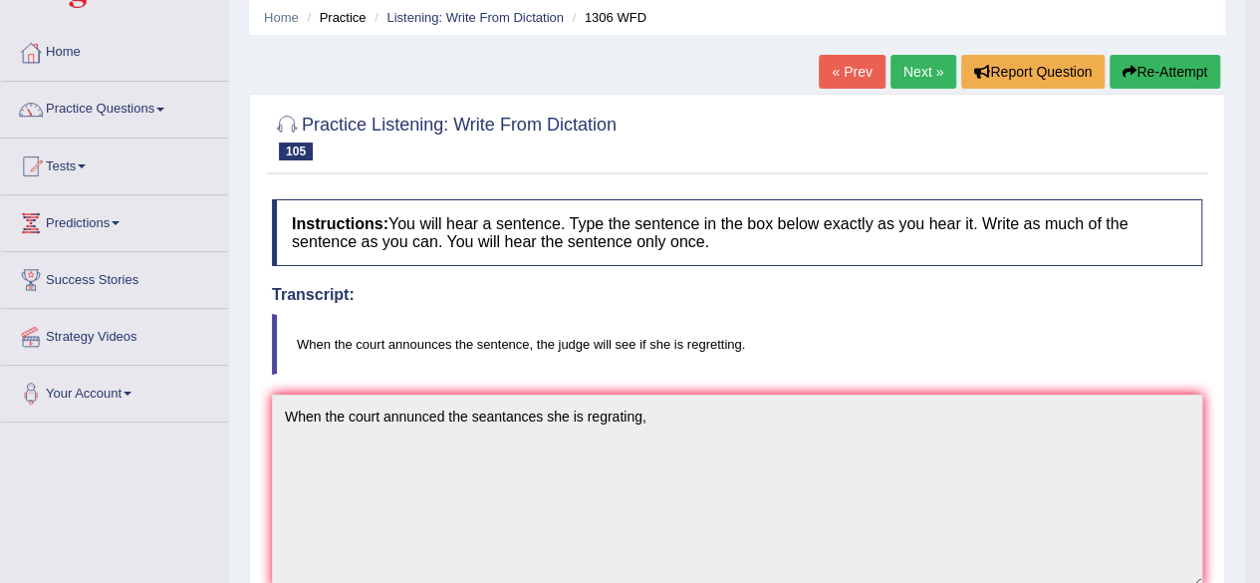
scroll to position [40, 0]
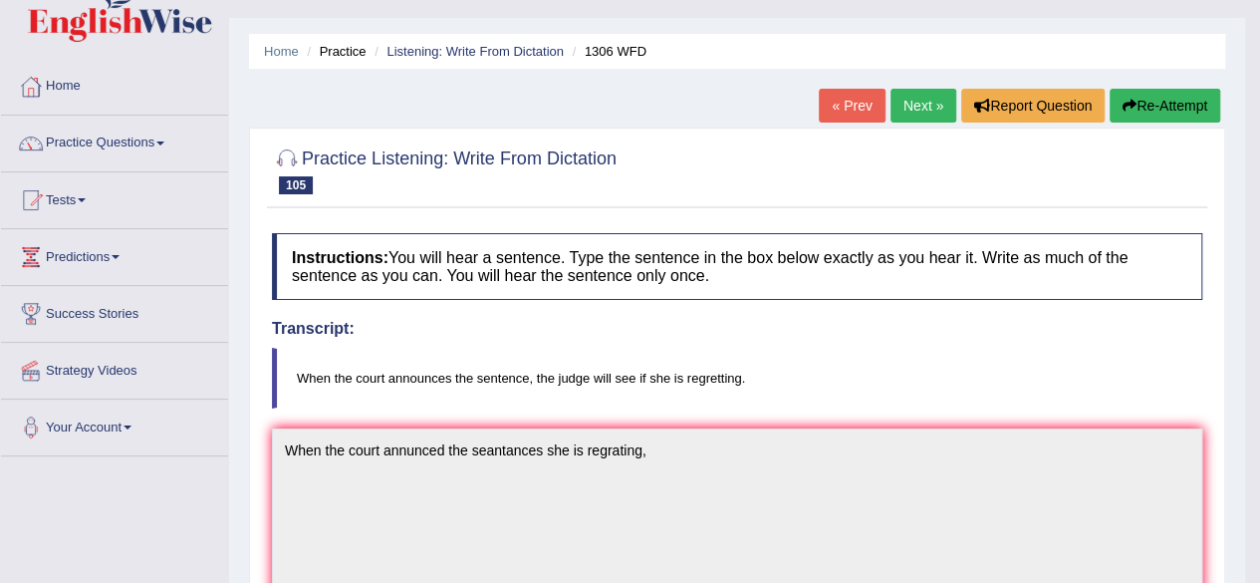
click at [934, 101] on link "Next »" at bounding box center [923, 106] width 66 height 34
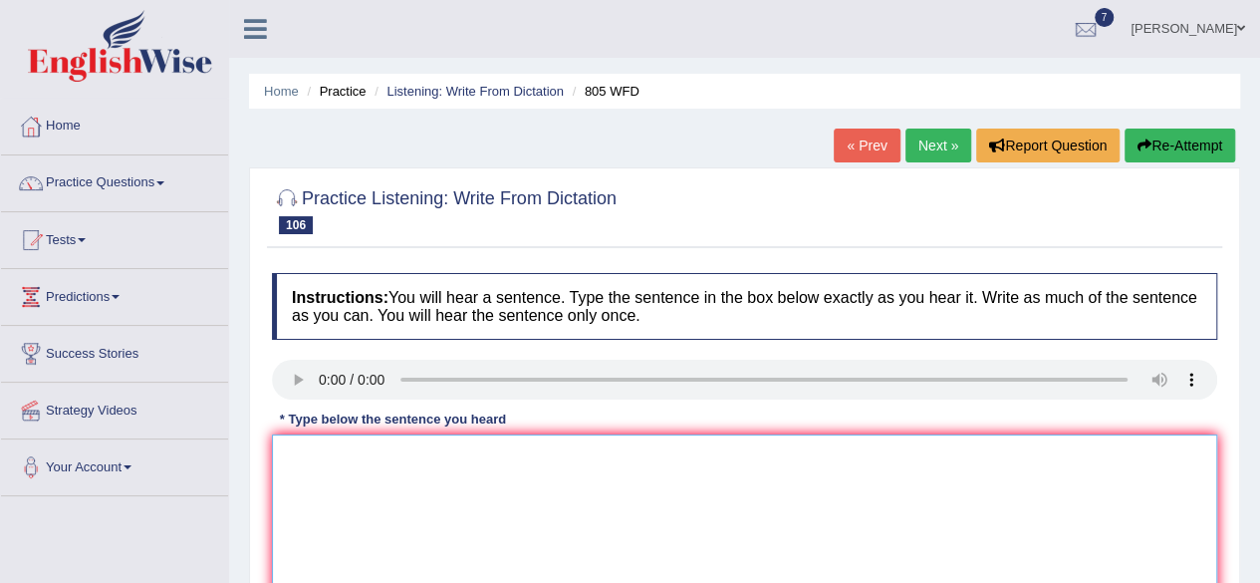
click at [327, 471] on textarea at bounding box center [744, 530] width 945 height 193
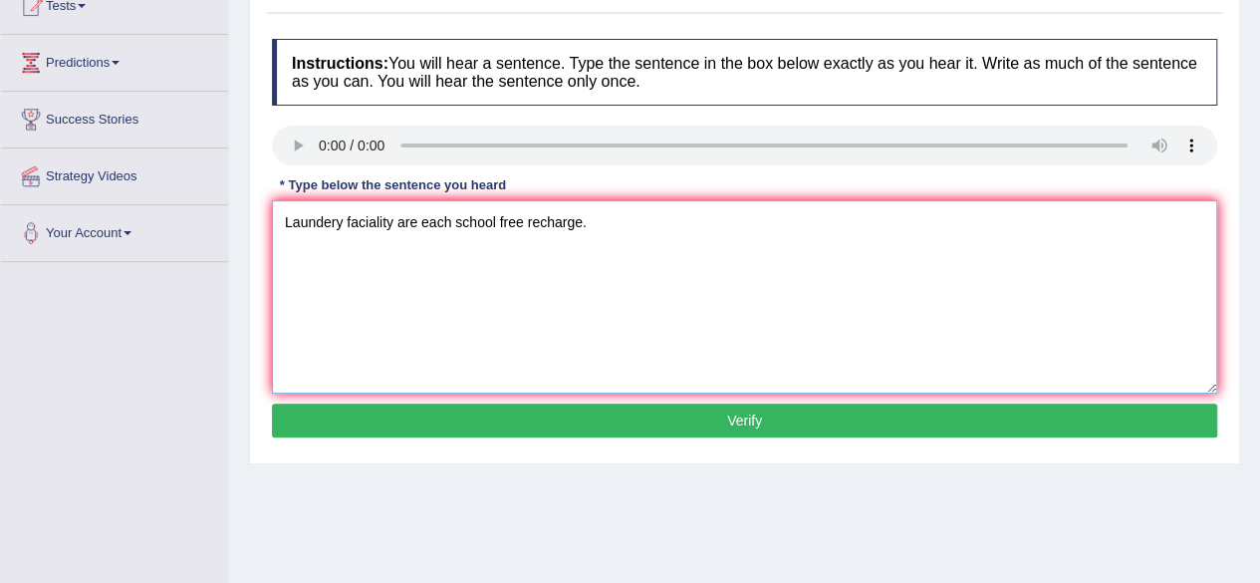
scroll to position [239, 0]
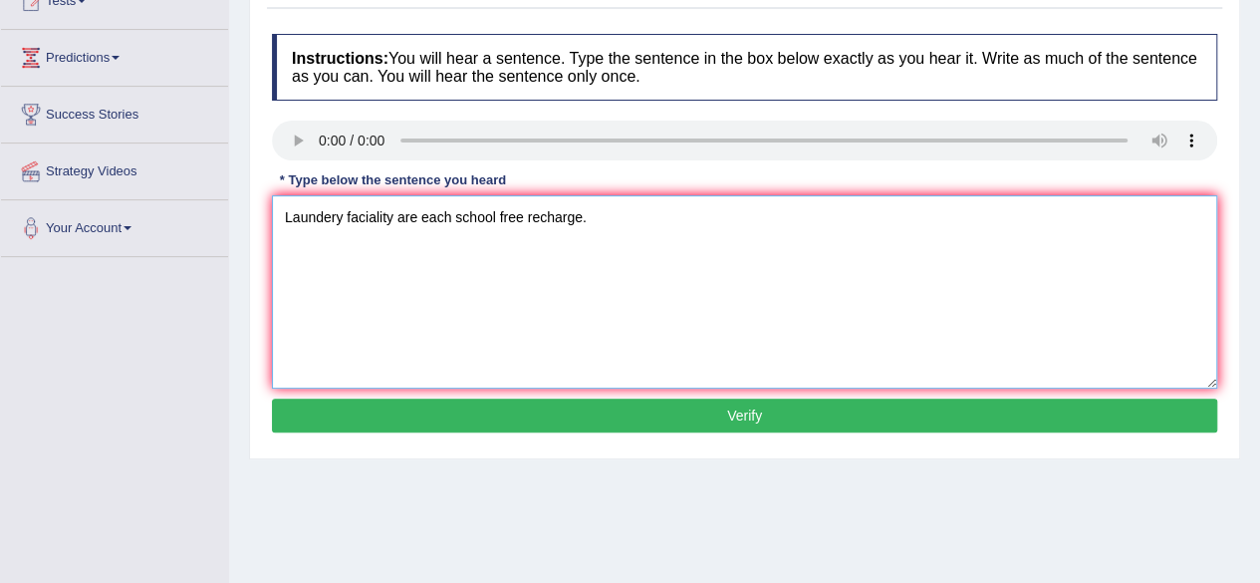
type textarea "Laundery faciality are each school free recharge."
click at [940, 416] on button "Verify" at bounding box center [744, 415] width 945 height 34
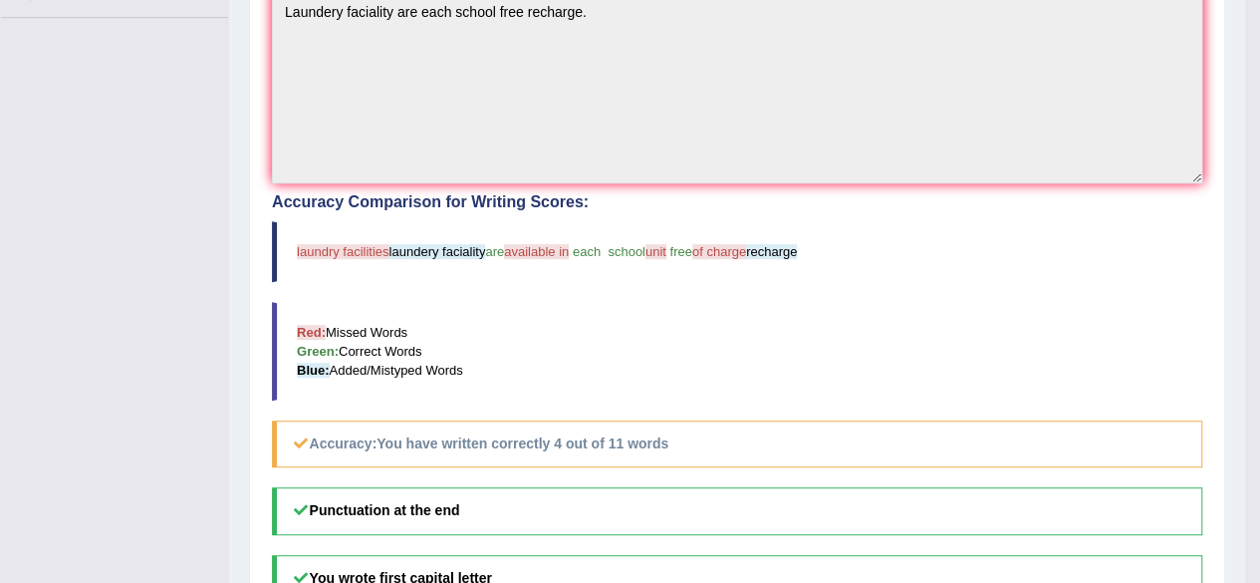
scroll to position [0, 0]
